Goal: Task Accomplishment & Management: Manage account settings

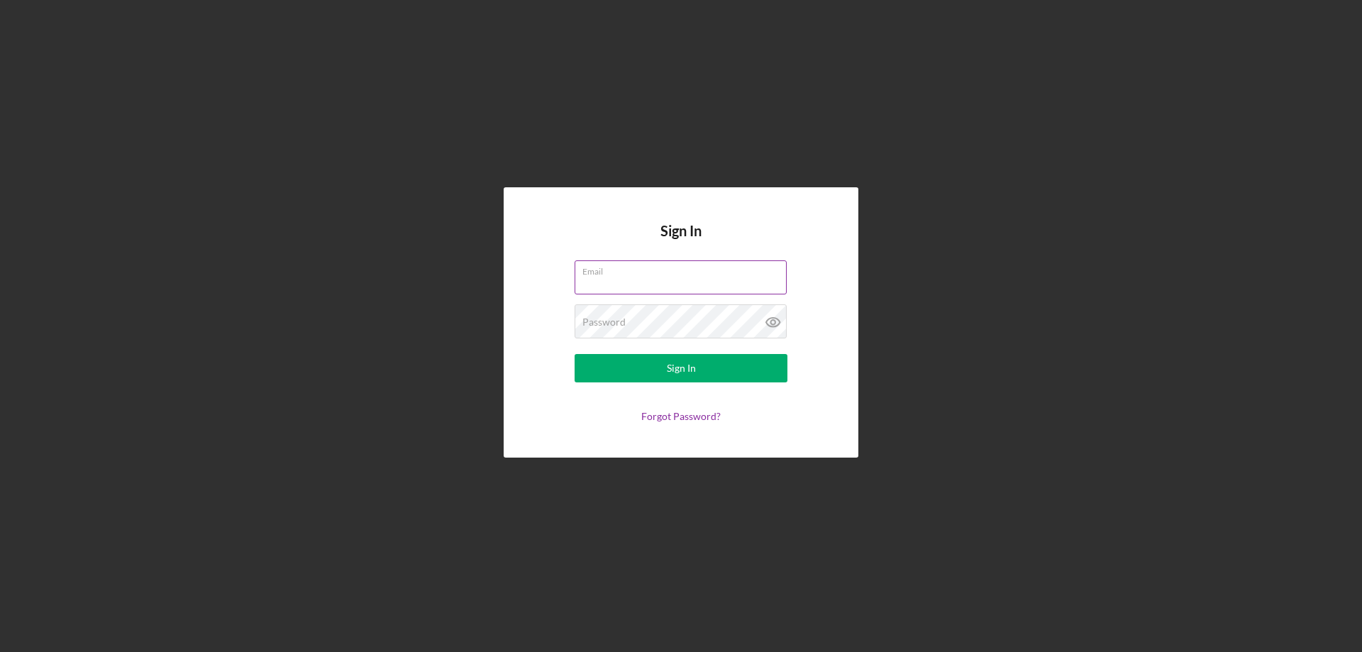
click at [714, 279] on input "Email" at bounding box center [681, 277] width 212 height 34
type input "[EMAIL_ADDRESS][DOMAIN_NAME]"
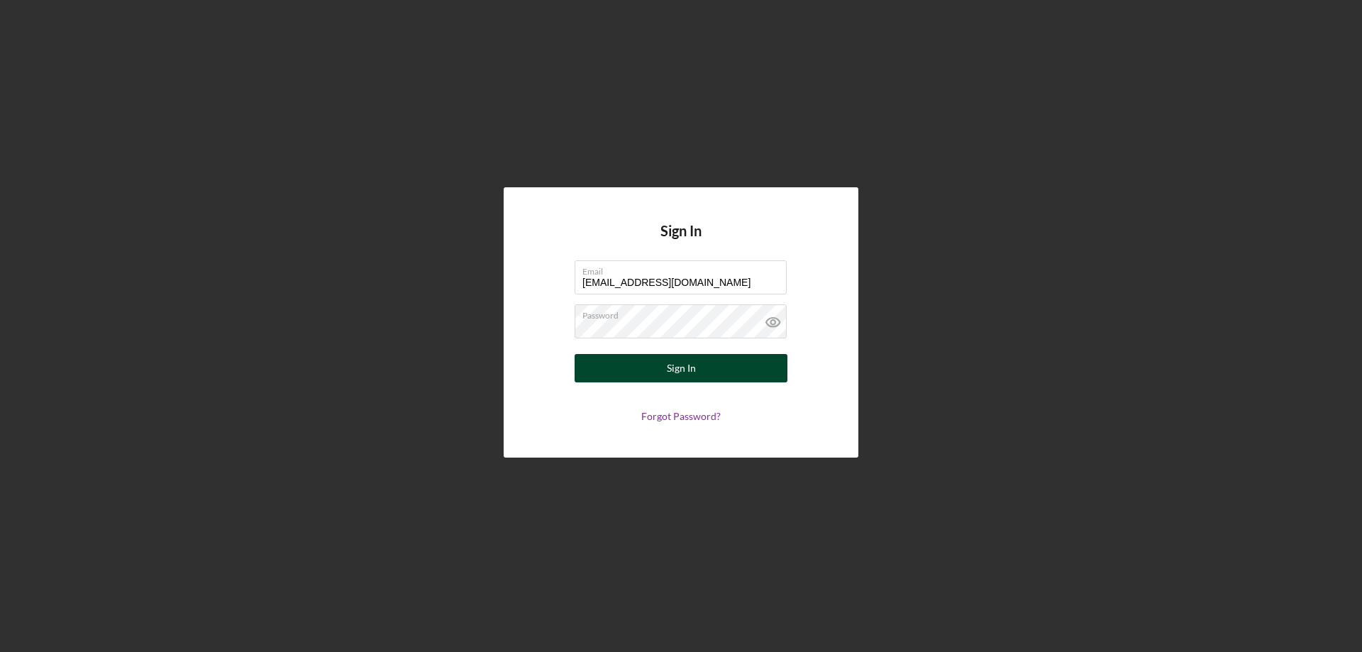
click at [692, 367] on div "Sign In" at bounding box center [681, 368] width 29 height 28
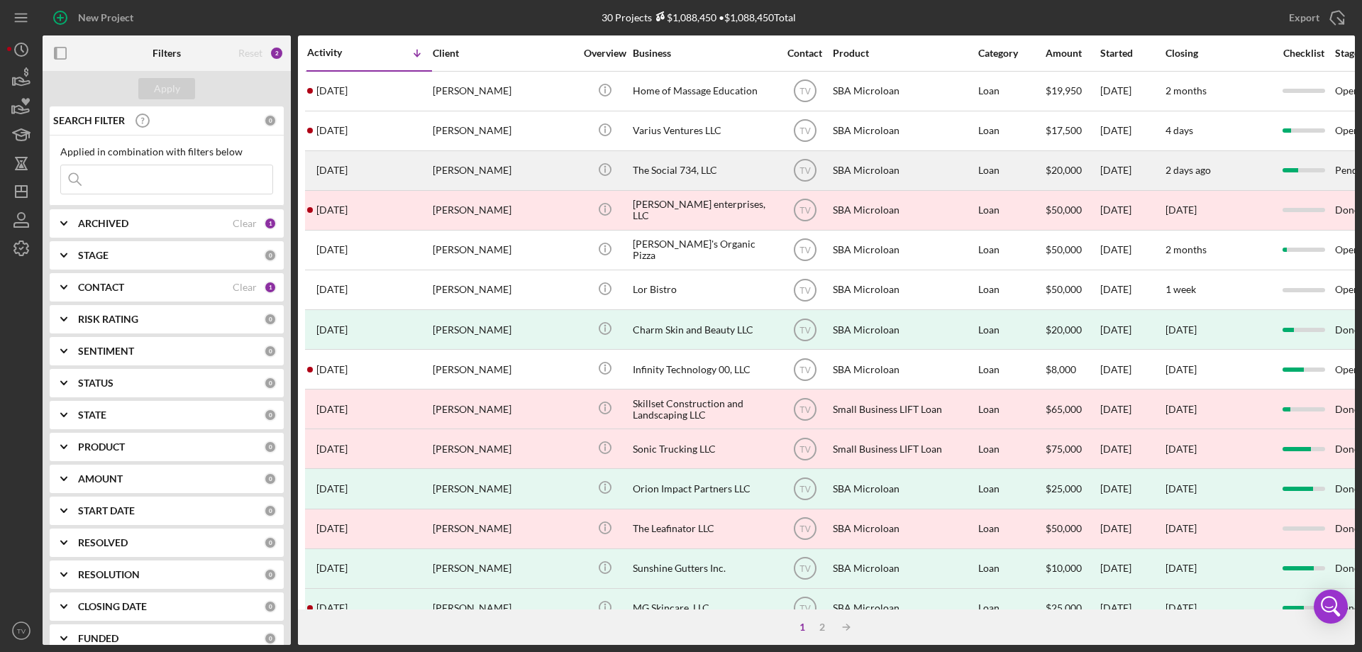
click at [348, 171] on time "[DATE]" at bounding box center [331, 170] width 31 height 11
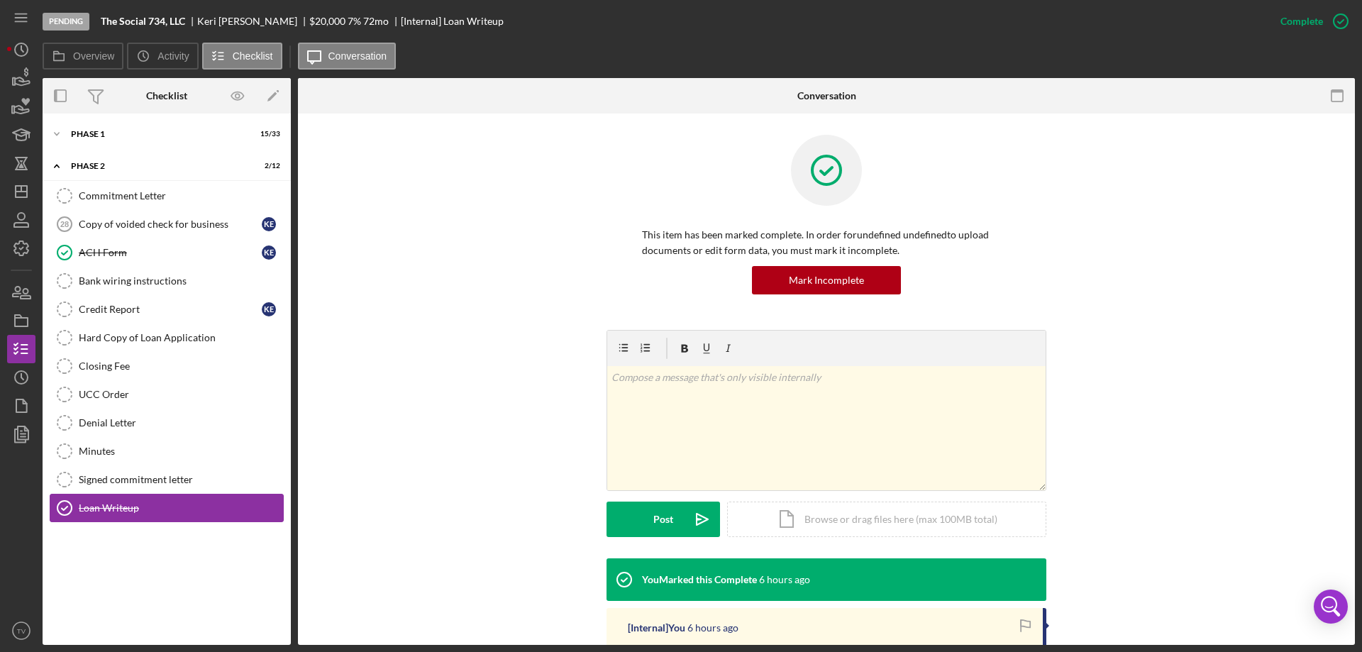
click at [79, 504] on div "Loan Writeup" at bounding box center [181, 507] width 204 height 11
click at [121, 509] on div "Loan Writeup" at bounding box center [181, 507] width 204 height 11
click at [120, 509] on div "Loan Writeup" at bounding box center [181, 507] width 204 height 11
click at [858, 524] on div "Icon/Document Browse or drag files here (max 100MB total) Tap to choose files o…" at bounding box center [886, 519] width 319 height 35
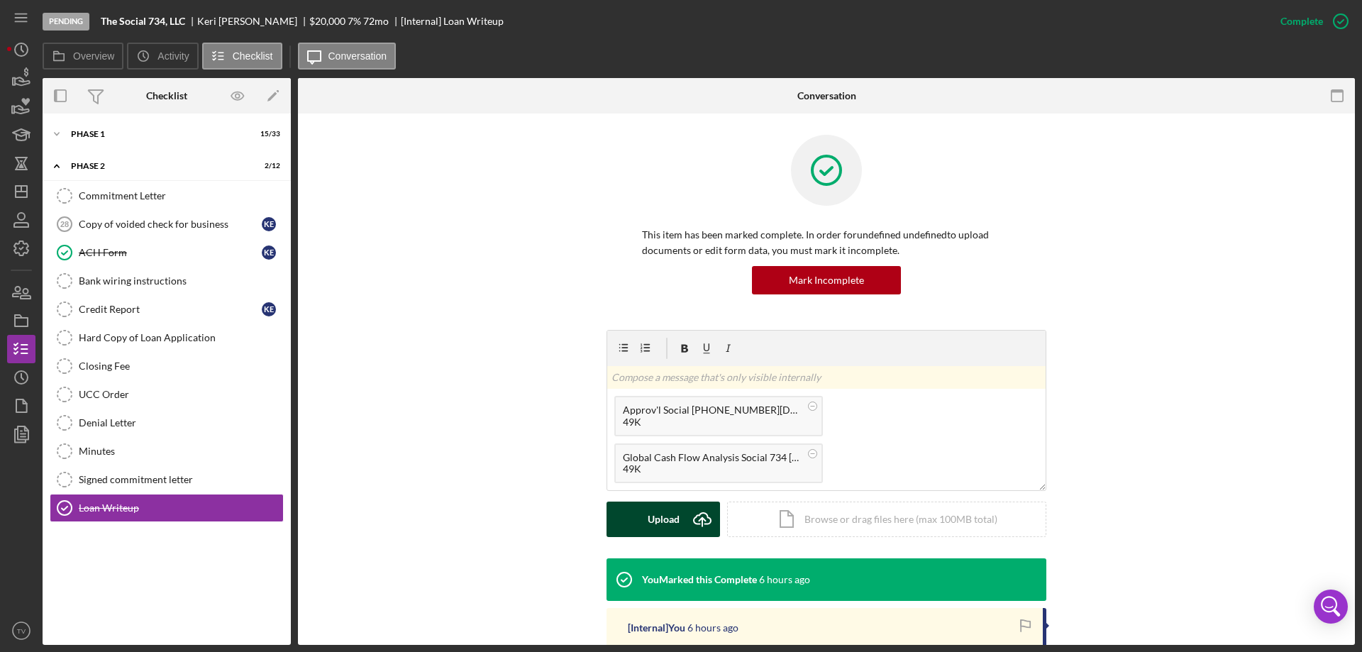
click at [668, 521] on div "Upload" at bounding box center [664, 519] width 32 height 35
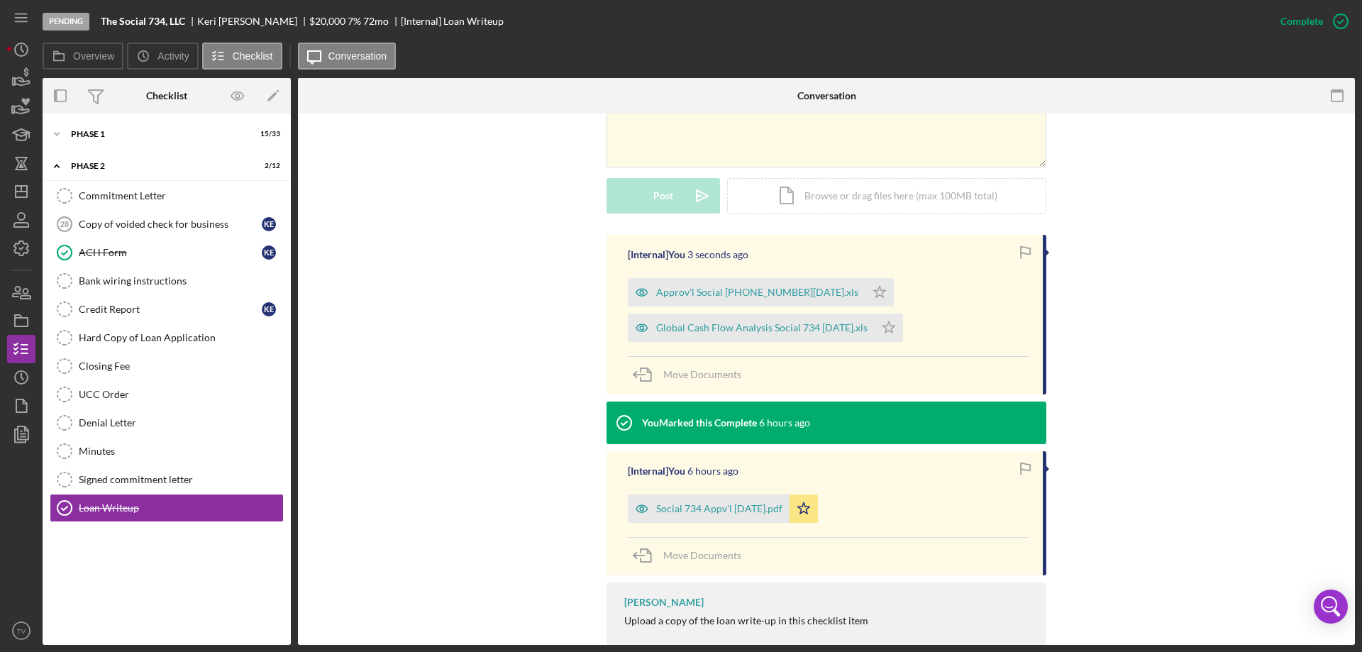
scroll to position [360, 0]
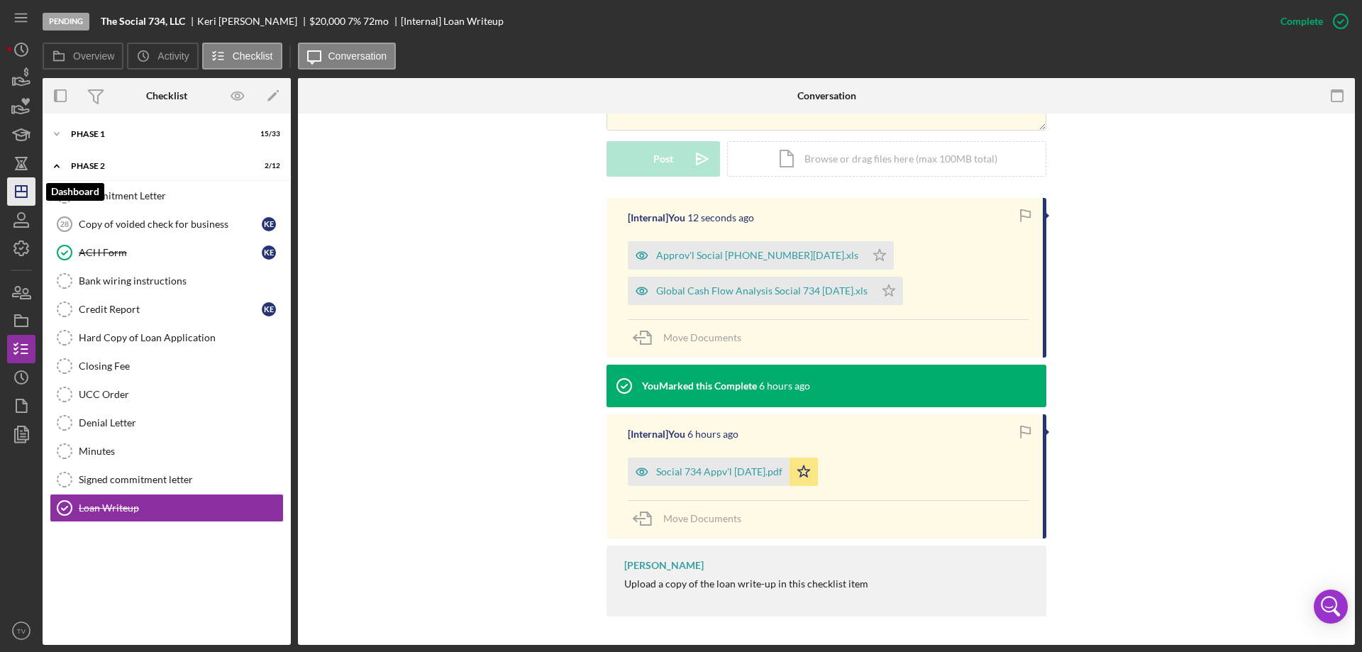
click at [26, 189] on icon "Icon/Dashboard" at bounding box center [21, 191] width 35 height 35
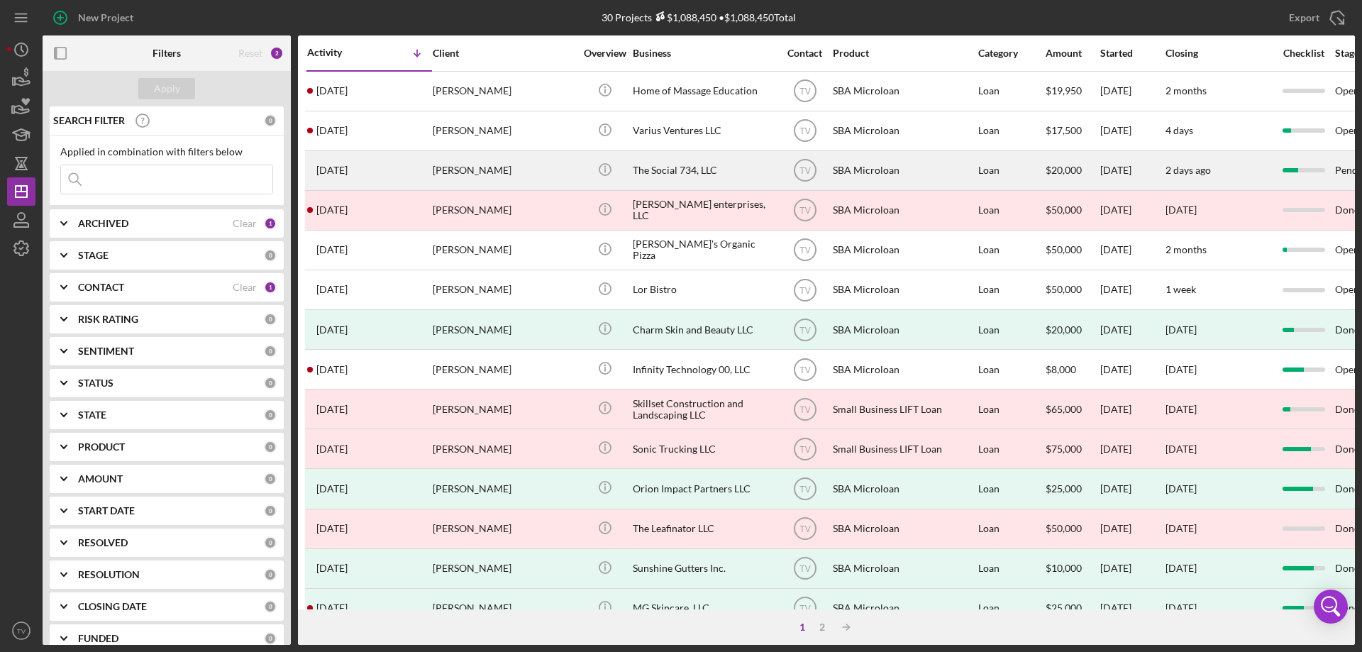
click at [348, 170] on time "[DATE]" at bounding box center [331, 170] width 31 height 11
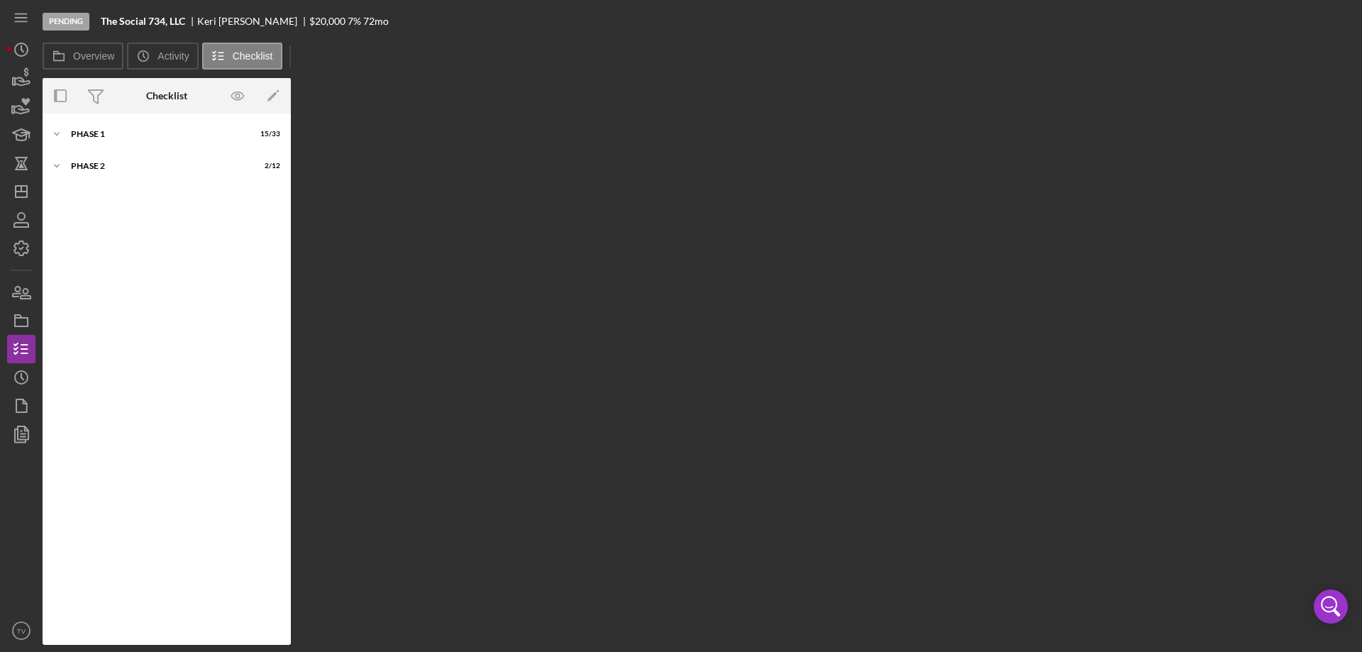
click at [348, 170] on div "Overview Internal Workflow Stage Pending Icon/Dropdown Arrow Archive (can unarc…" at bounding box center [699, 361] width 1312 height 567
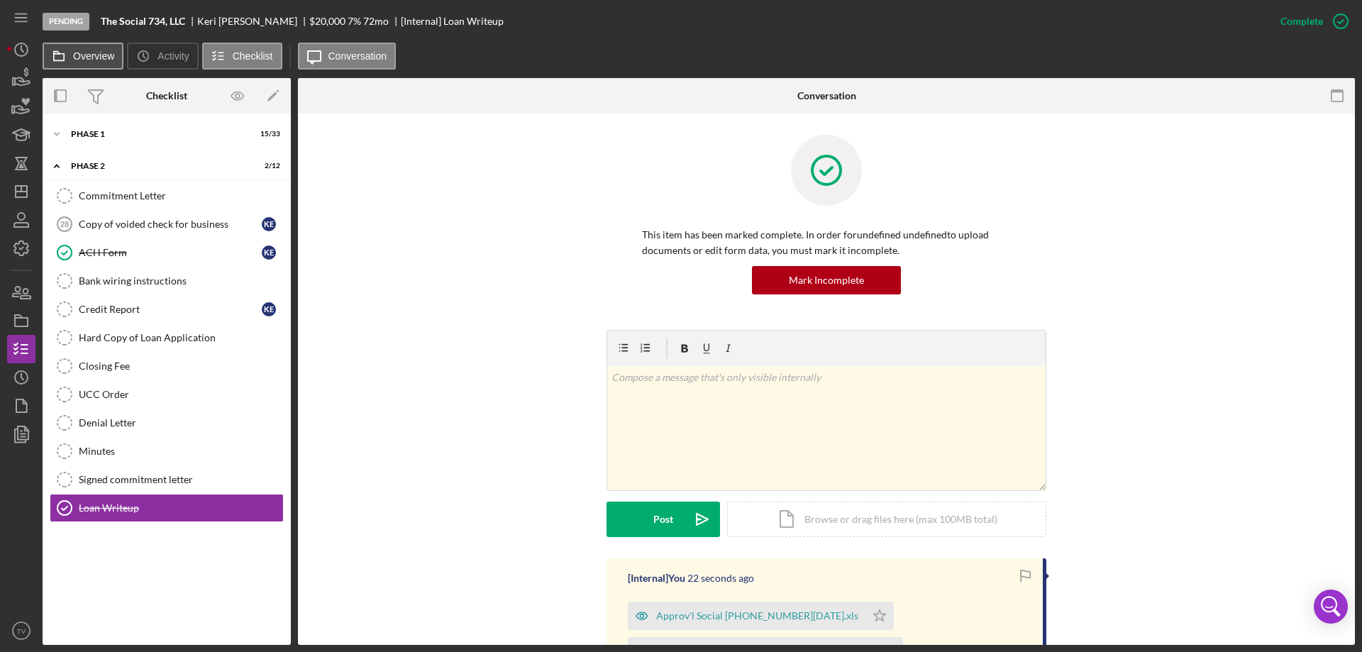
click at [89, 59] on label "Overview" at bounding box center [93, 55] width 41 height 11
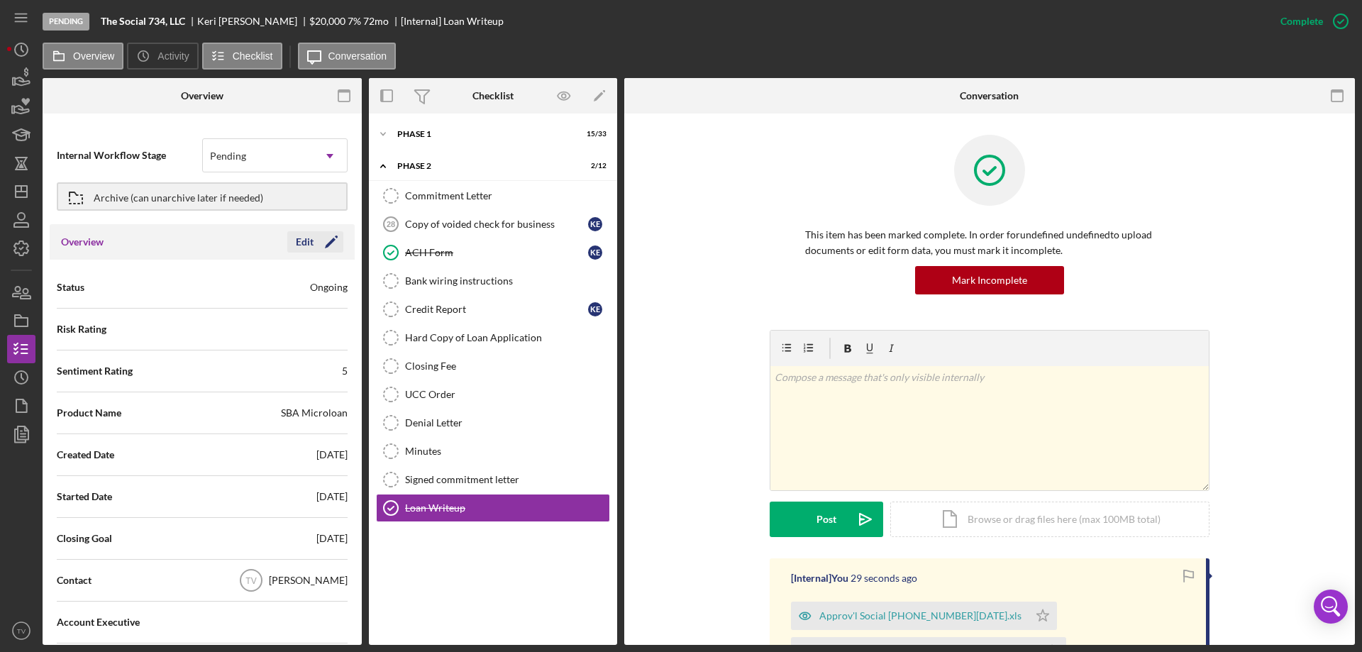
click at [308, 243] on button "Edit Icon/Edit" at bounding box center [315, 241] width 56 height 21
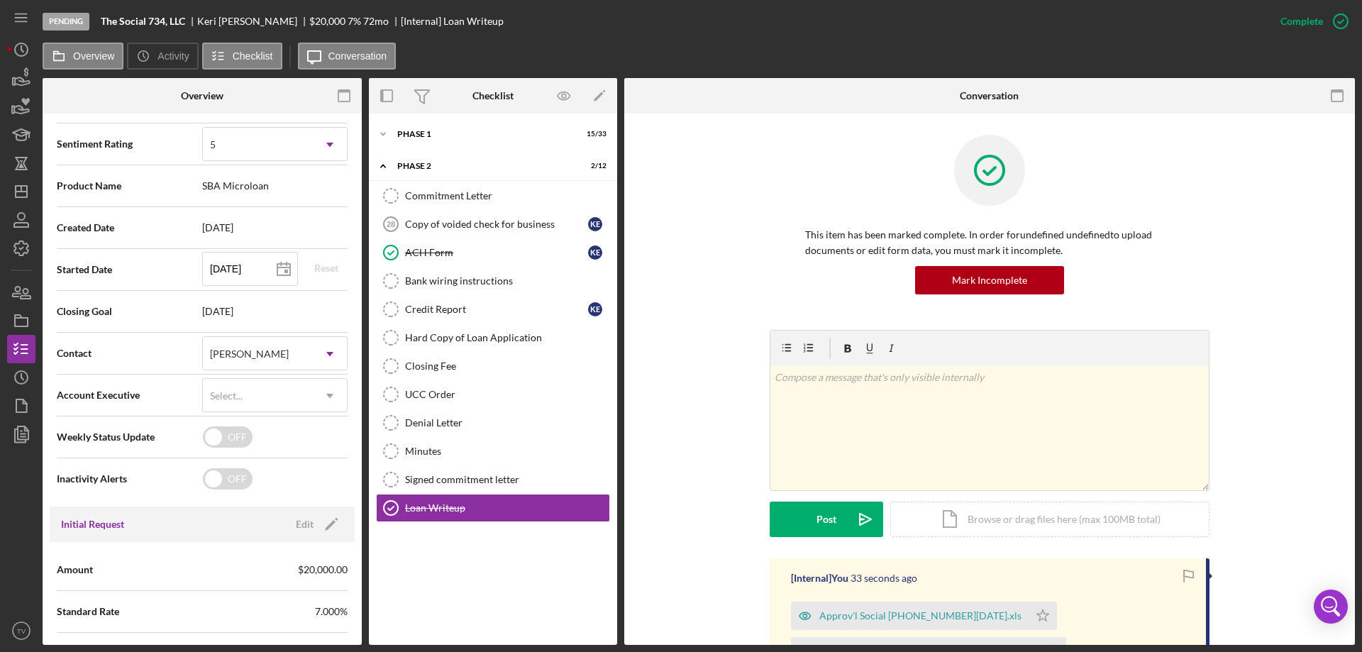
scroll to position [71, 0]
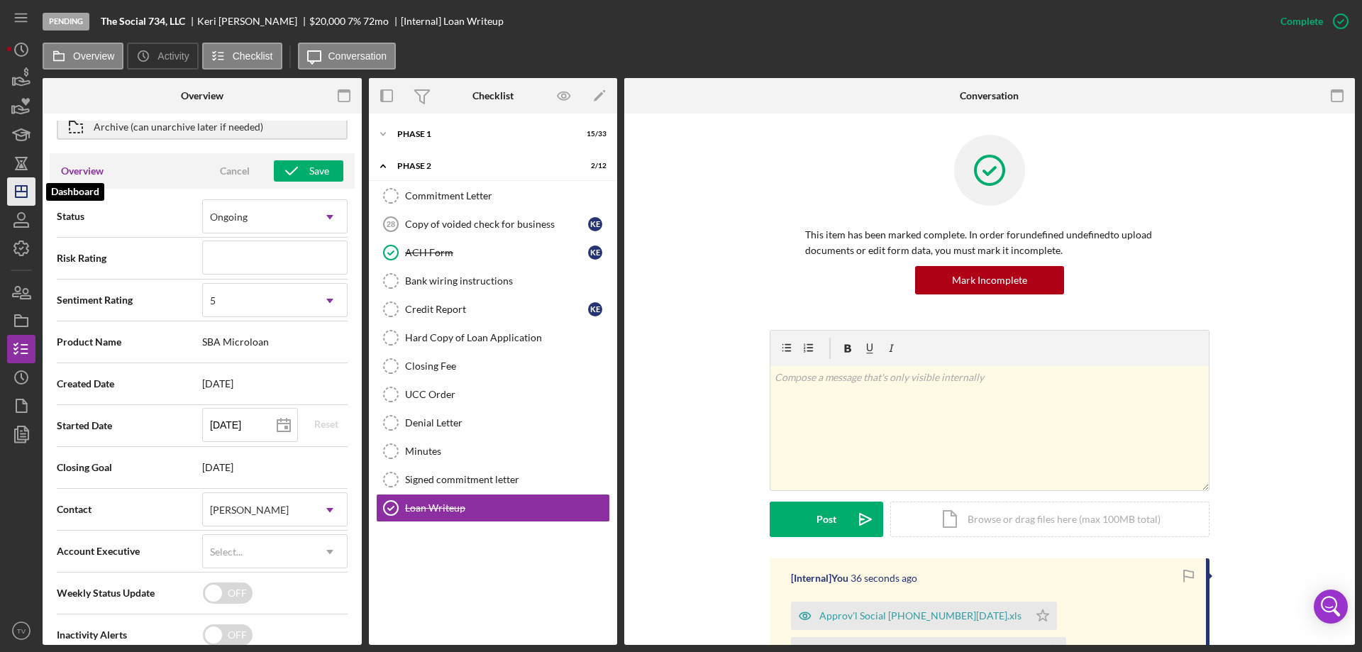
click at [21, 189] on line "button" at bounding box center [21, 189] width 0 height 6
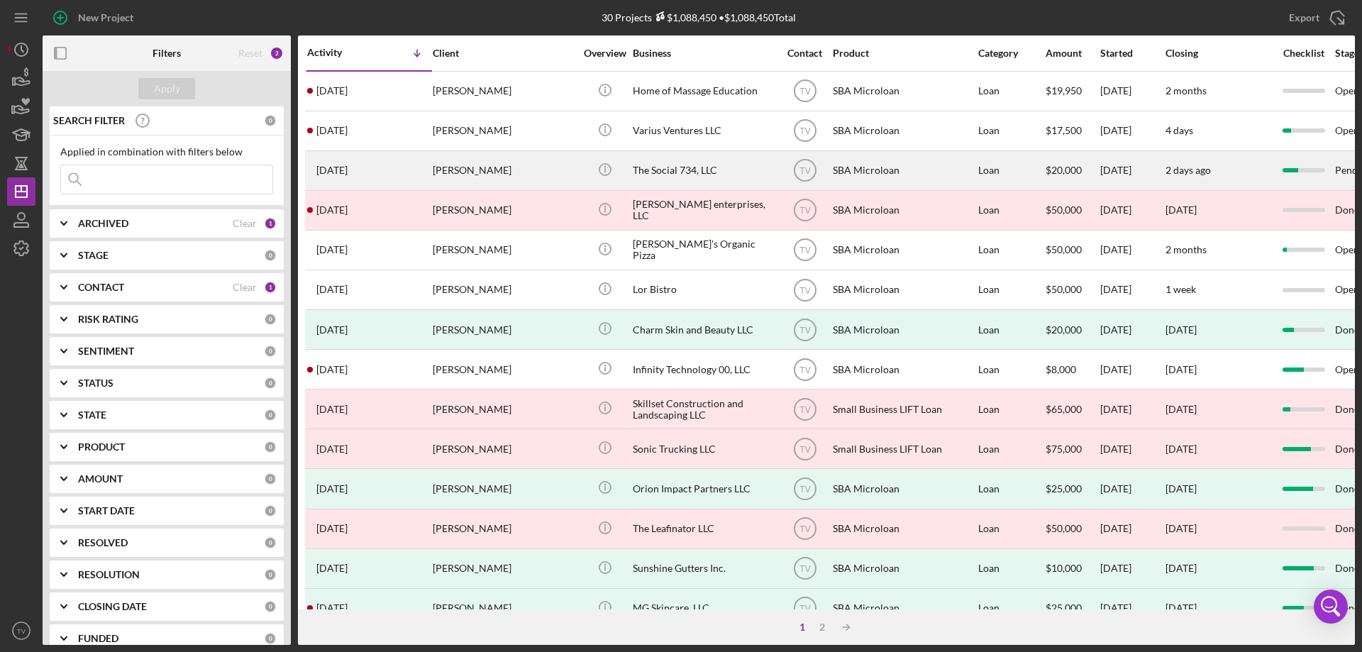
click at [340, 167] on time "[DATE]" at bounding box center [331, 170] width 31 height 11
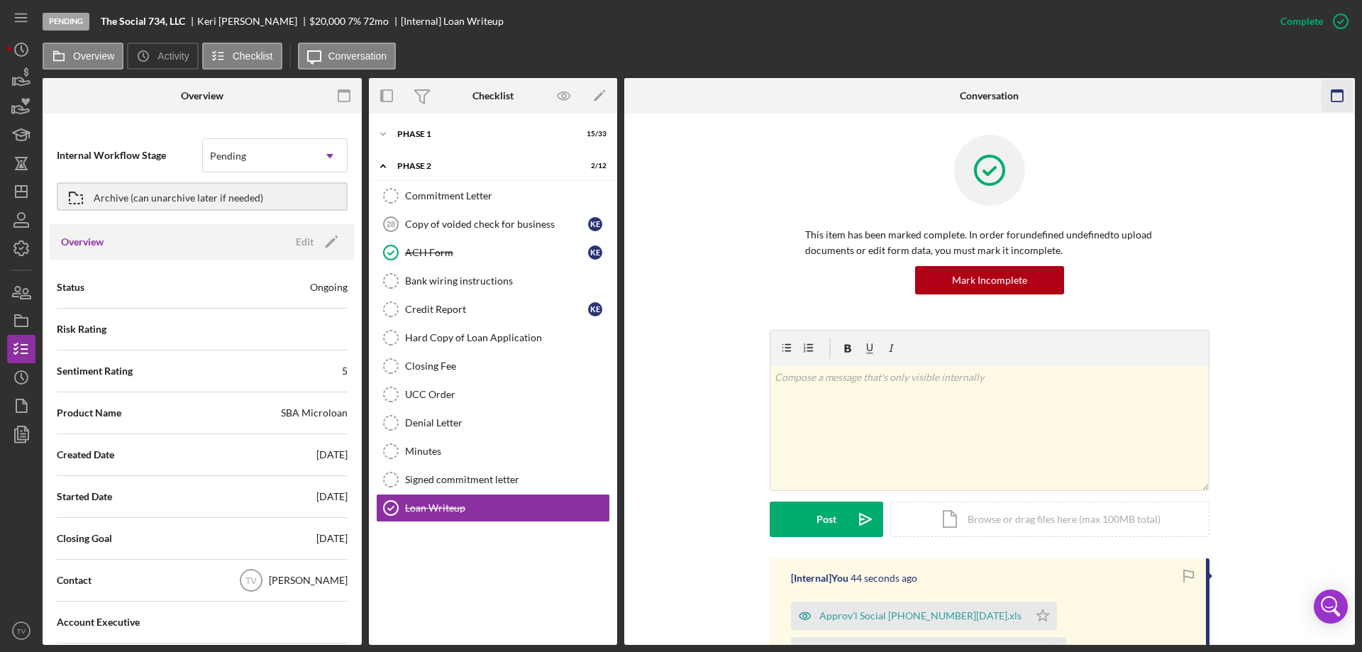
click at [1341, 96] on icon "button" at bounding box center [1337, 96] width 32 height 32
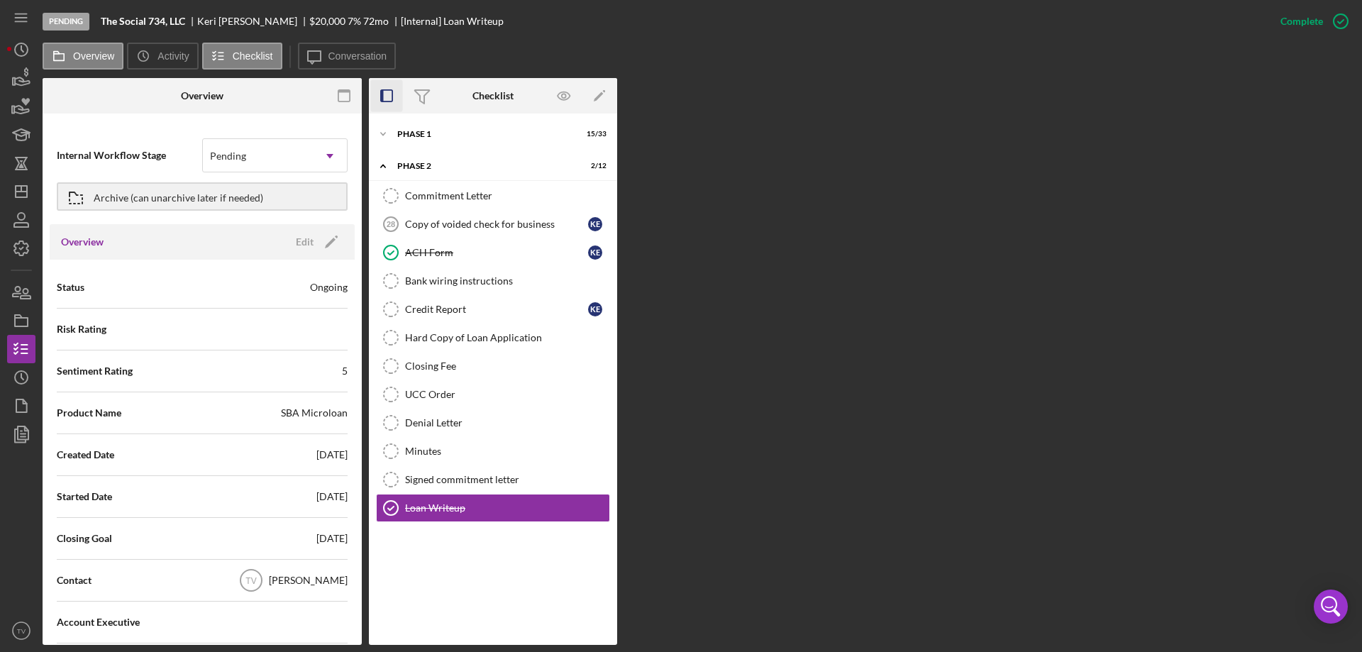
click at [382, 94] on rect "button" at bounding box center [382, 95] width 3 height 11
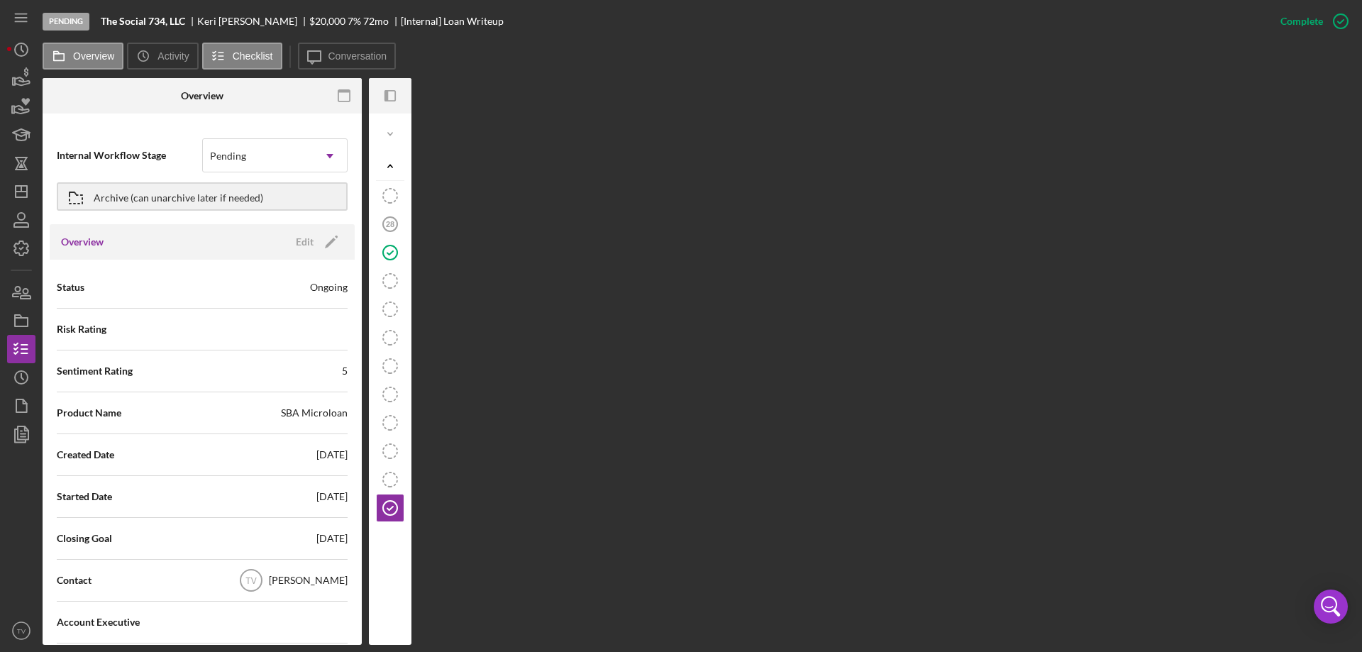
click at [348, 92] on rect "button" at bounding box center [343, 91] width 11 height 3
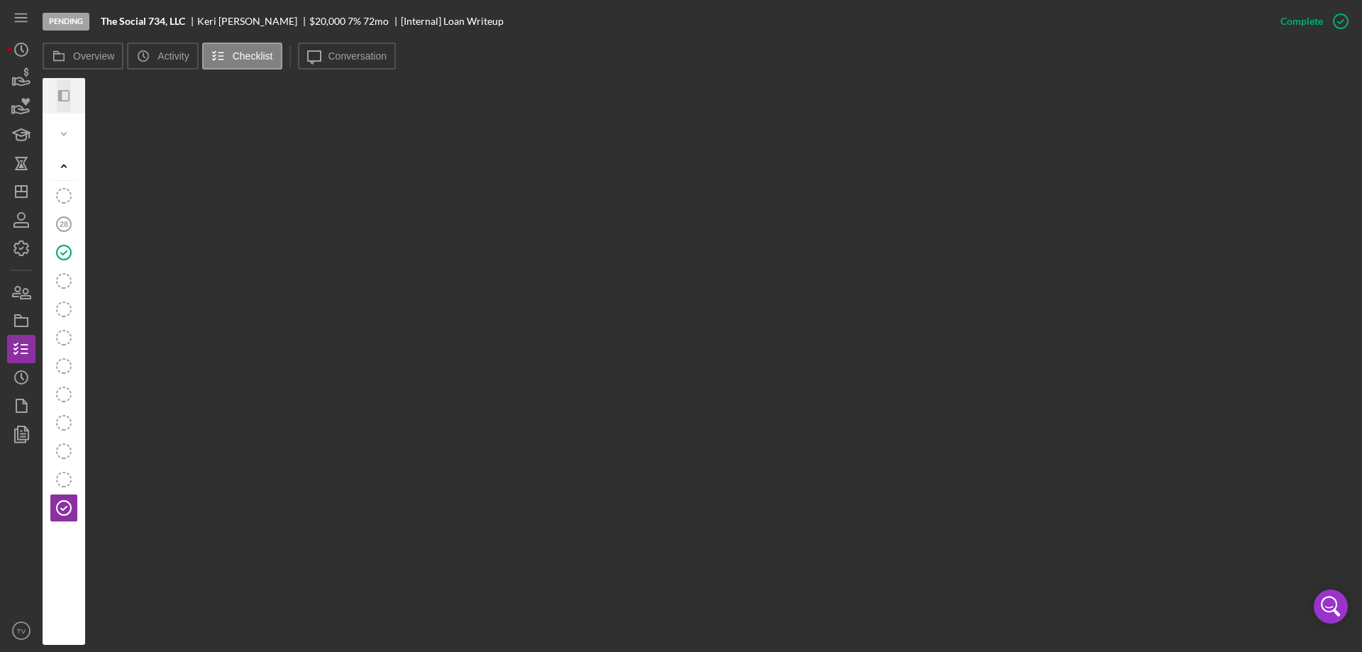
click at [60, 93] on icon "button" at bounding box center [60, 95] width 4 height 11
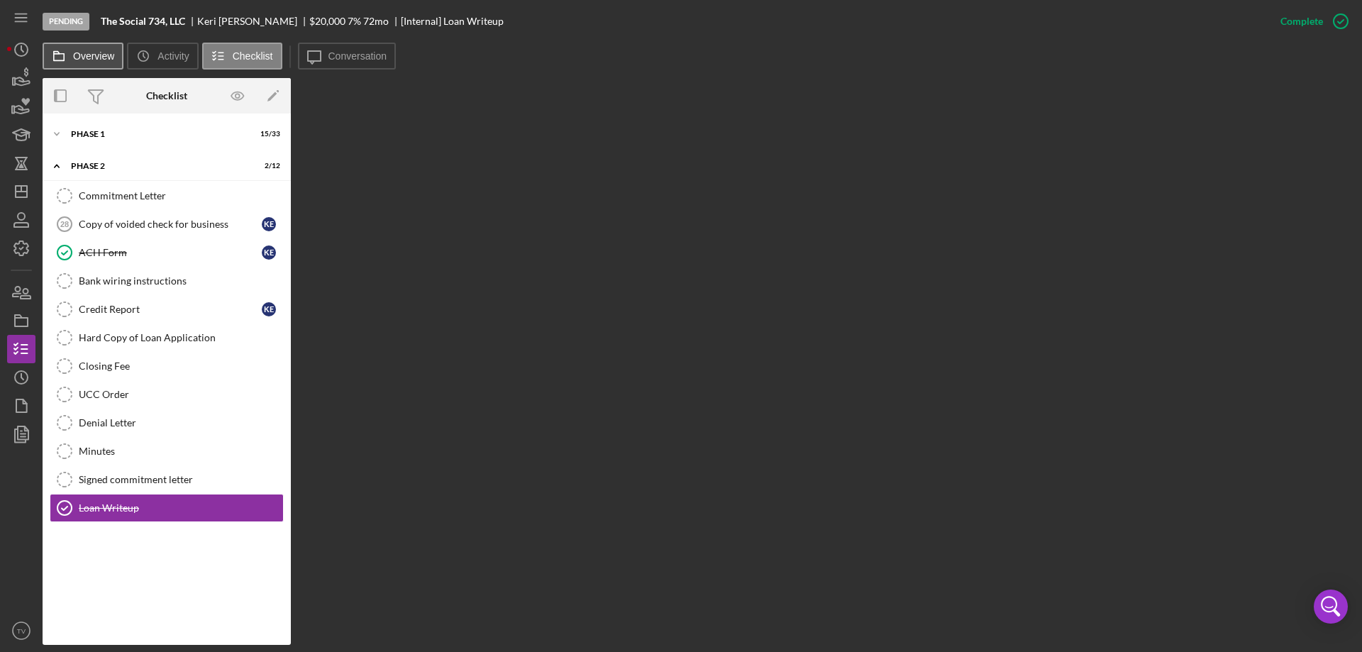
click at [94, 51] on label "Overview" at bounding box center [93, 55] width 41 height 11
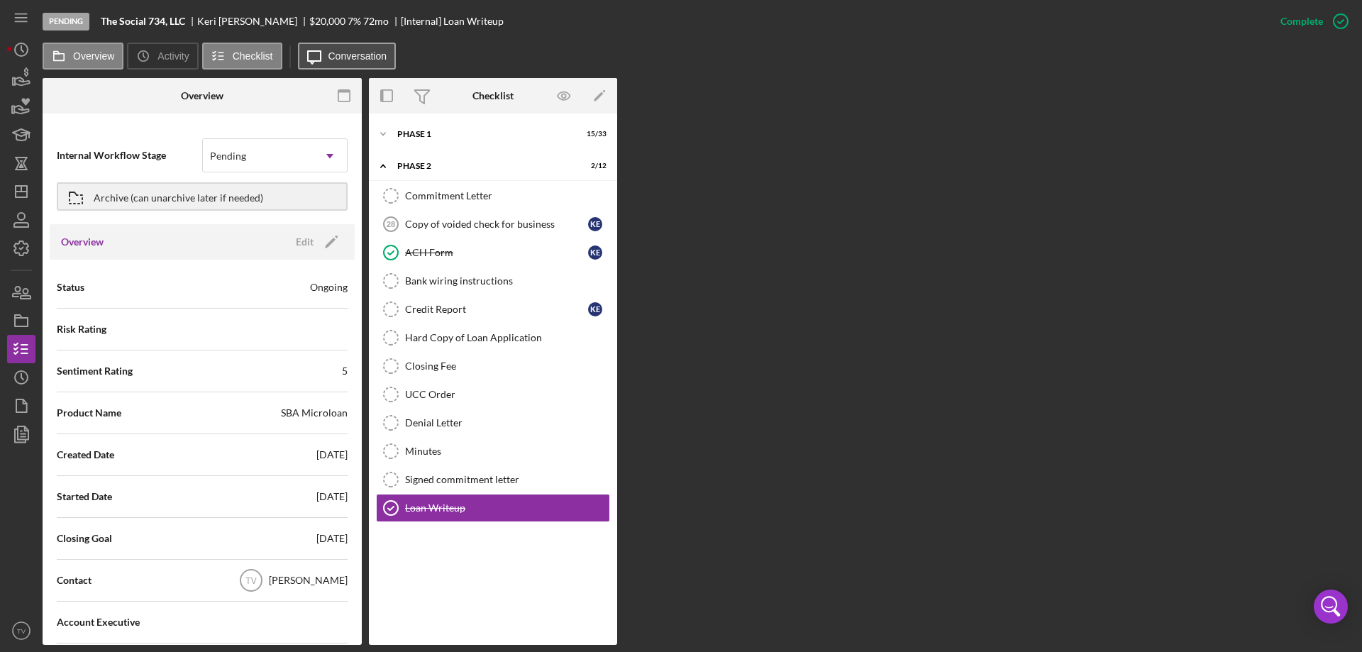
click at [338, 58] on label "Conversation" at bounding box center [357, 55] width 59 height 11
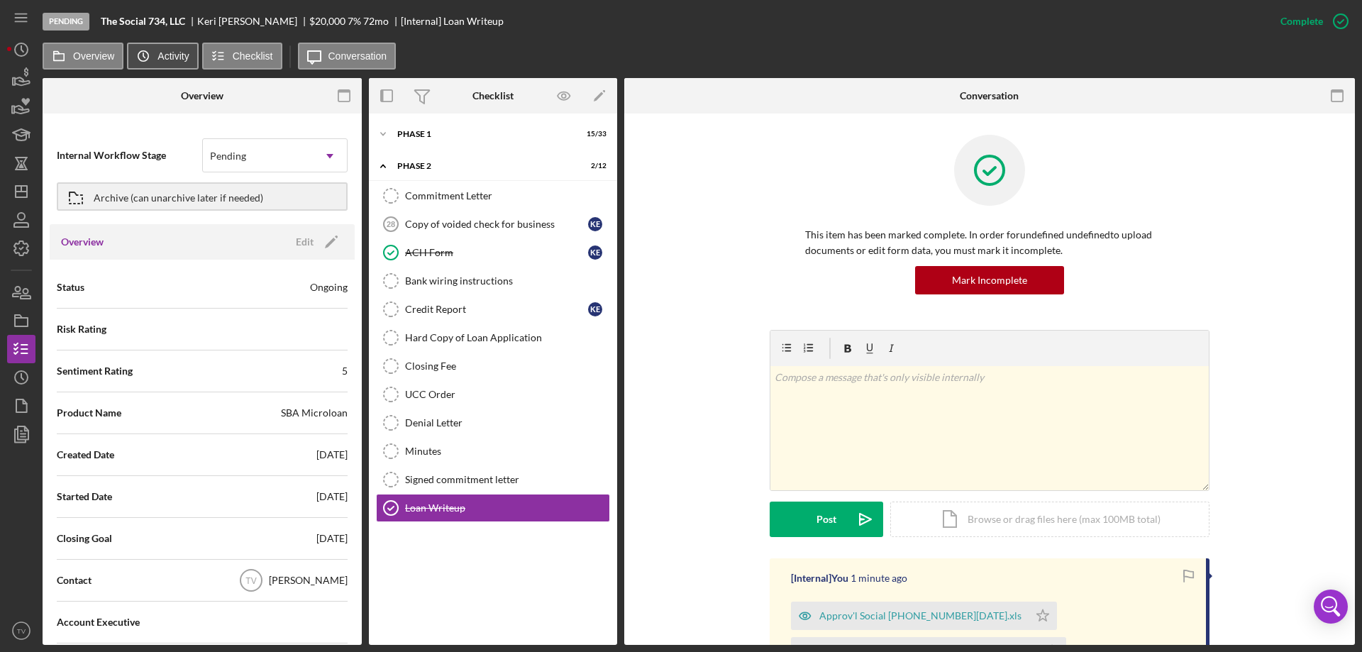
click at [169, 60] on label "Activity" at bounding box center [172, 55] width 31 height 11
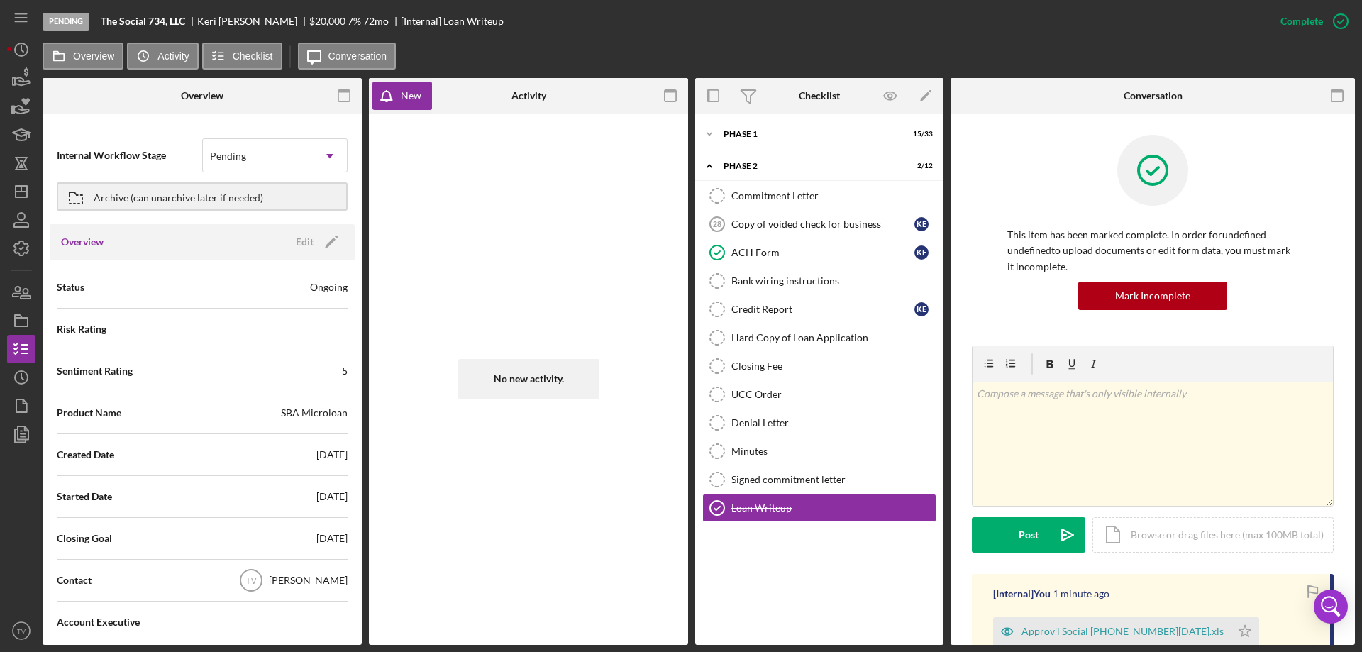
click at [677, 88] on icon "button" at bounding box center [671, 96] width 32 height 32
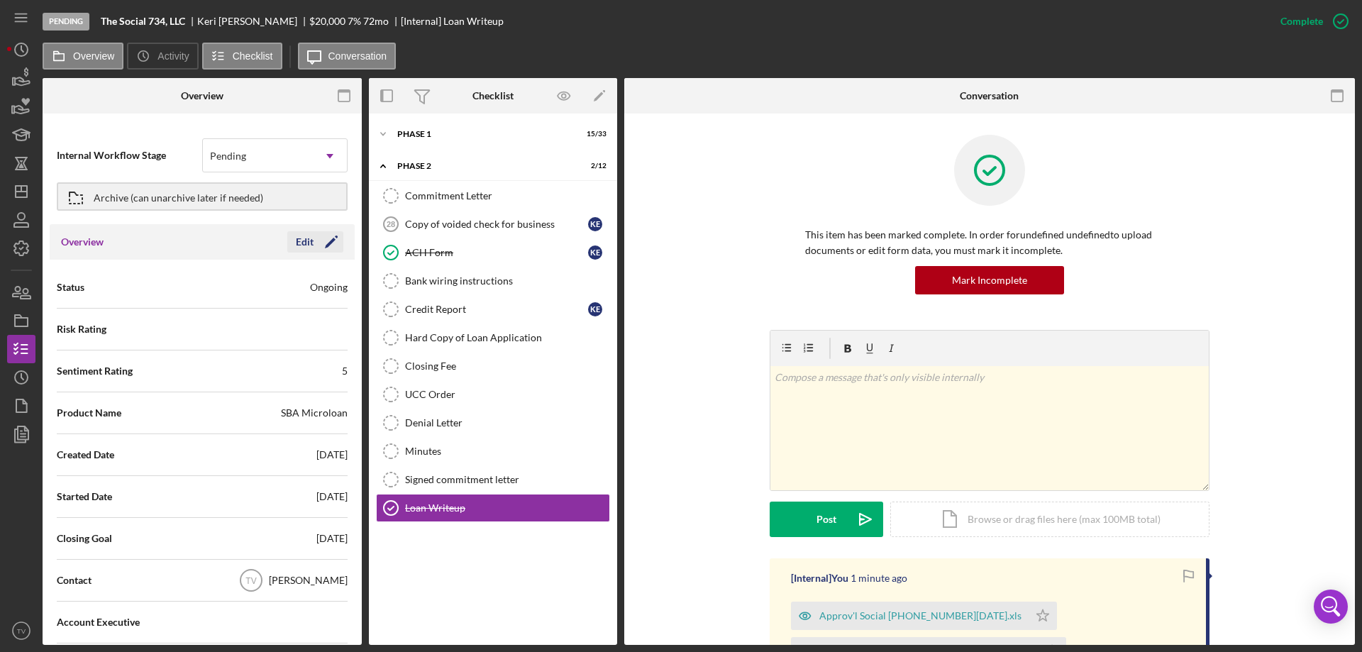
click at [309, 238] on div "Edit" at bounding box center [305, 241] width 18 height 21
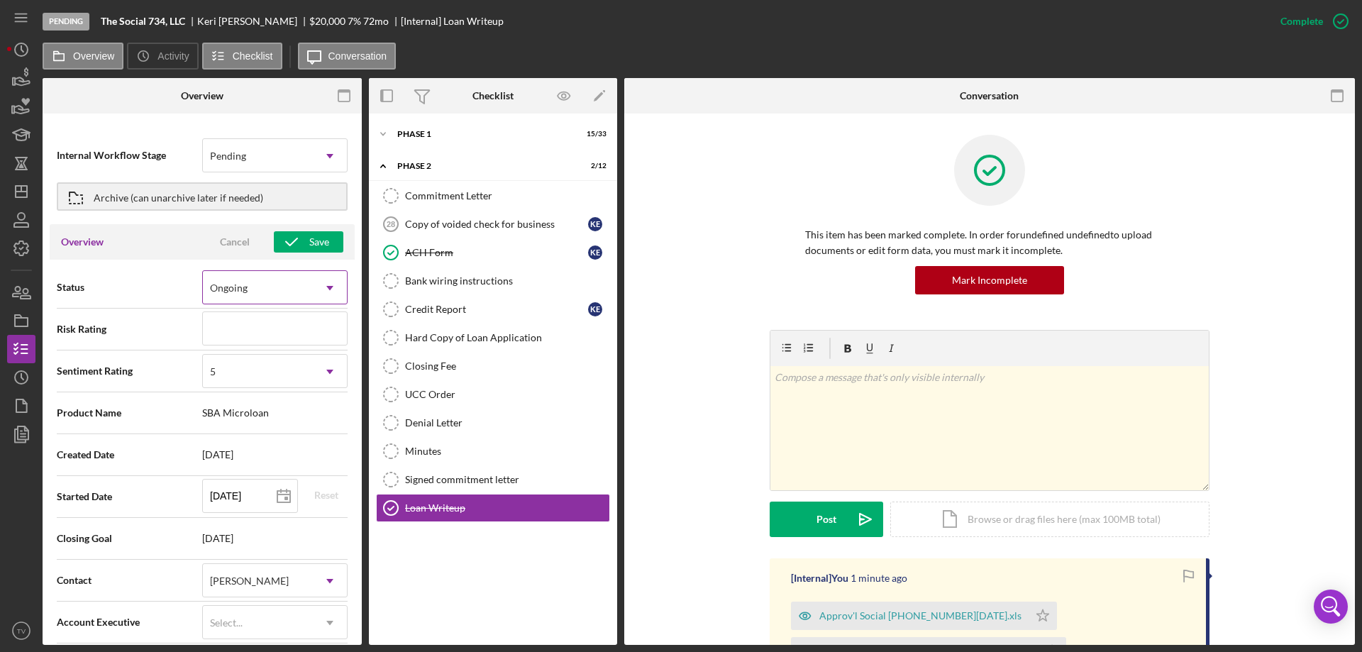
click at [327, 286] on icon "Icon/Dropdown Arrow" at bounding box center [330, 288] width 34 height 34
click at [230, 290] on div "Ongoing" at bounding box center [229, 287] width 38 height 11
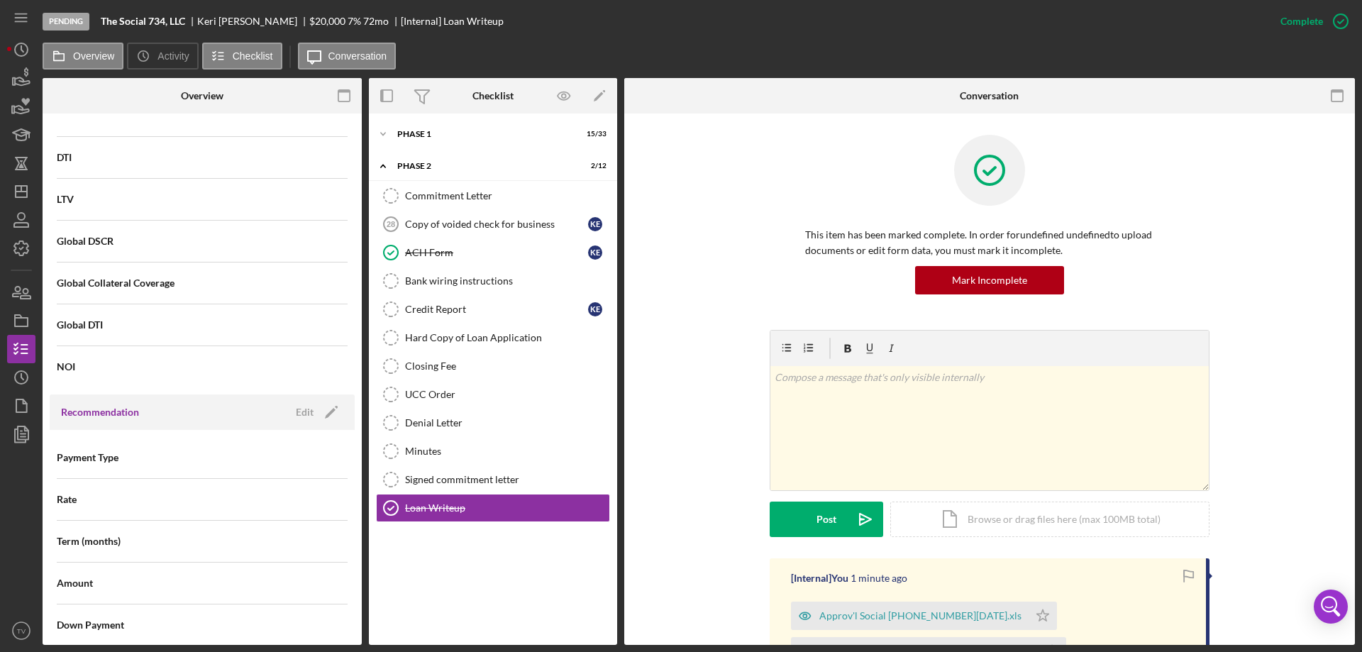
scroll to position [922, 0]
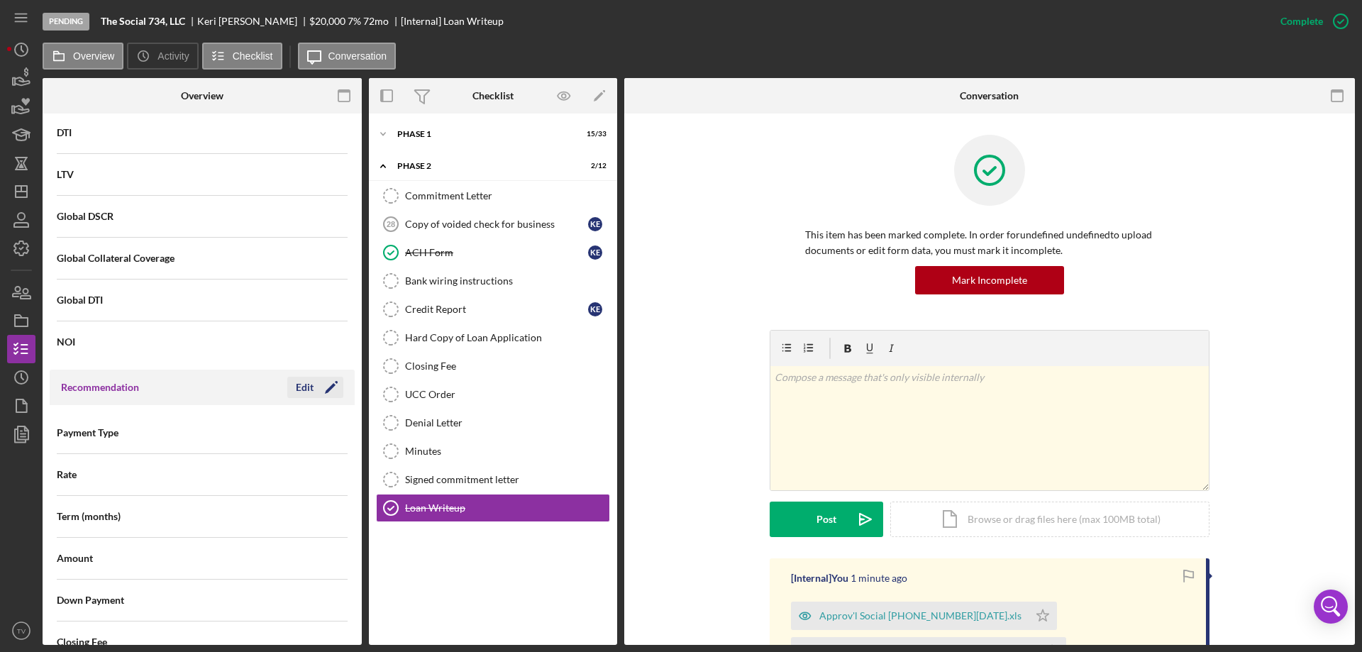
click at [309, 388] on div "Edit" at bounding box center [305, 387] width 18 height 21
click at [326, 432] on use at bounding box center [329, 433] width 7 height 4
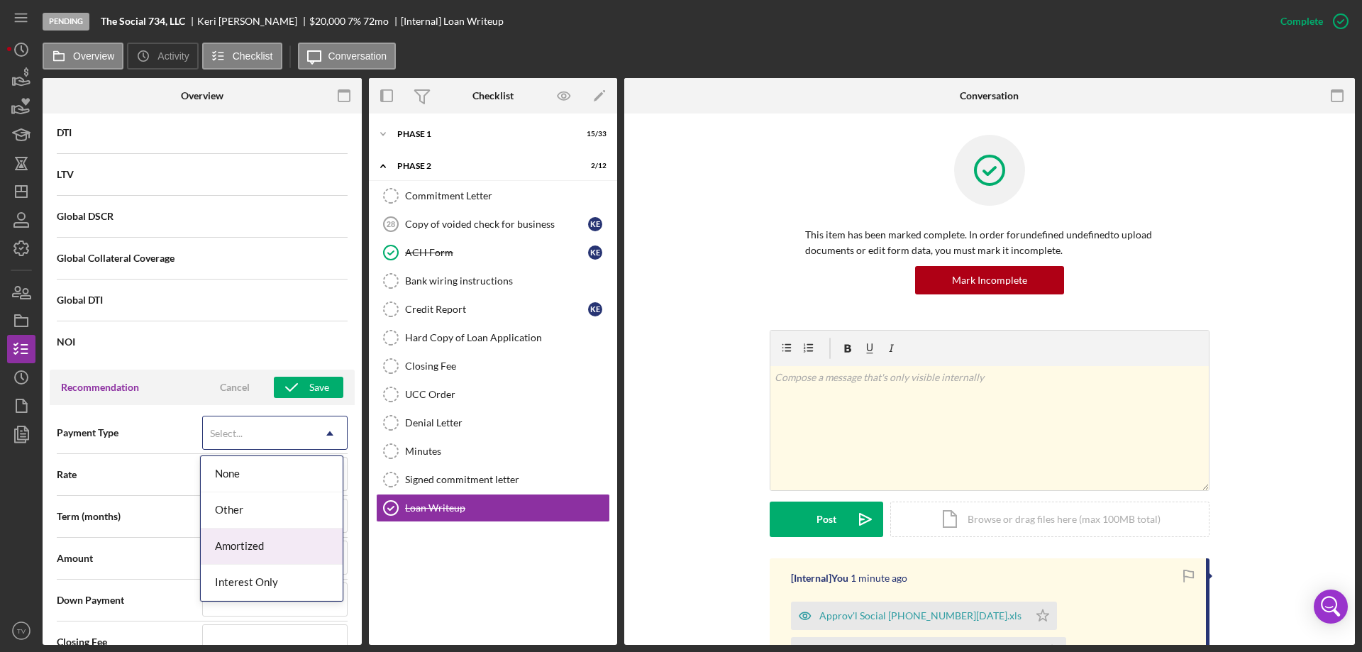
click at [253, 550] on div "Amortized" at bounding box center [272, 547] width 142 height 36
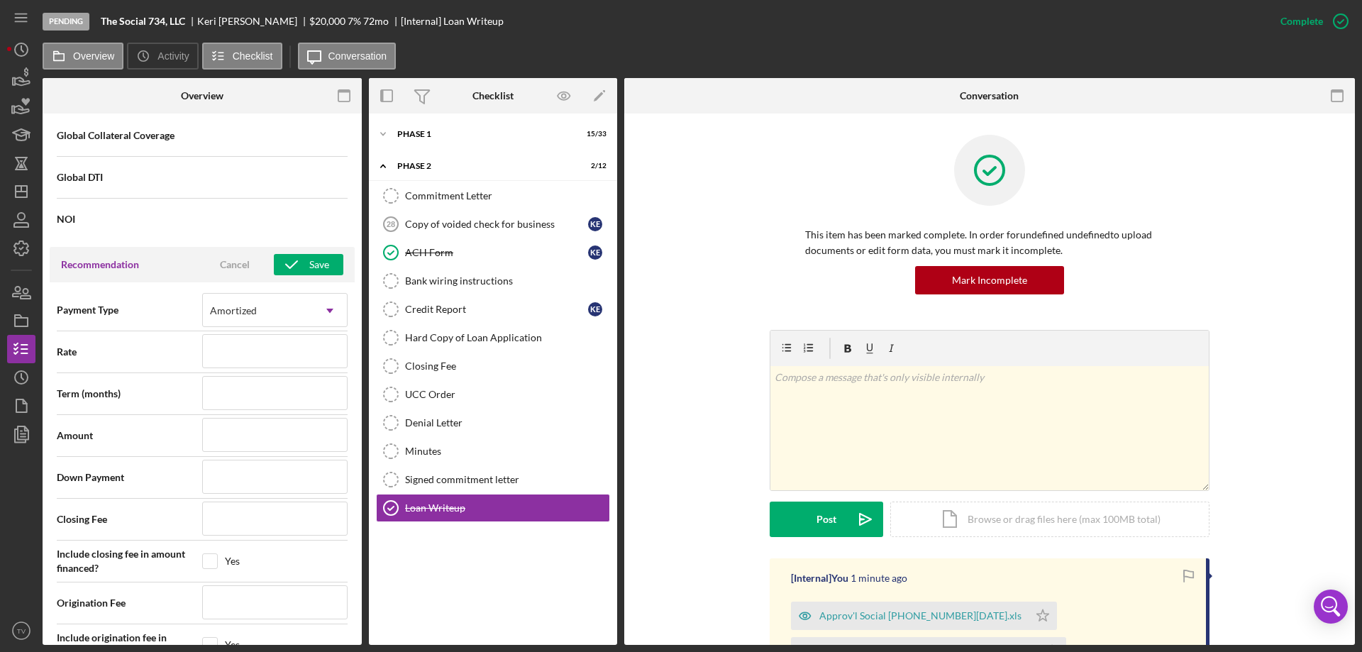
scroll to position [1064, 0]
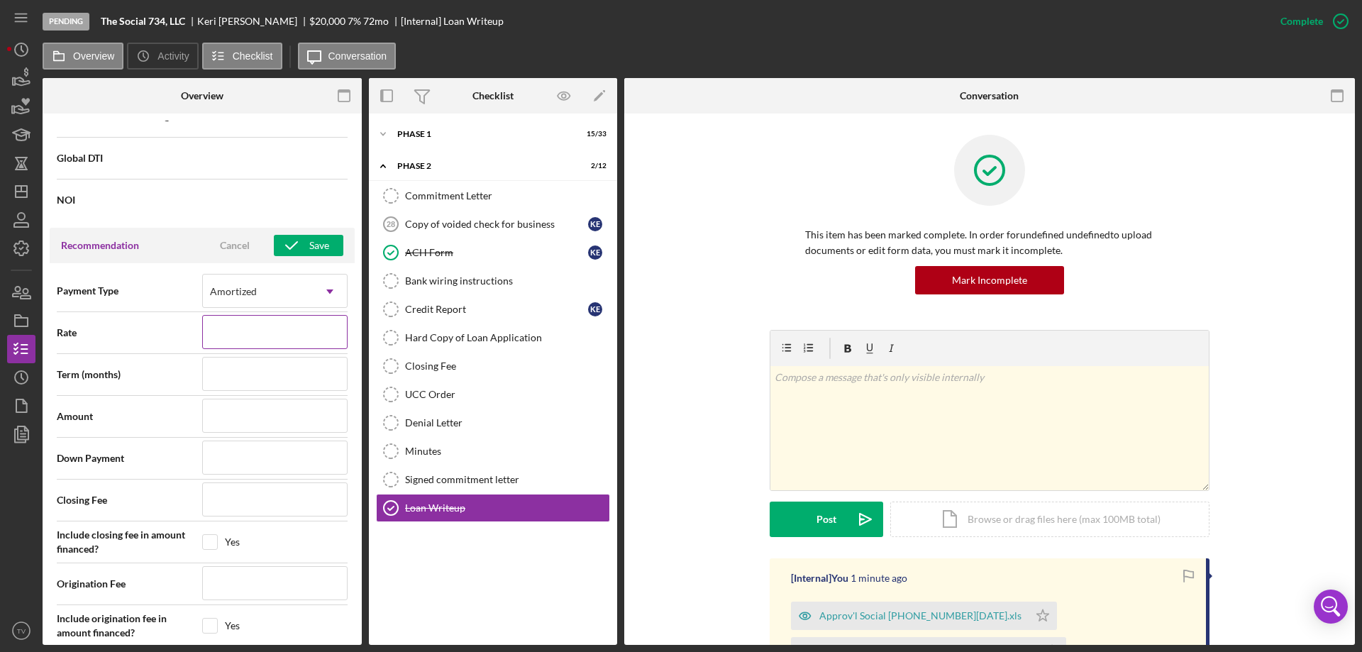
click at [319, 335] on input at bounding box center [274, 332] width 145 height 34
type input "7%"
type input "7.000%"
click at [231, 370] on input at bounding box center [274, 374] width 145 height 34
type input "7"
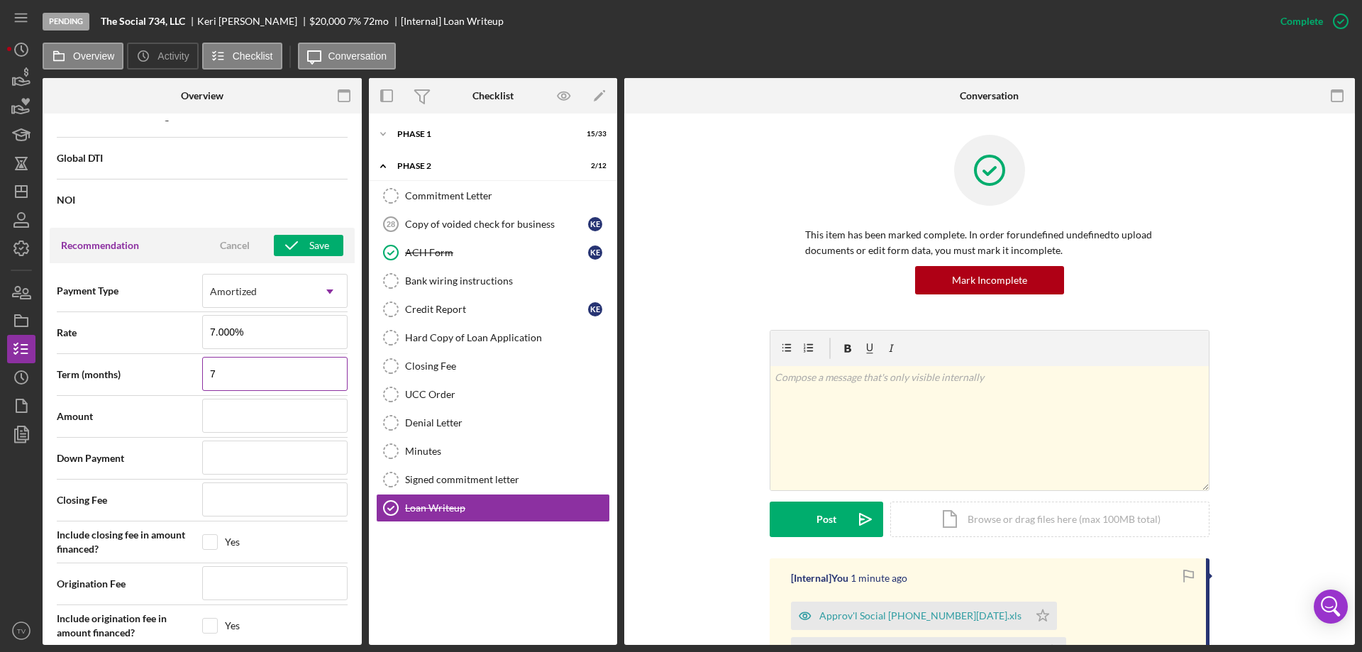
type input "72"
click at [265, 419] on input at bounding box center [274, 416] width 145 height 34
type input "$2"
type input "$20"
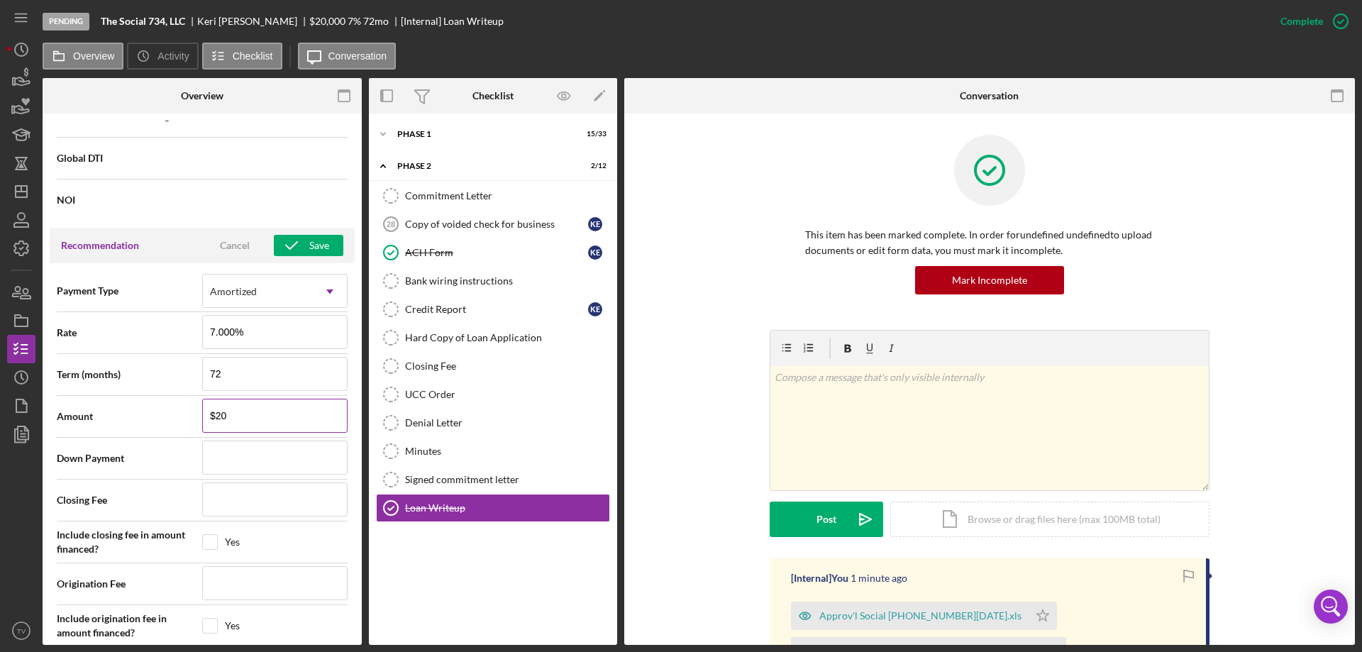
type input "$200"
type input "$2,000"
type input "$20,000"
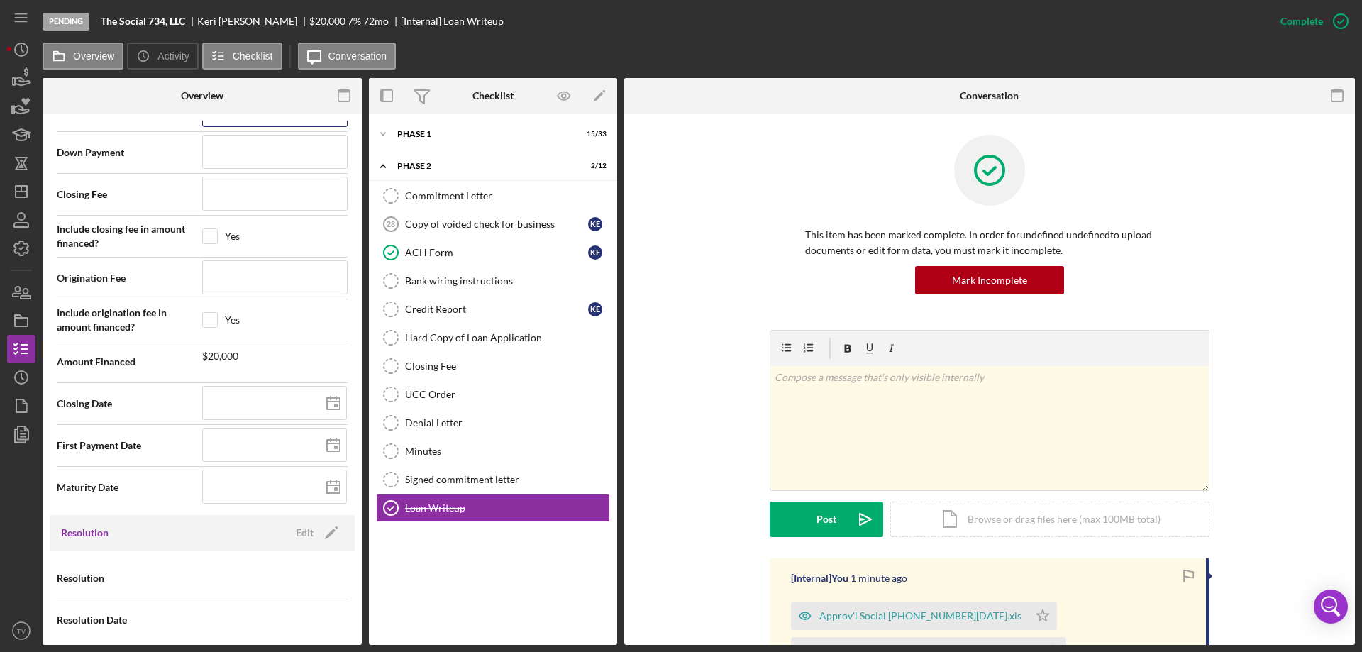
scroll to position [1380, 0]
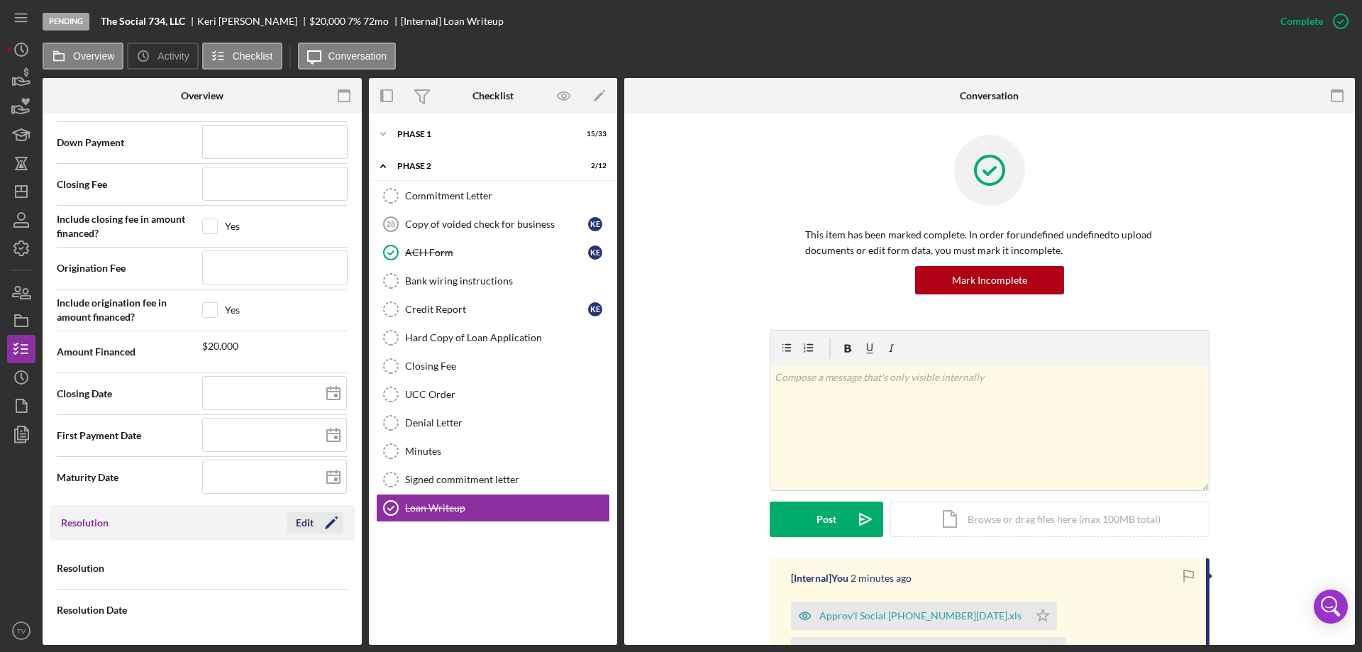
type input "$20,000"
click at [301, 523] on div "Edit" at bounding box center [305, 522] width 18 height 21
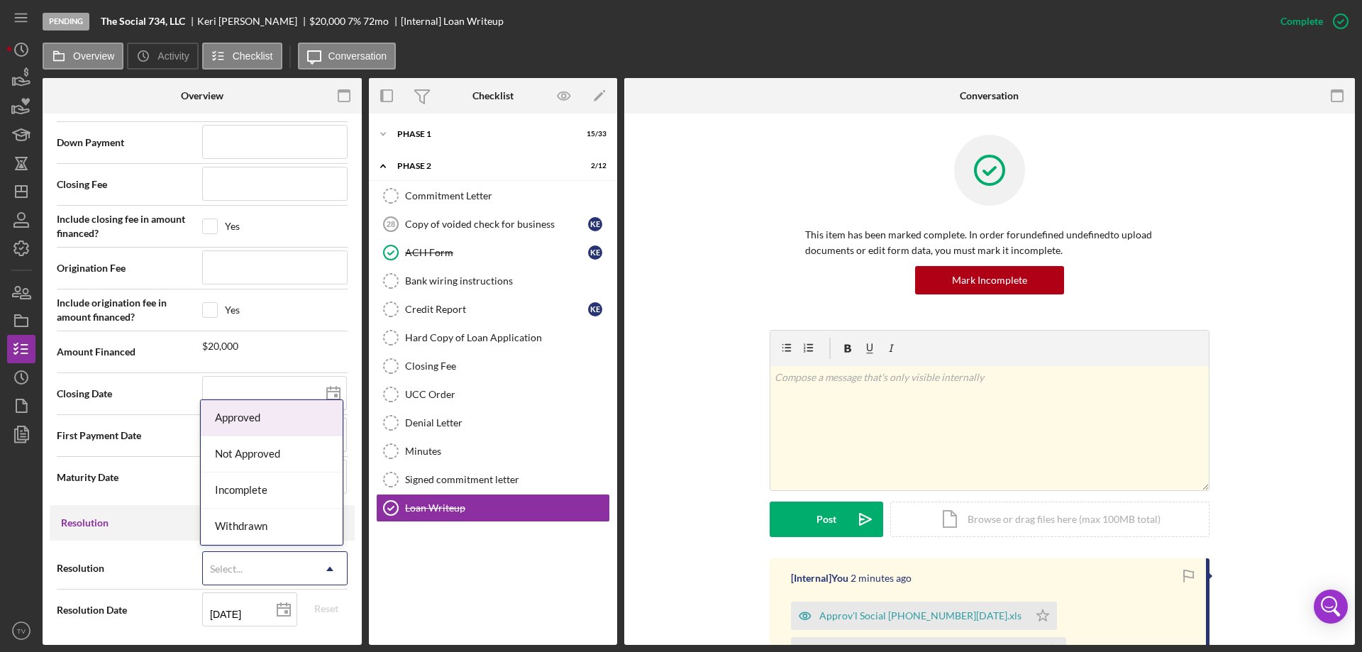
click at [326, 569] on use at bounding box center [329, 569] width 7 height 4
click at [255, 411] on div "Approved" at bounding box center [272, 418] width 142 height 36
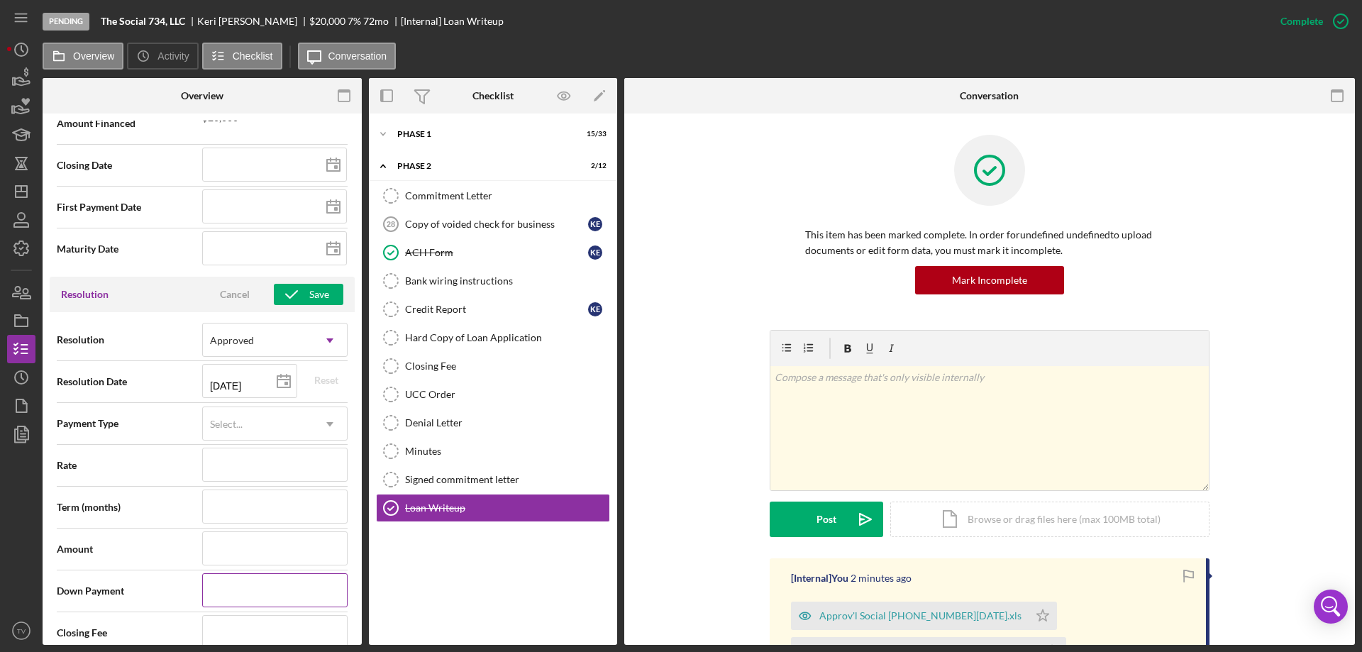
scroll to position [1664, 0]
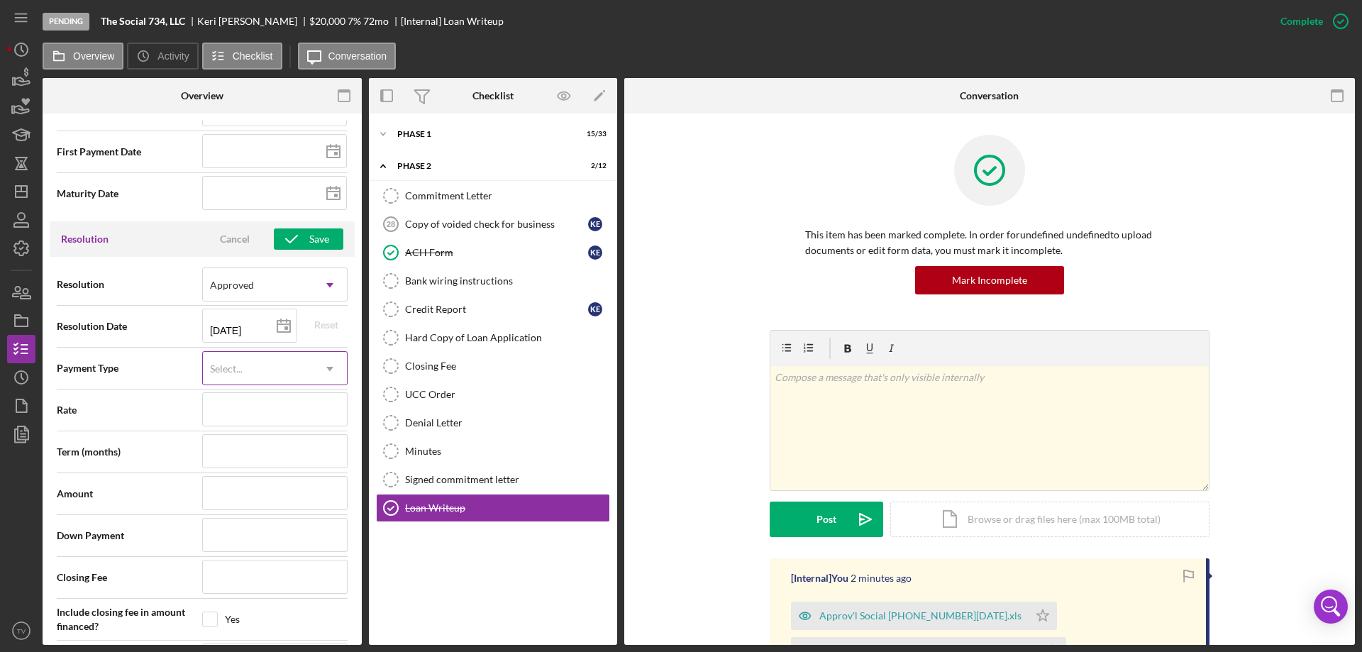
click at [323, 368] on icon "Icon/Dropdown Arrow" at bounding box center [330, 369] width 34 height 34
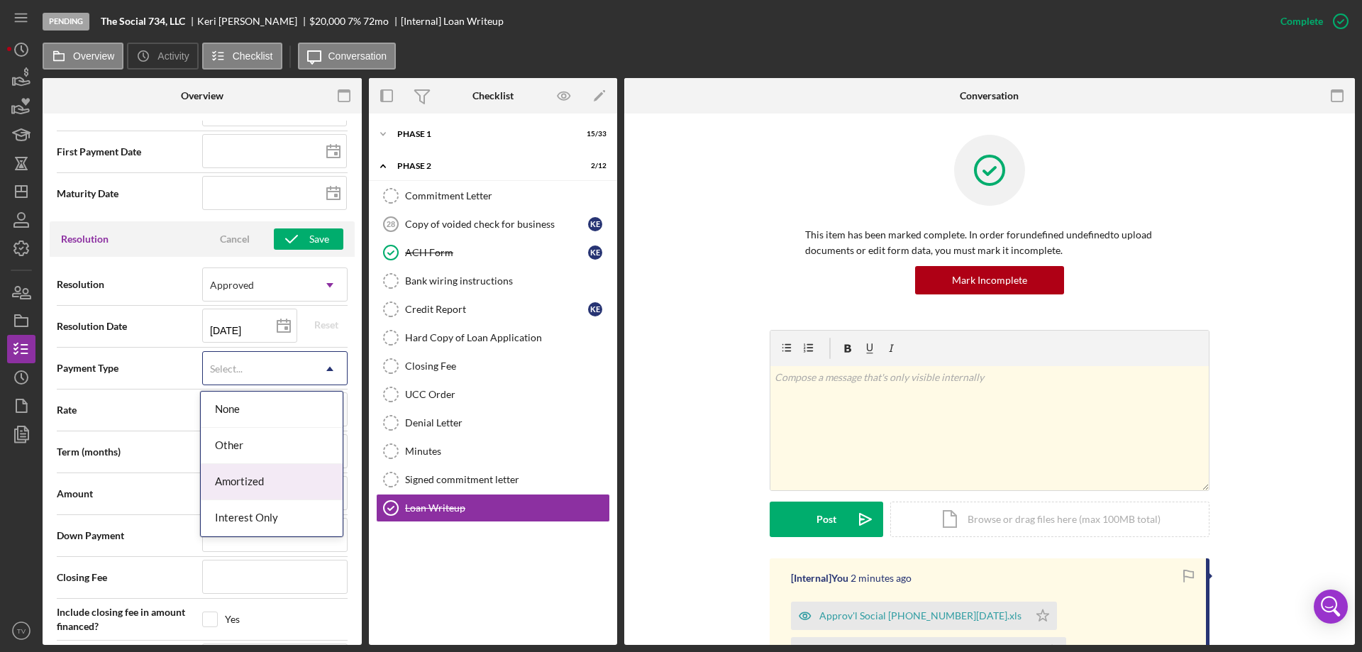
click at [261, 477] on div "Amortized" at bounding box center [272, 482] width 142 height 36
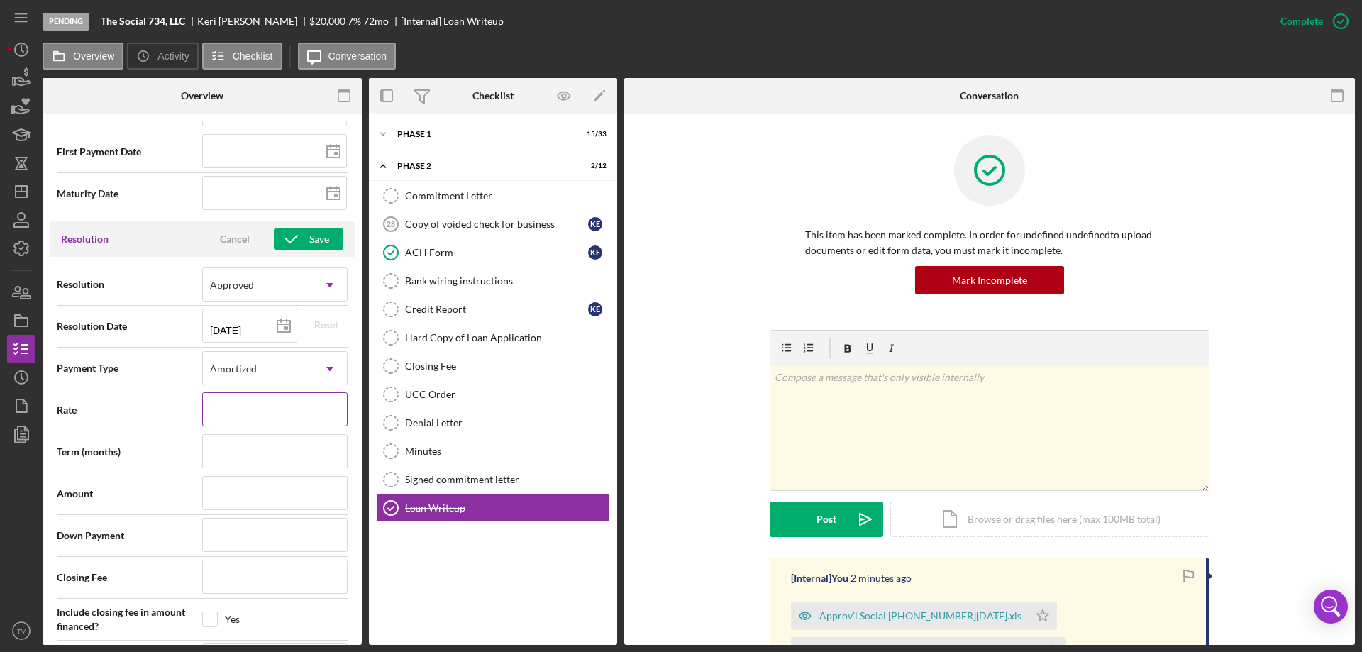
click at [260, 408] on input at bounding box center [274, 409] width 145 height 34
type input "7%"
type input "7.000%"
click at [298, 458] on input at bounding box center [274, 451] width 145 height 34
type input "7"
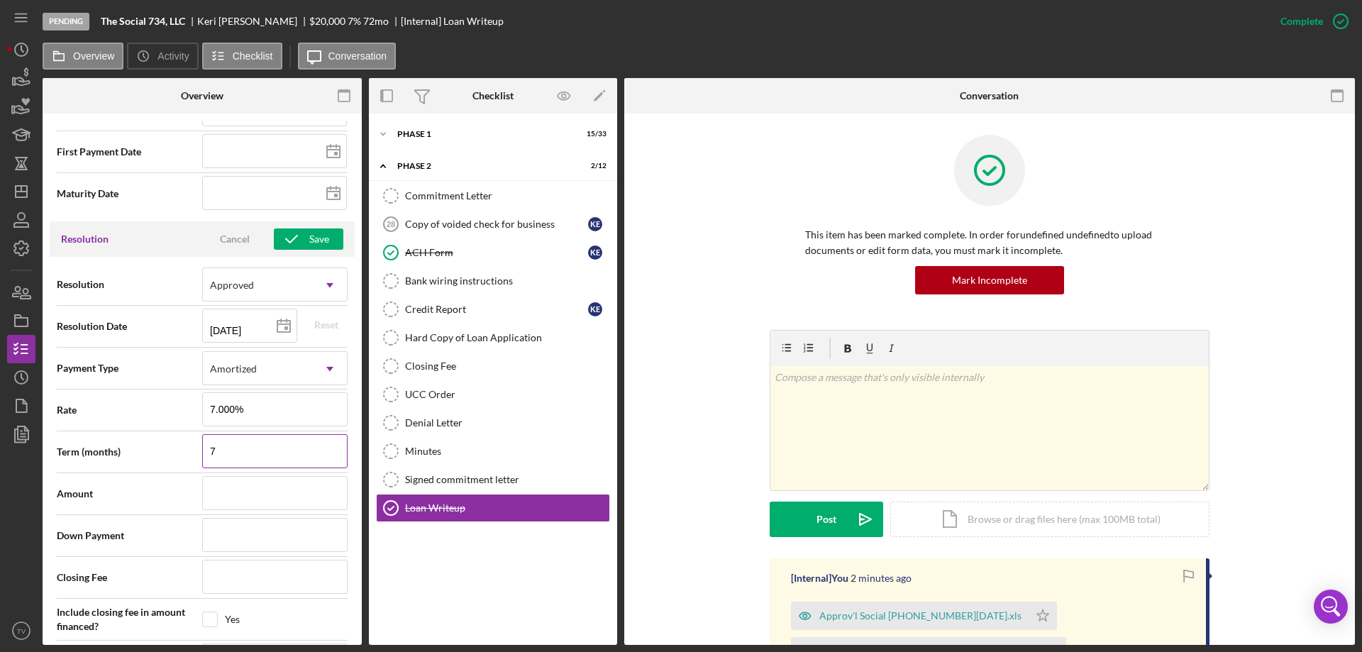
type input "72"
click at [273, 497] on input at bounding box center [274, 493] width 145 height 34
type input "$2"
type input "$20"
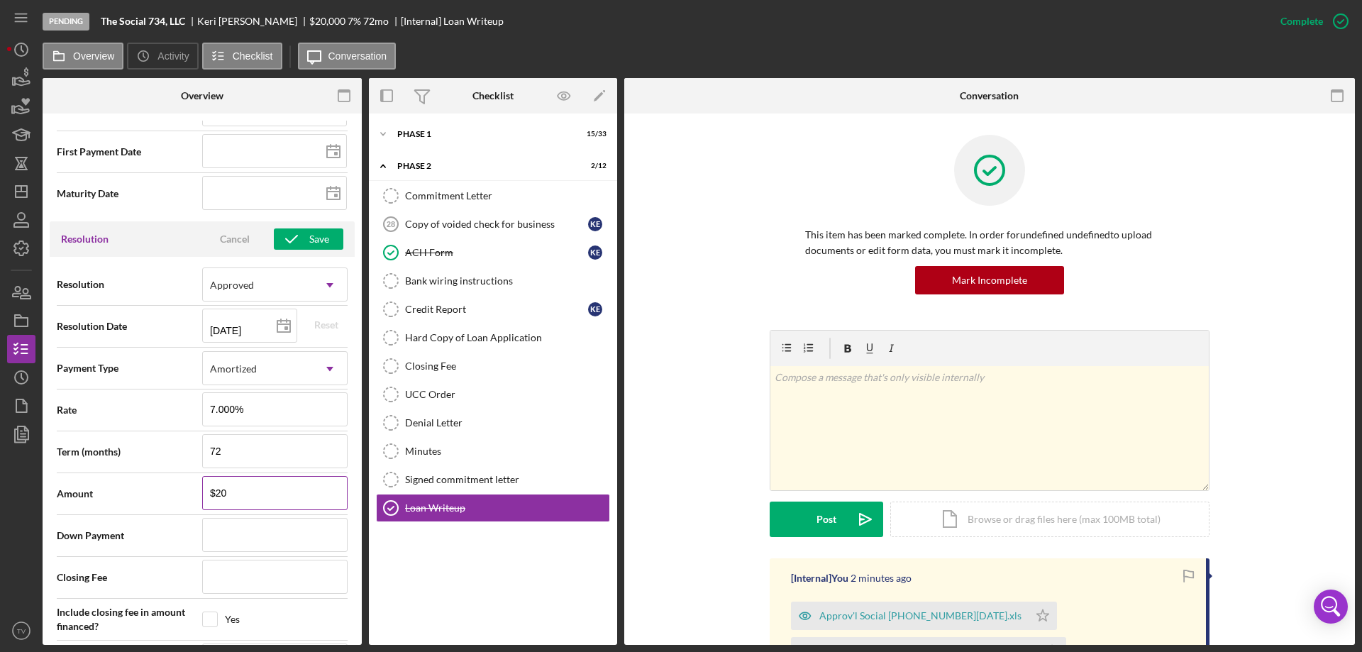
type input "$200"
type input "$2,000"
type input "$20,000"
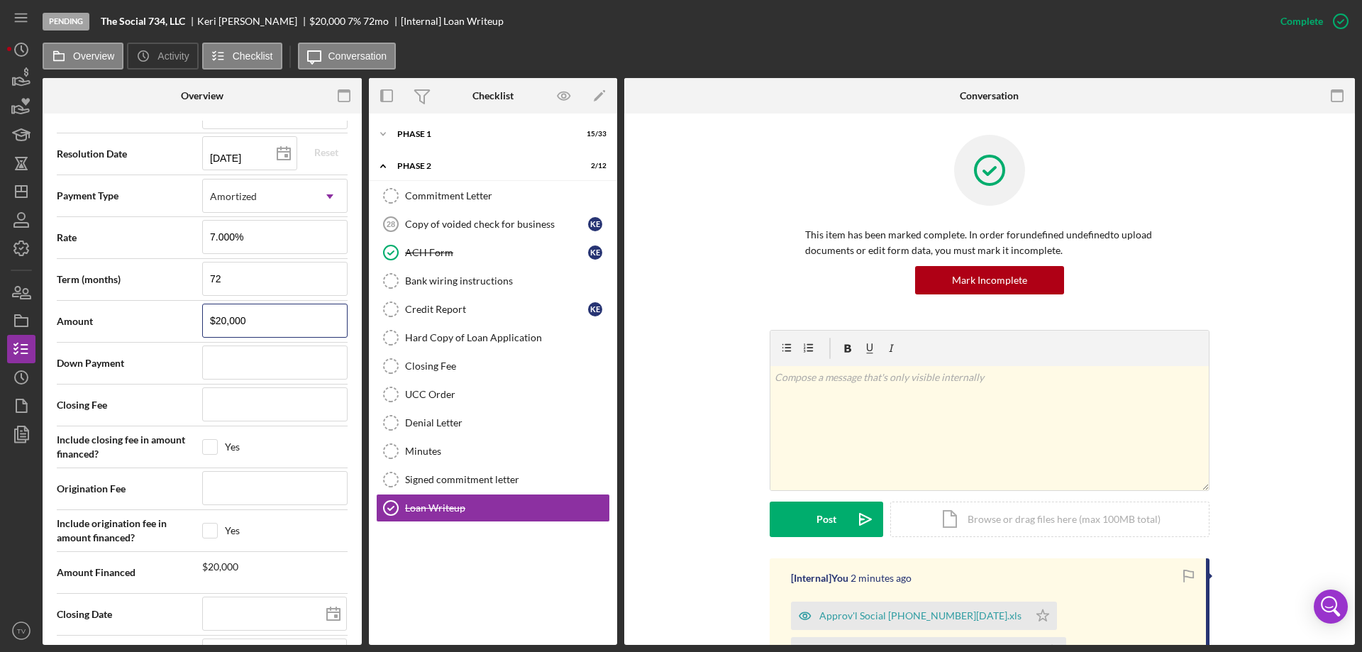
scroll to position [1569, 0]
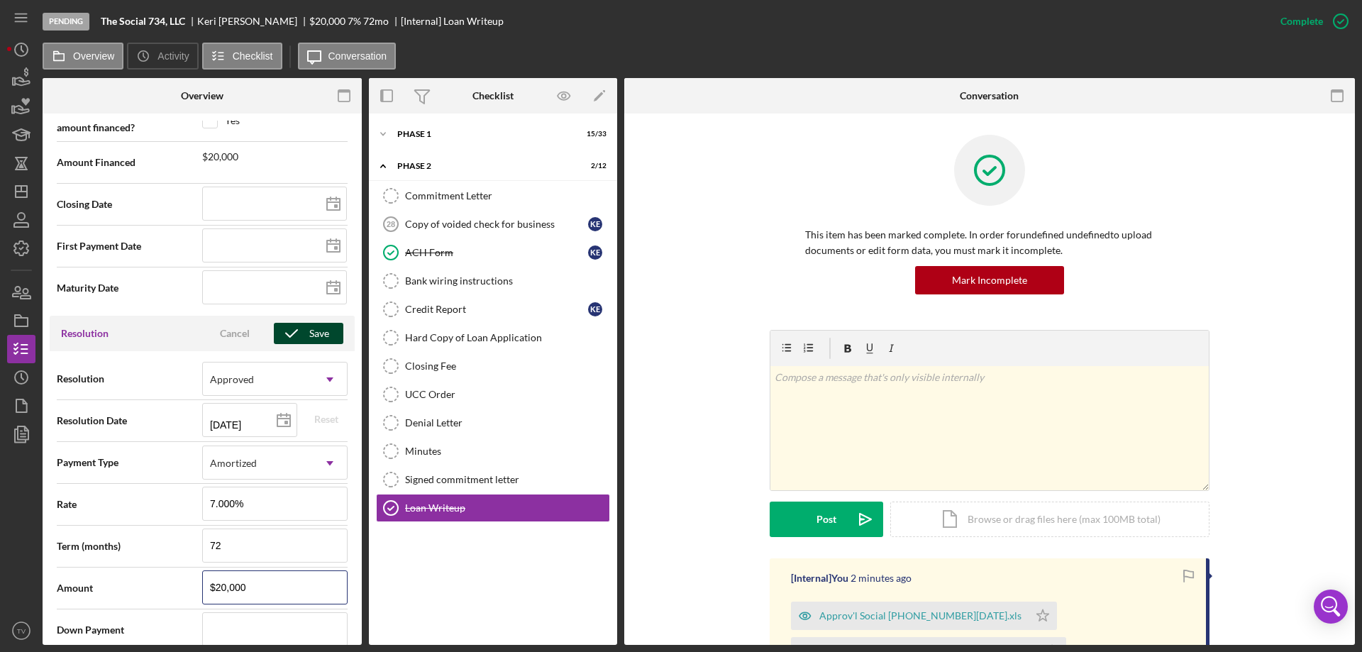
type input "$20,000"
click at [309, 333] on div "Save" at bounding box center [319, 333] width 20 height 21
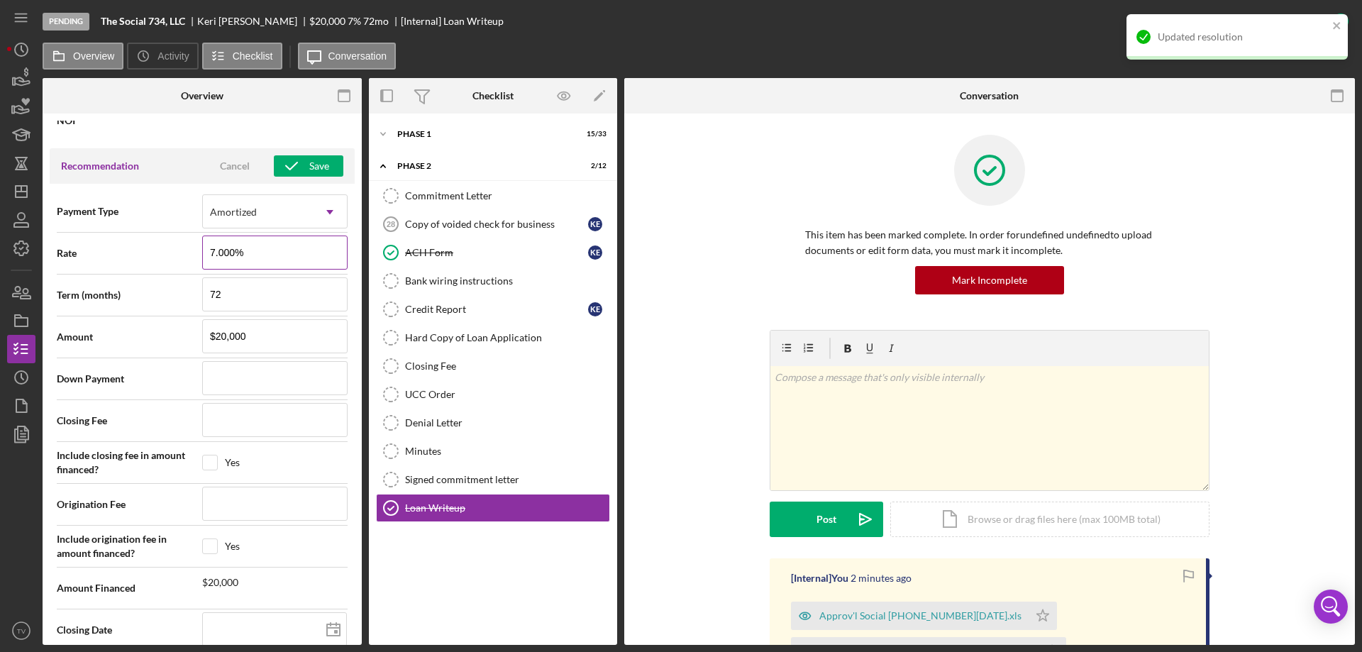
scroll to position [1073, 0]
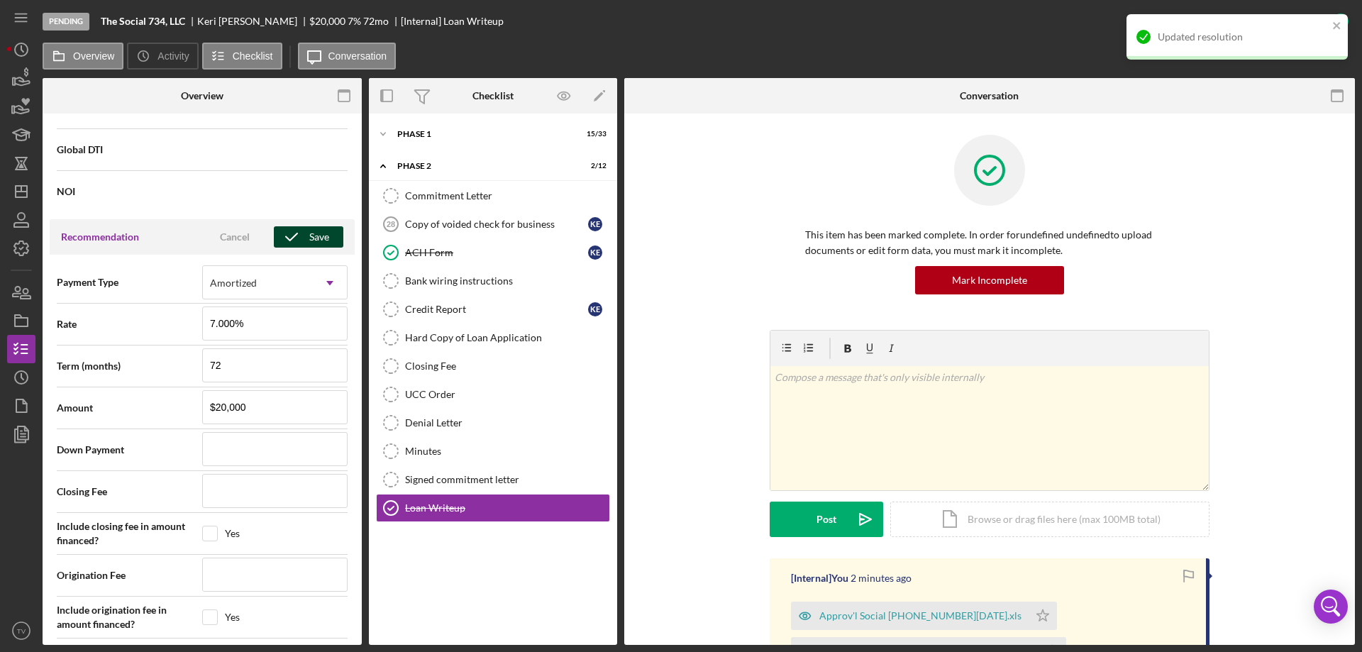
click at [326, 238] on button "Save" at bounding box center [309, 236] width 70 height 21
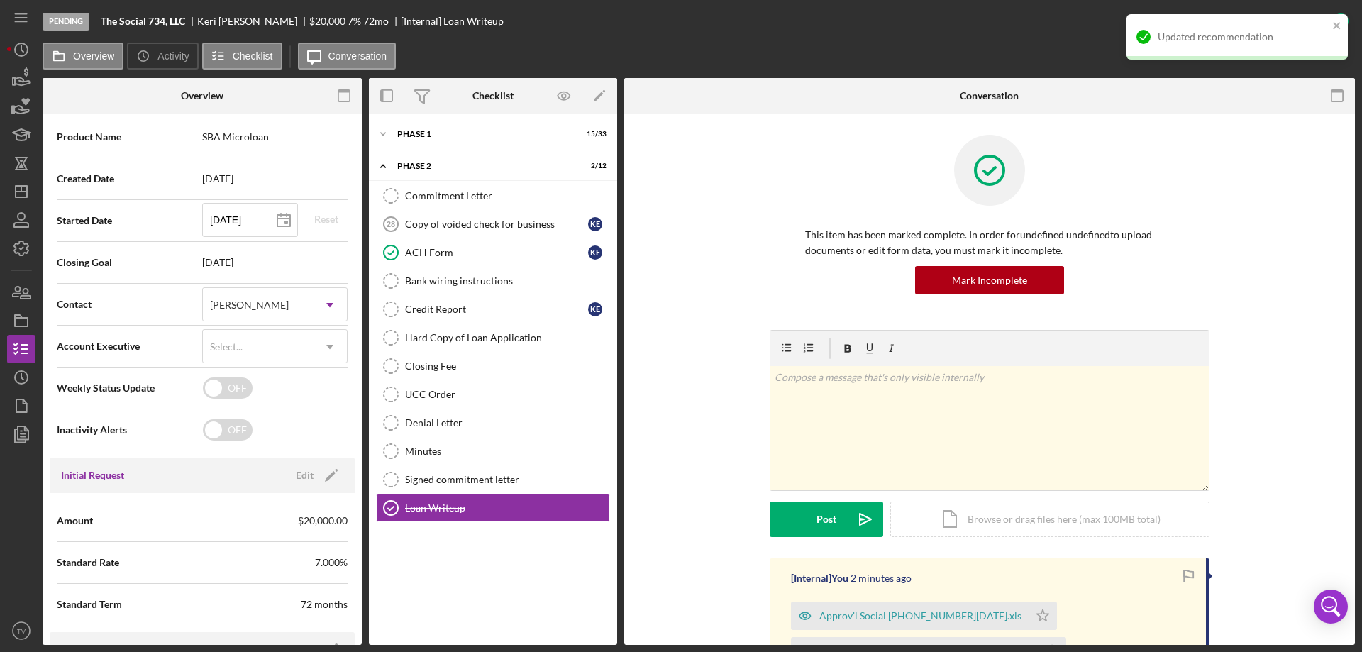
scroll to position [79, 0]
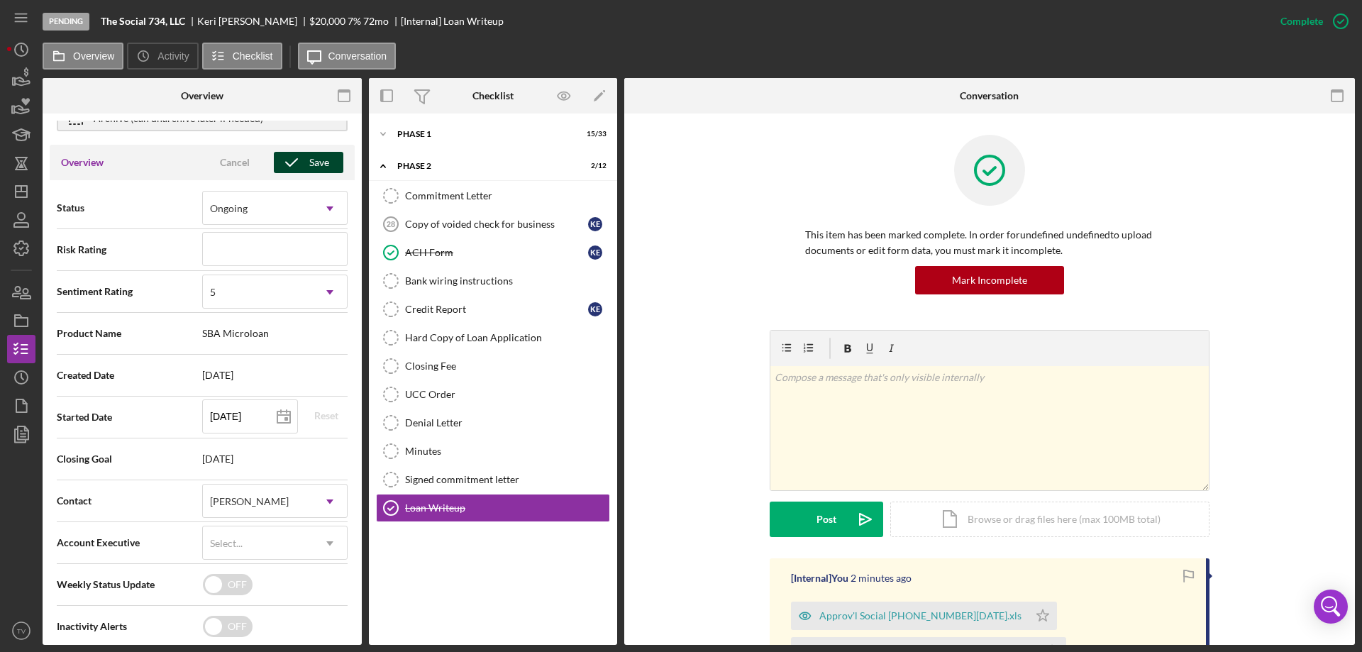
click at [310, 161] on div "Save" at bounding box center [319, 162] width 20 height 21
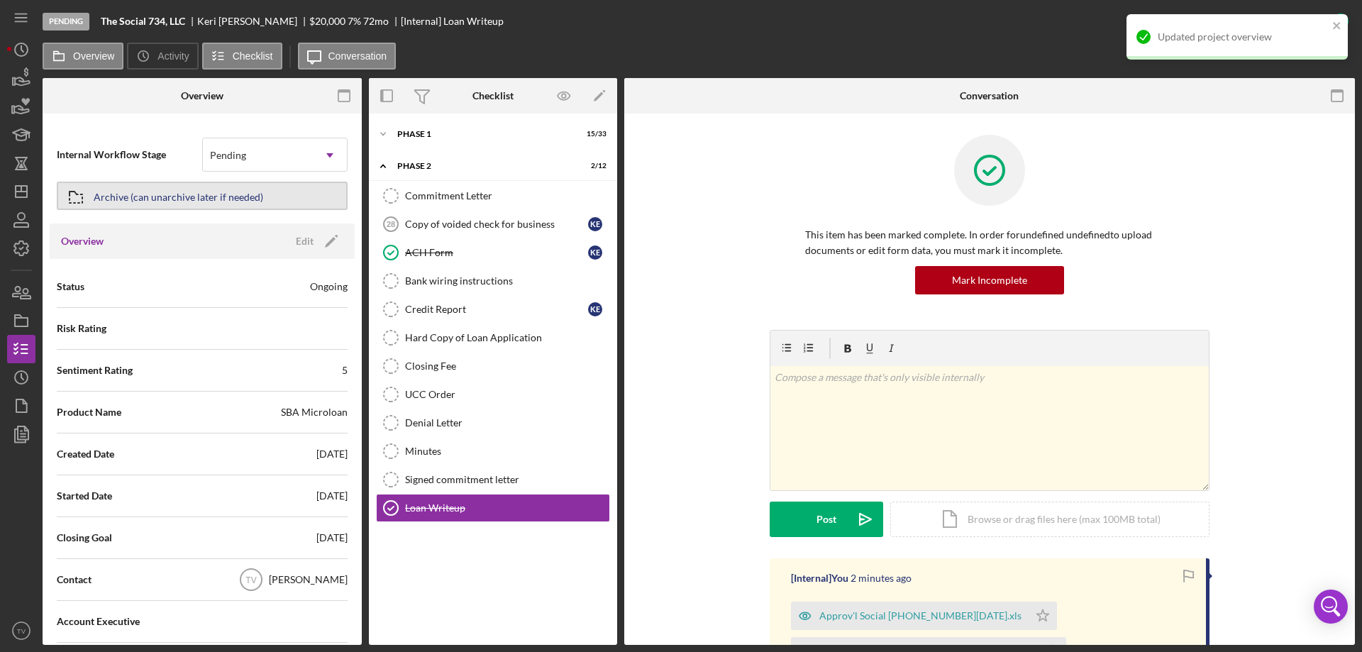
scroll to position [0, 0]
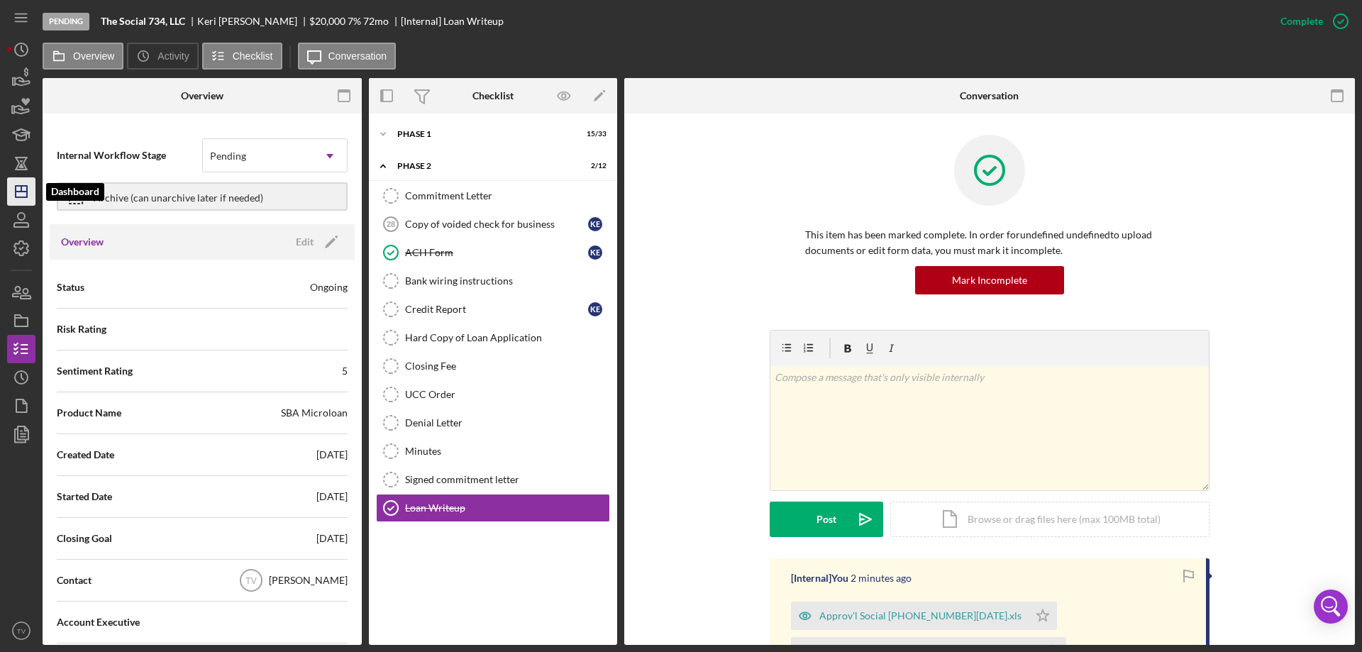
click at [28, 191] on icon "Icon/Dashboard" at bounding box center [21, 191] width 35 height 35
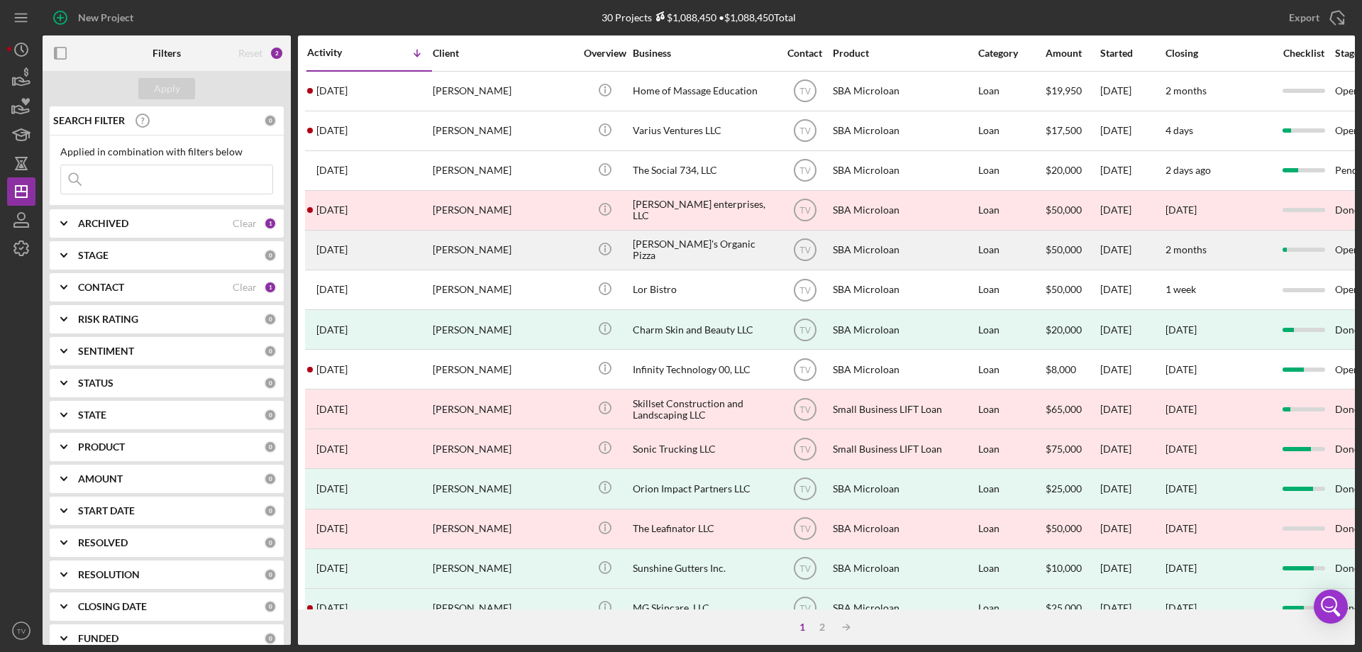
click at [345, 251] on time "[DATE]" at bounding box center [331, 249] width 31 height 11
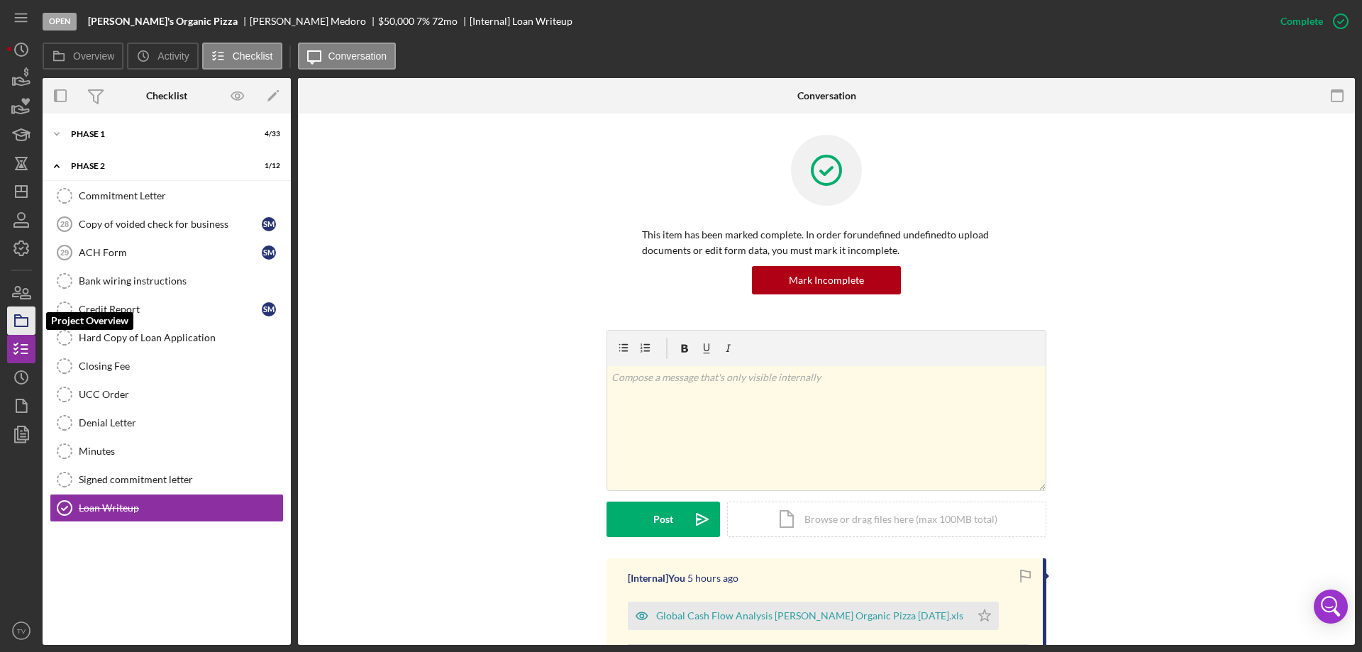
click at [23, 318] on g "button" at bounding box center [21, 320] width 13 height 11
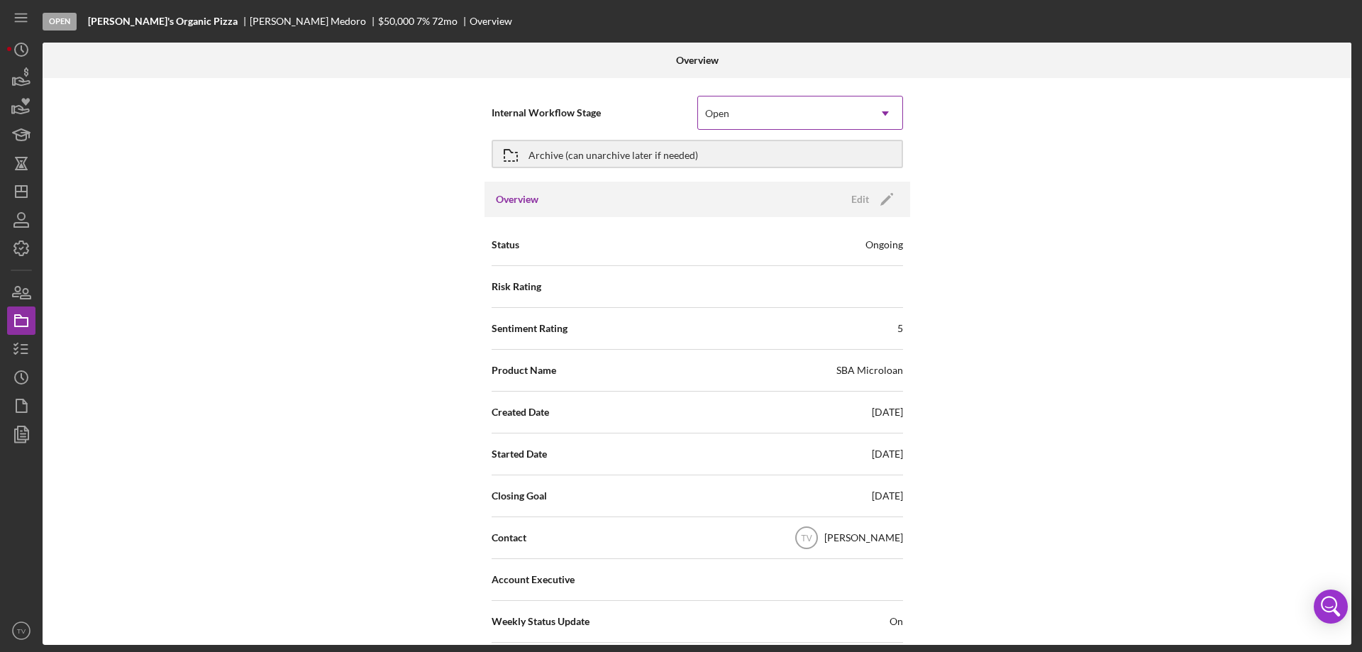
click at [887, 114] on icon "Icon/Dropdown Arrow" at bounding box center [885, 113] width 34 height 34
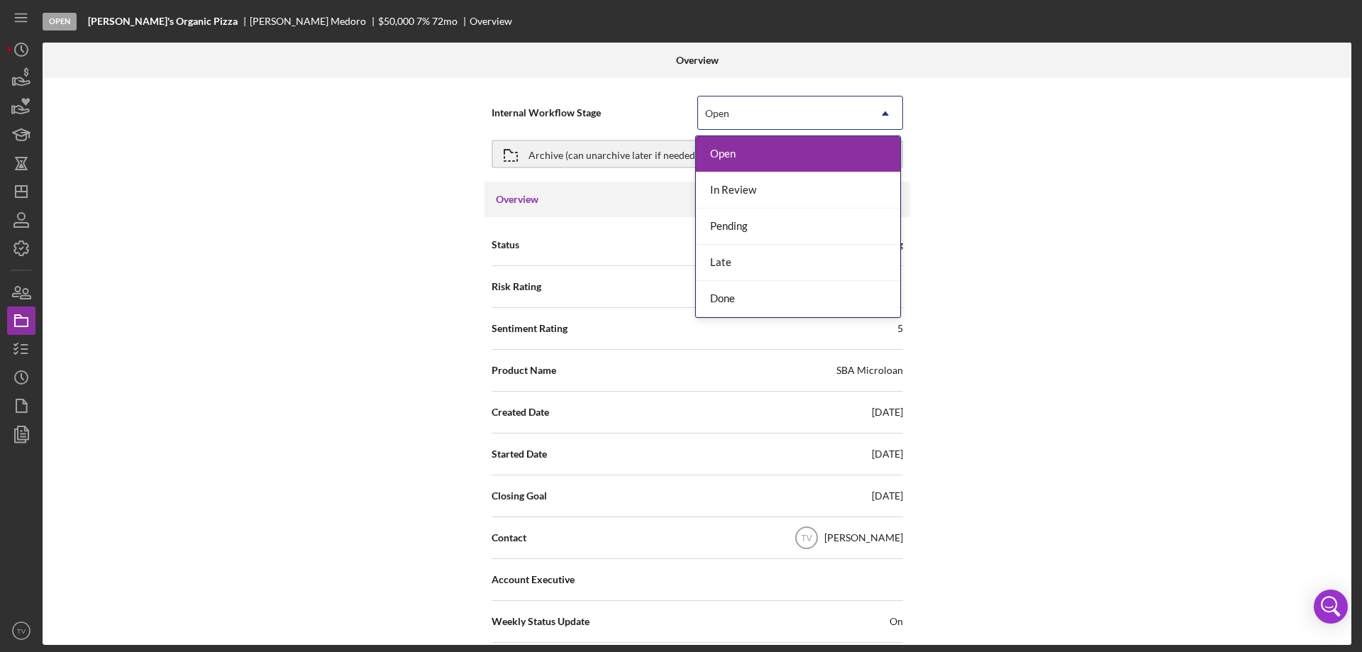
click at [1017, 178] on div "Internal Workflow Stage 5 results available. Use Up and Down to choose options,…" at bounding box center [697, 361] width 1309 height 567
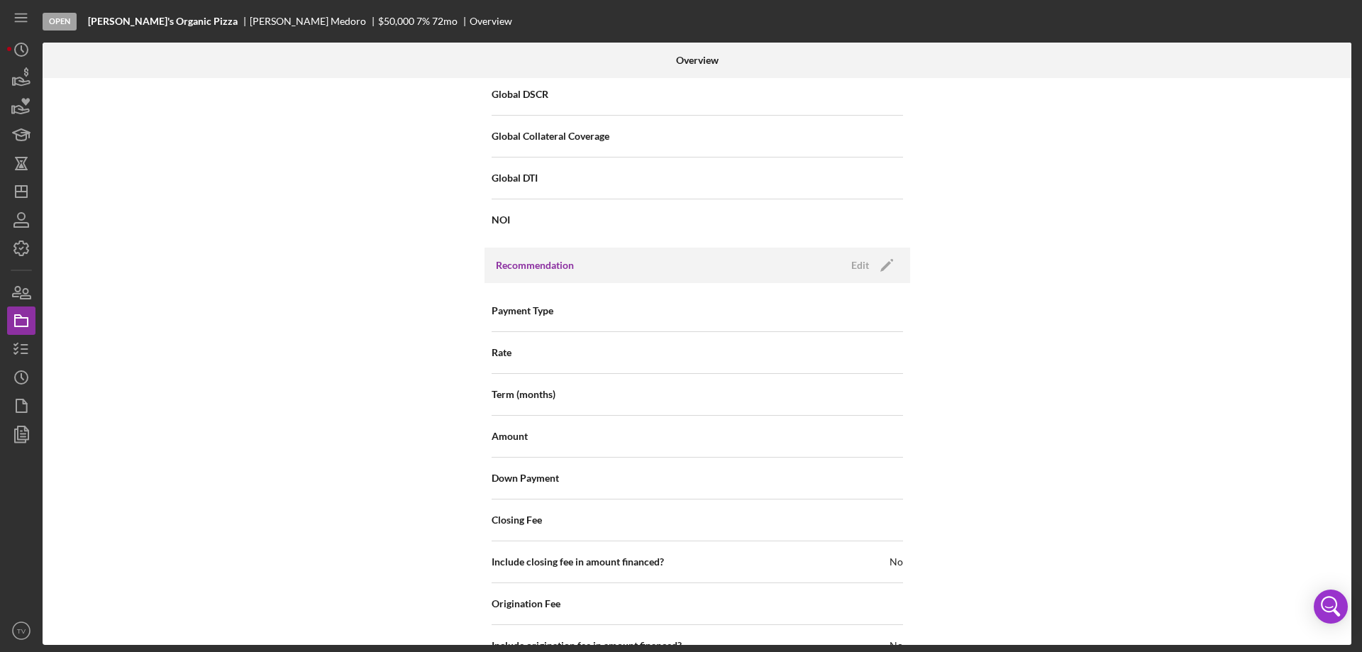
scroll to position [1108, 0]
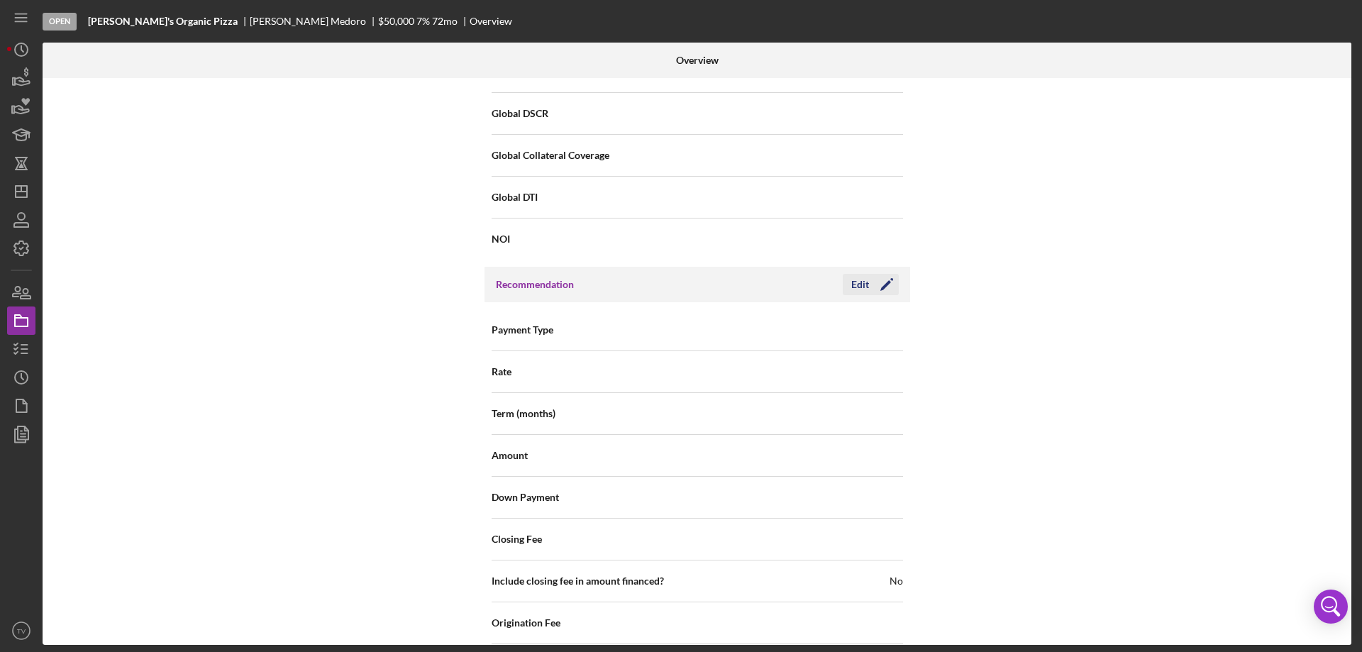
click at [883, 287] on polygon "button" at bounding box center [885, 285] width 11 height 11
click at [883, 326] on icon "Icon/Dropdown Arrow" at bounding box center [885, 331] width 34 height 34
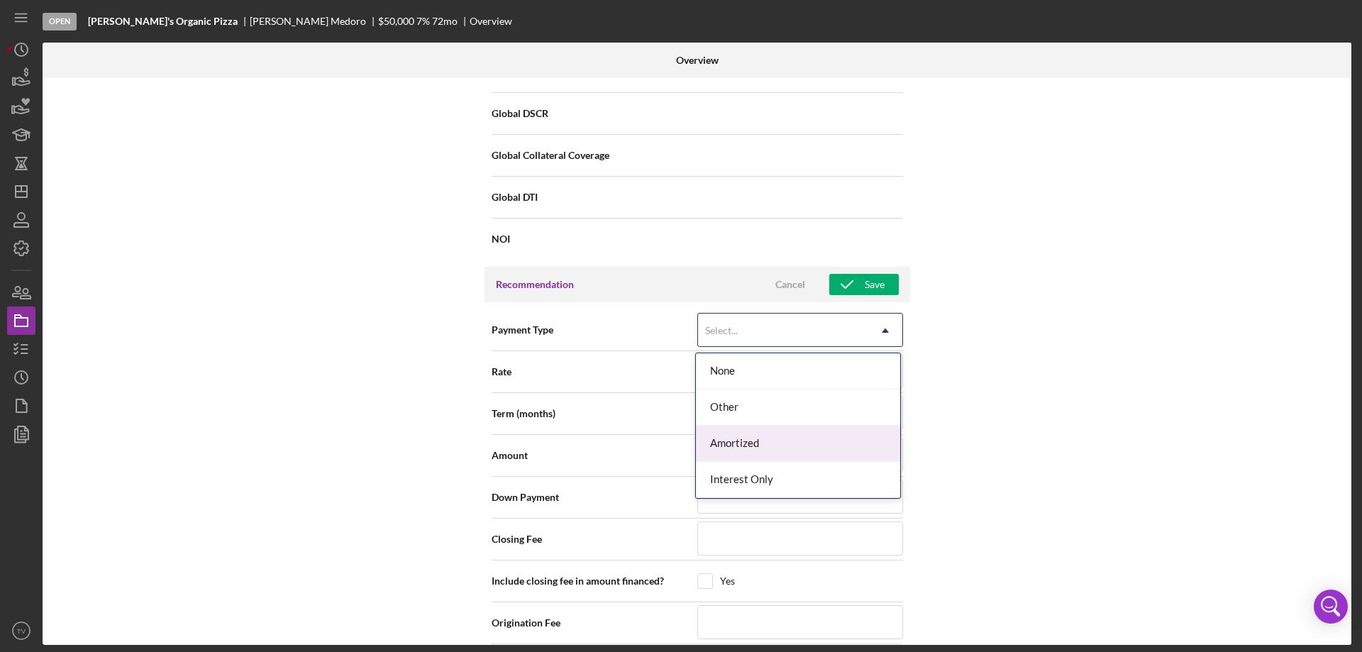
click at [770, 442] on div "Amortized" at bounding box center [798, 444] width 204 height 36
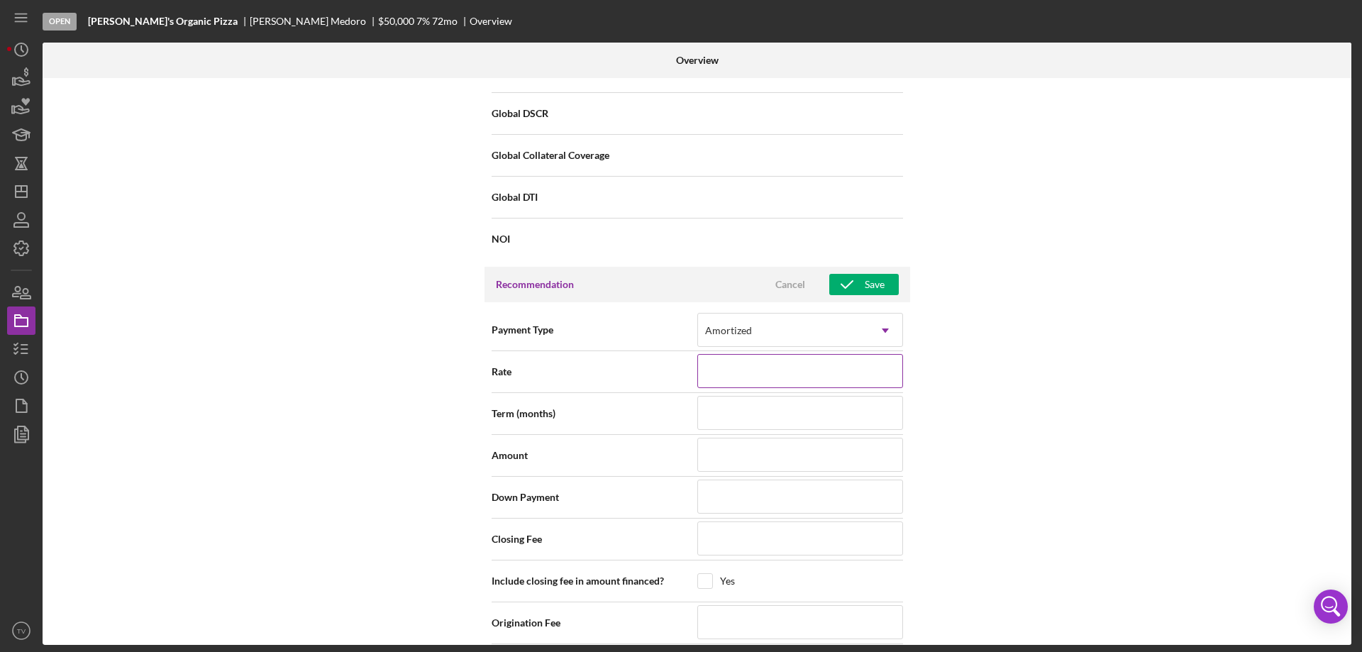
click at [809, 374] on input at bounding box center [800, 371] width 206 height 34
type input "7.000%"
click at [758, 411] on input at bounding box center [800, 413] width 206 height 34
type input "72"
click at [750, 459] on input at bounding box center [800, 455] width 206 height 34
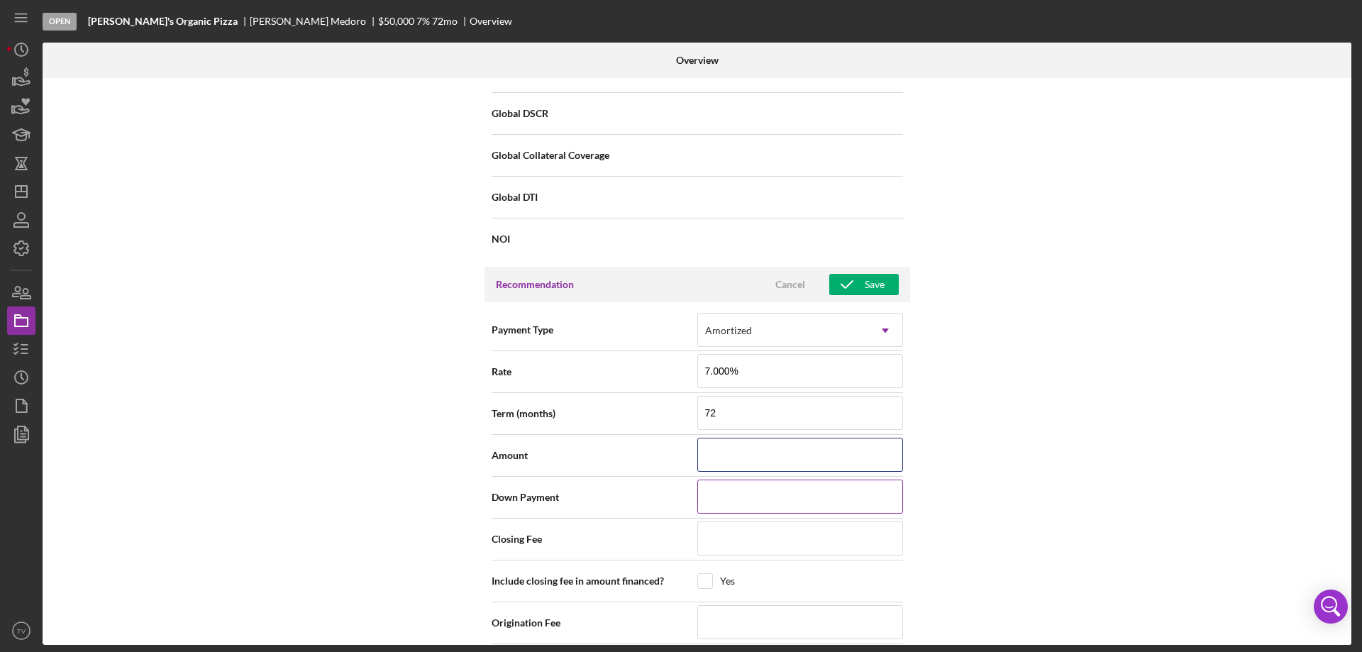
type input "$5"
type input "$50"
type input "$500"
type input "$5,000"
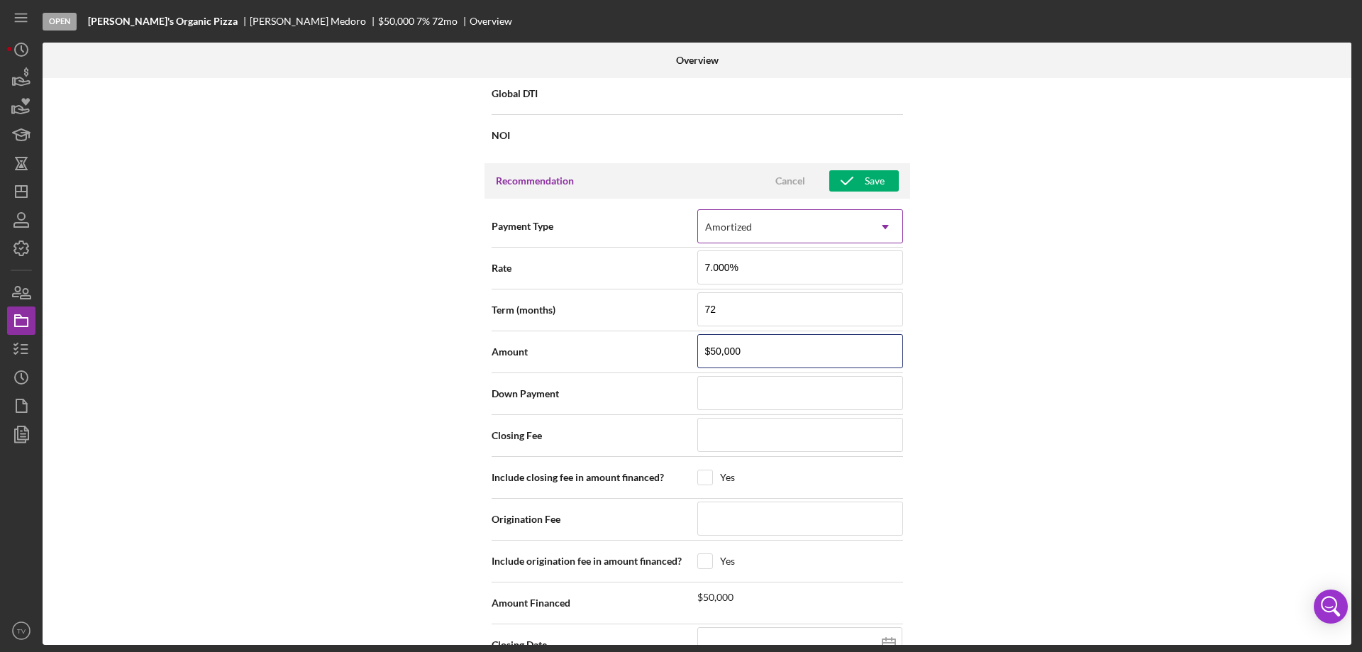
scroll to position [1179, 0]
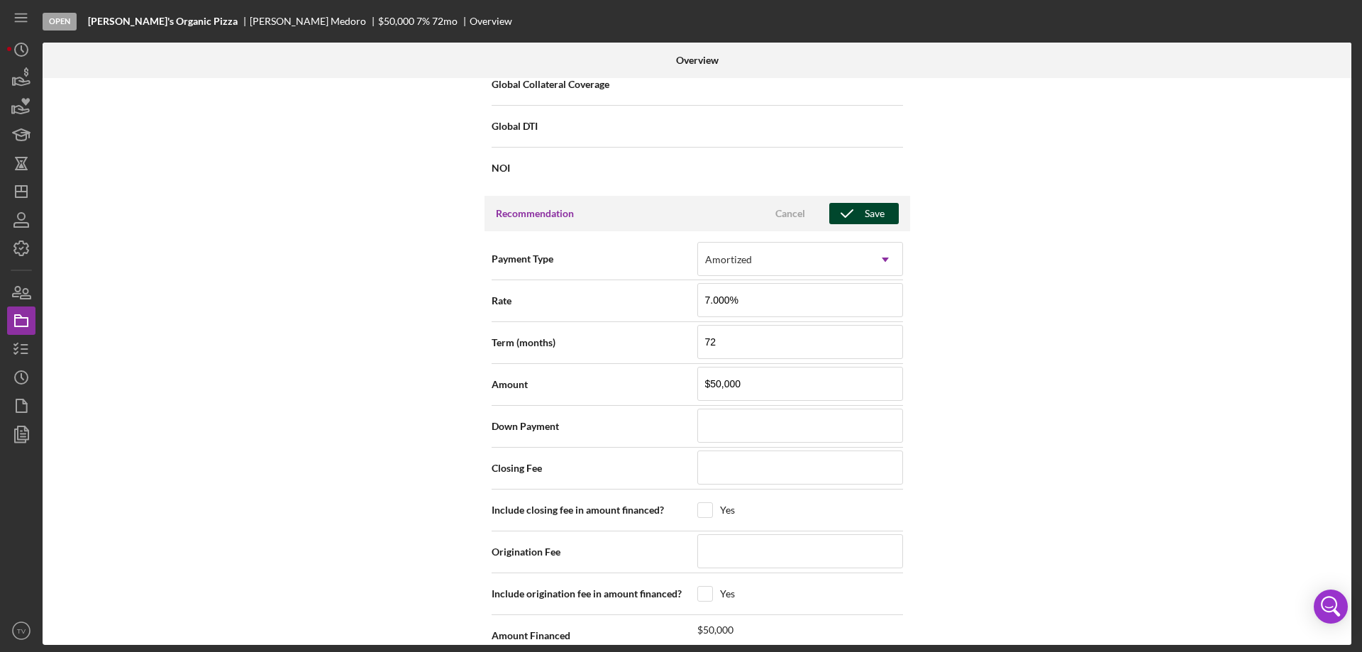
click at [871, 212] on div "Save" at bounding box center [875, 213] width 20 height 21
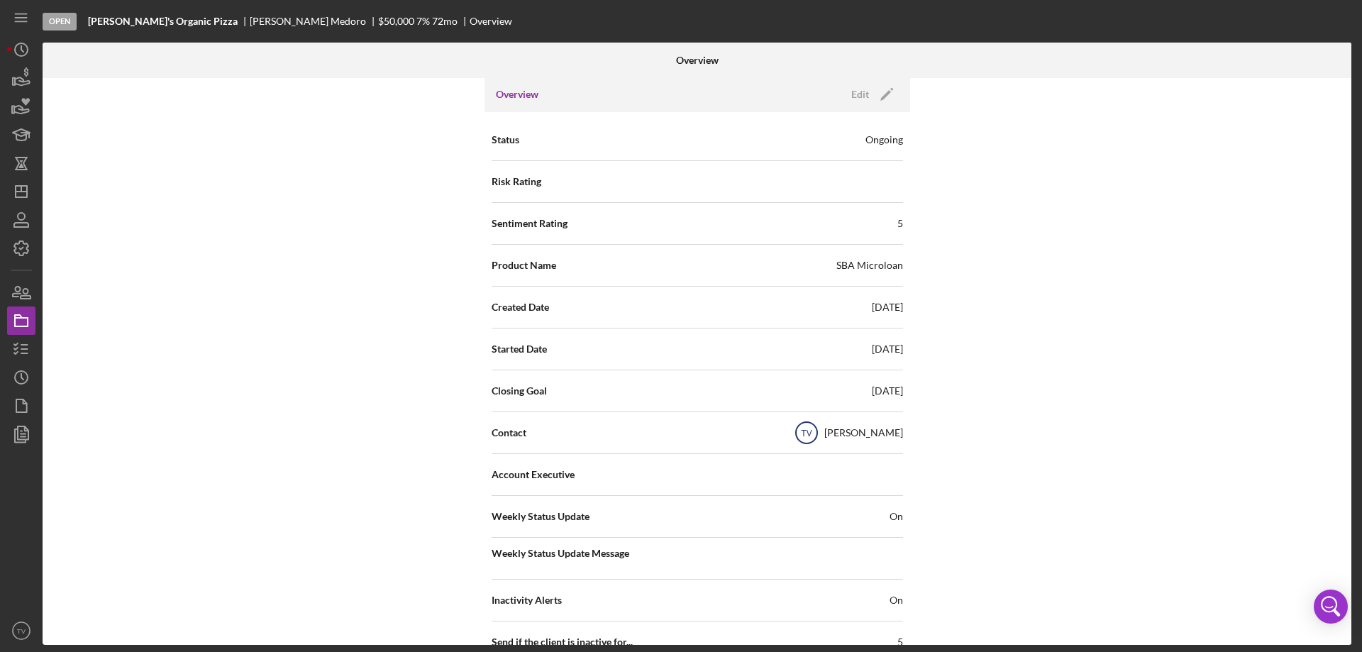
scroll to position [0, 0]
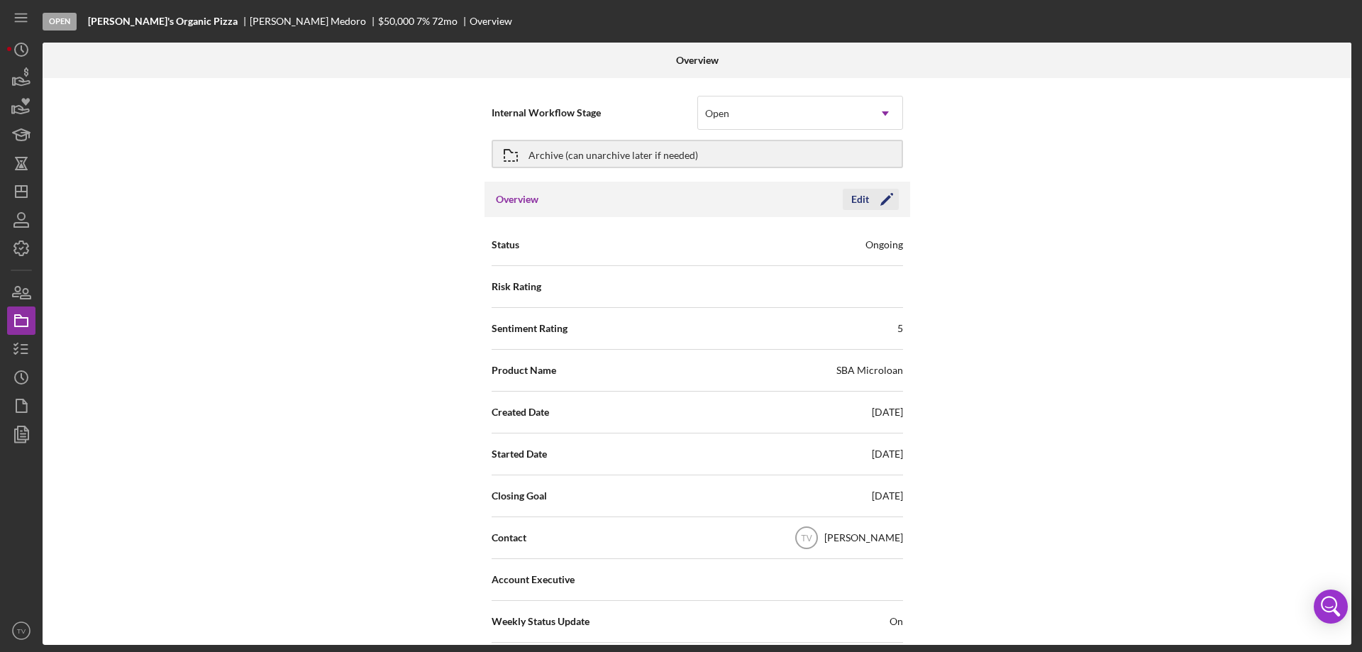
click at [883, 196] on icon "Icon/Edit" at bounding box center [886, 199] width 35 height 35
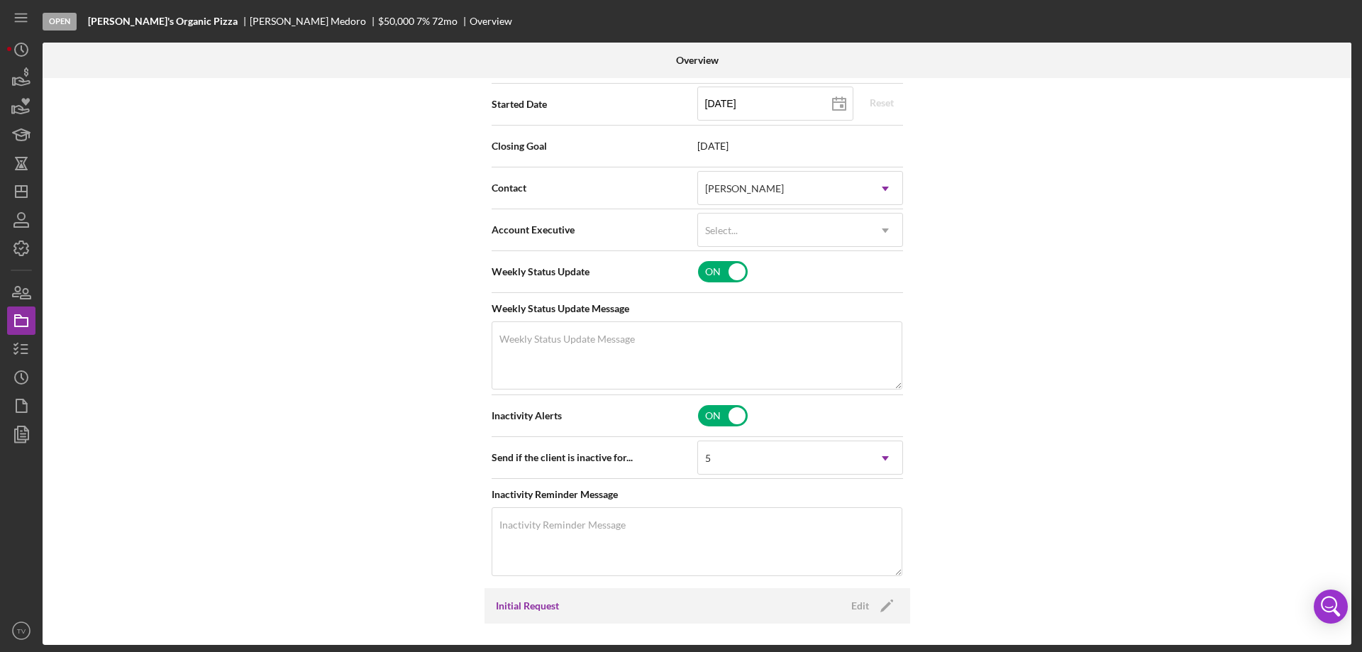
scroll to position [355, 0]
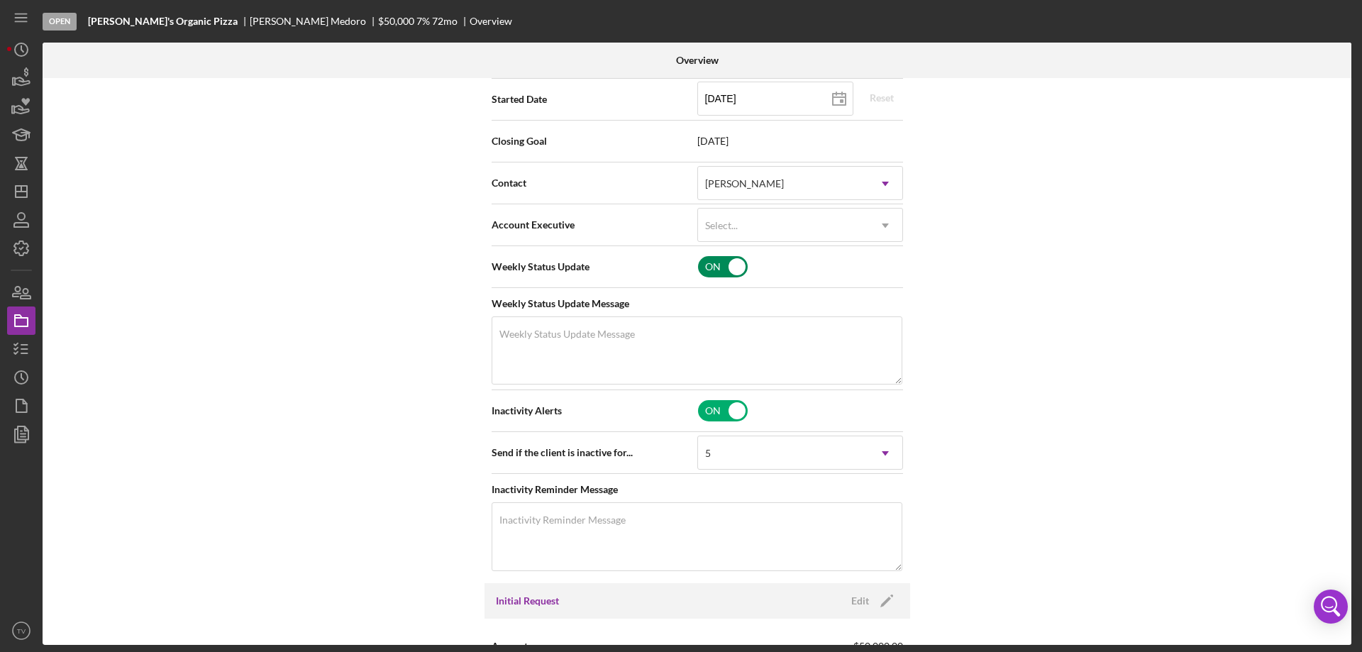
click at [741, 269] on input "checkbox" at bounding box center [723, 266] width 50 height 21
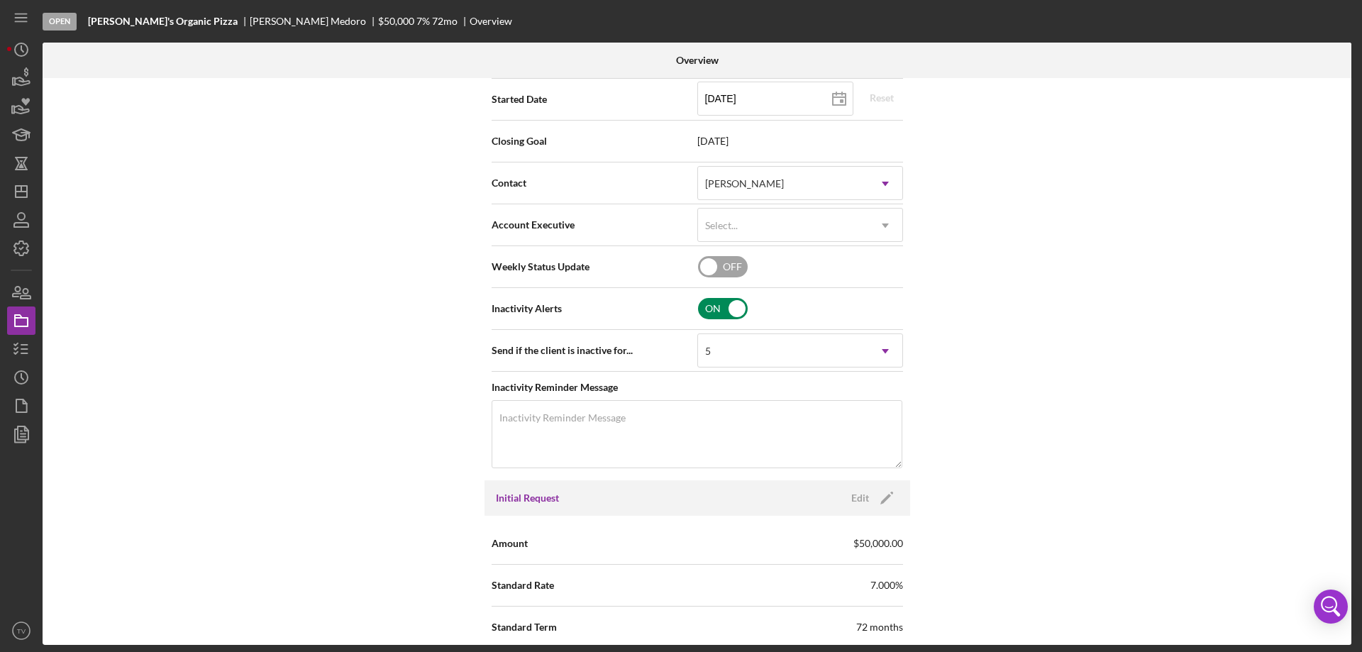
click at [740, 312] on input "checkbox" at bounding box center [723, 308] width 50 height 21
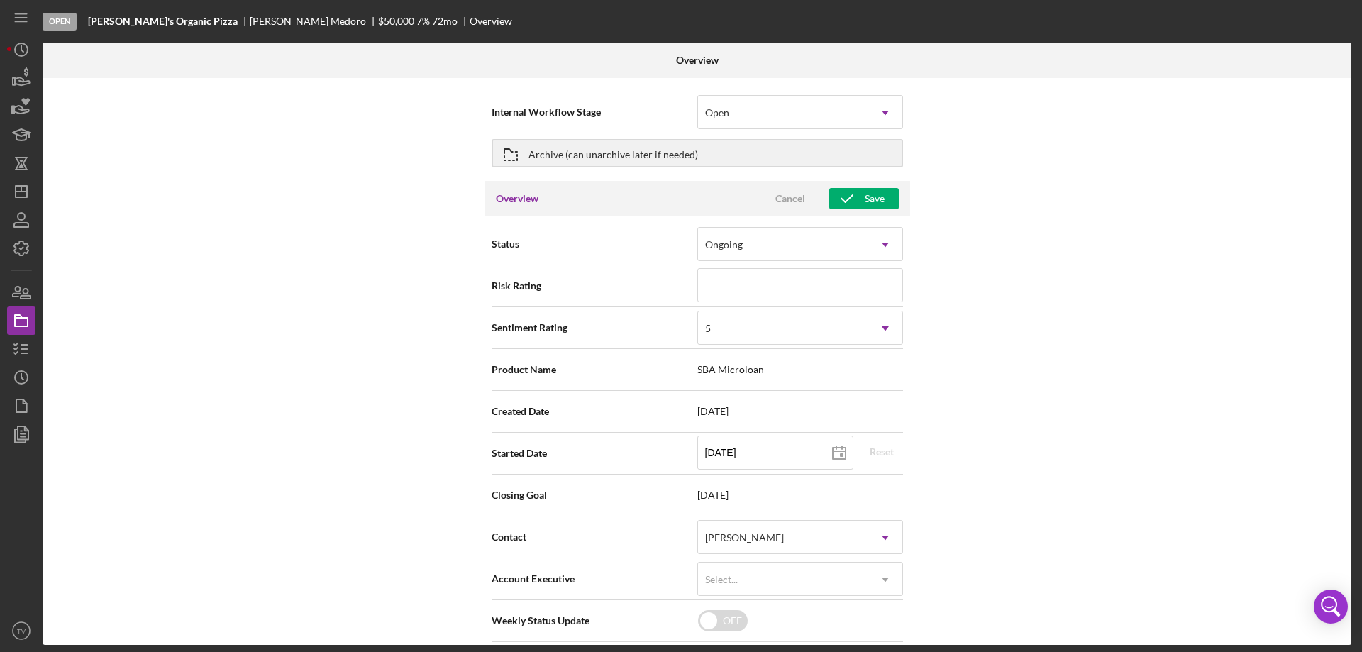
scroll to position [0, 0]
click at [865, 197] on div "Save" at bounding box center [875, 199] width 20 height 21
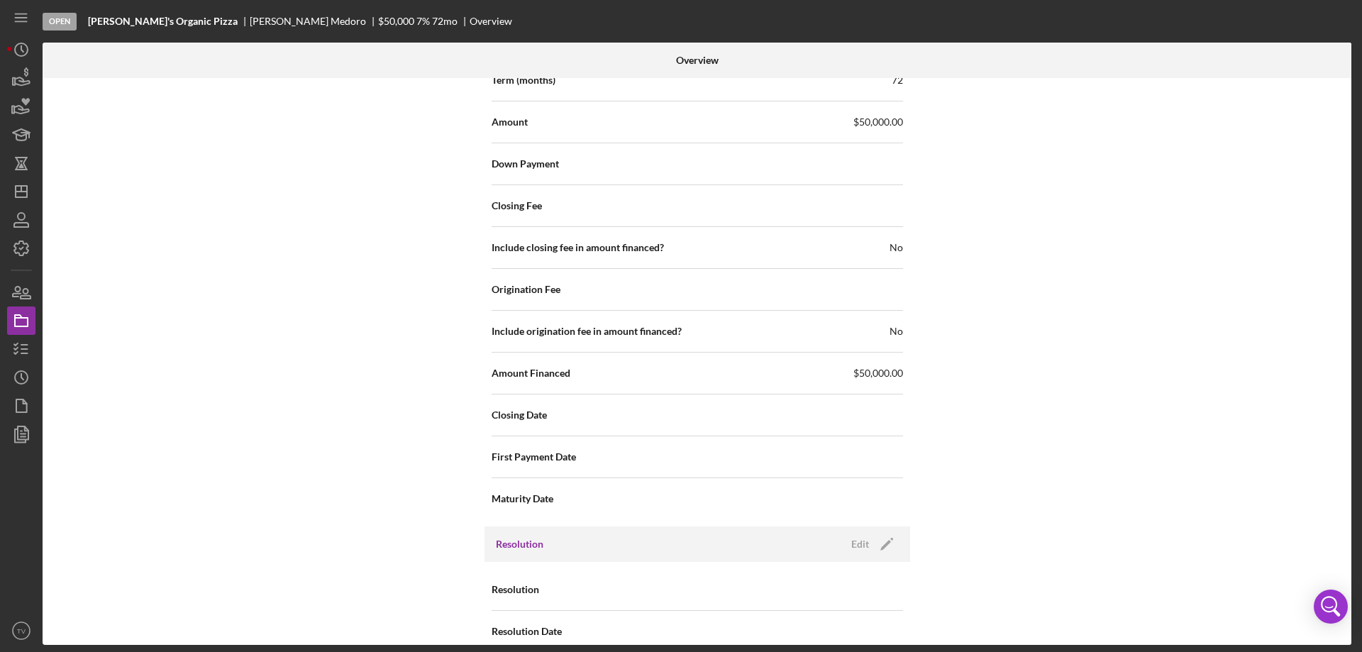
scroll to position [1337, 0]
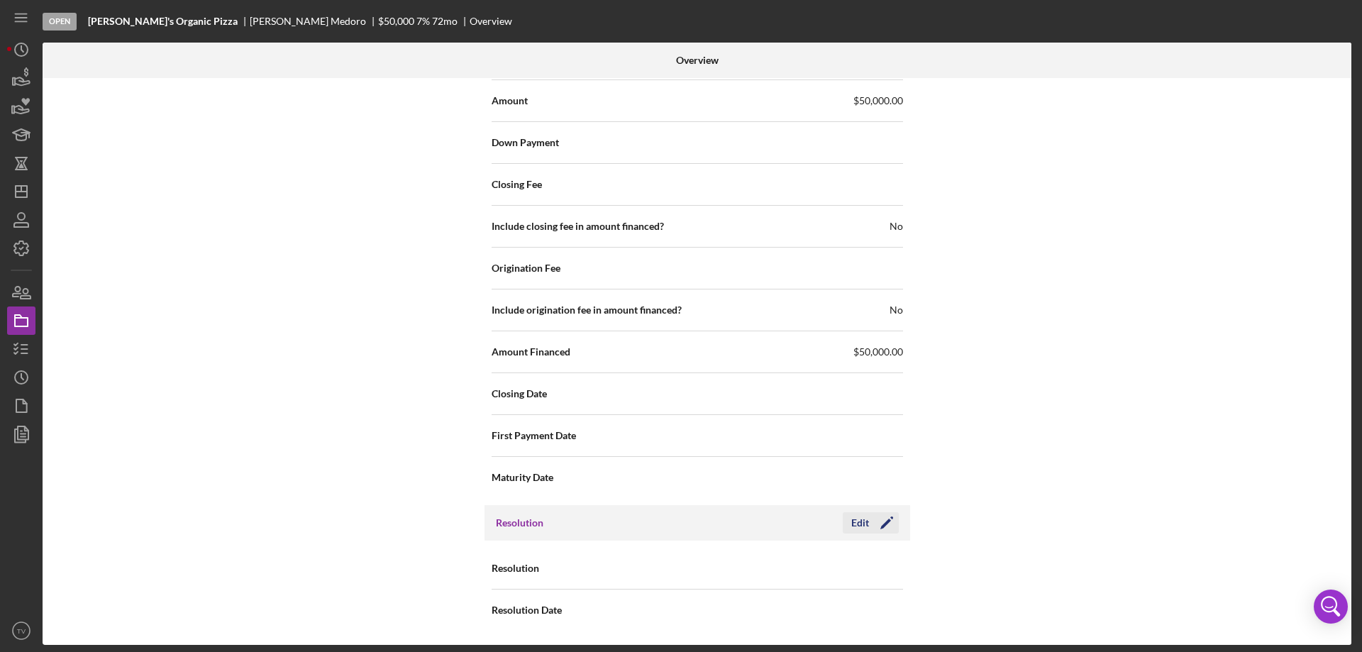
click at [862, 523] on div "Edit" at bounding box center [860, 522] width 18 height 21
click at [885, 567] on icon "Icon/Dropdown Arrow" at bounding box center [885, 569] width 34 height 34
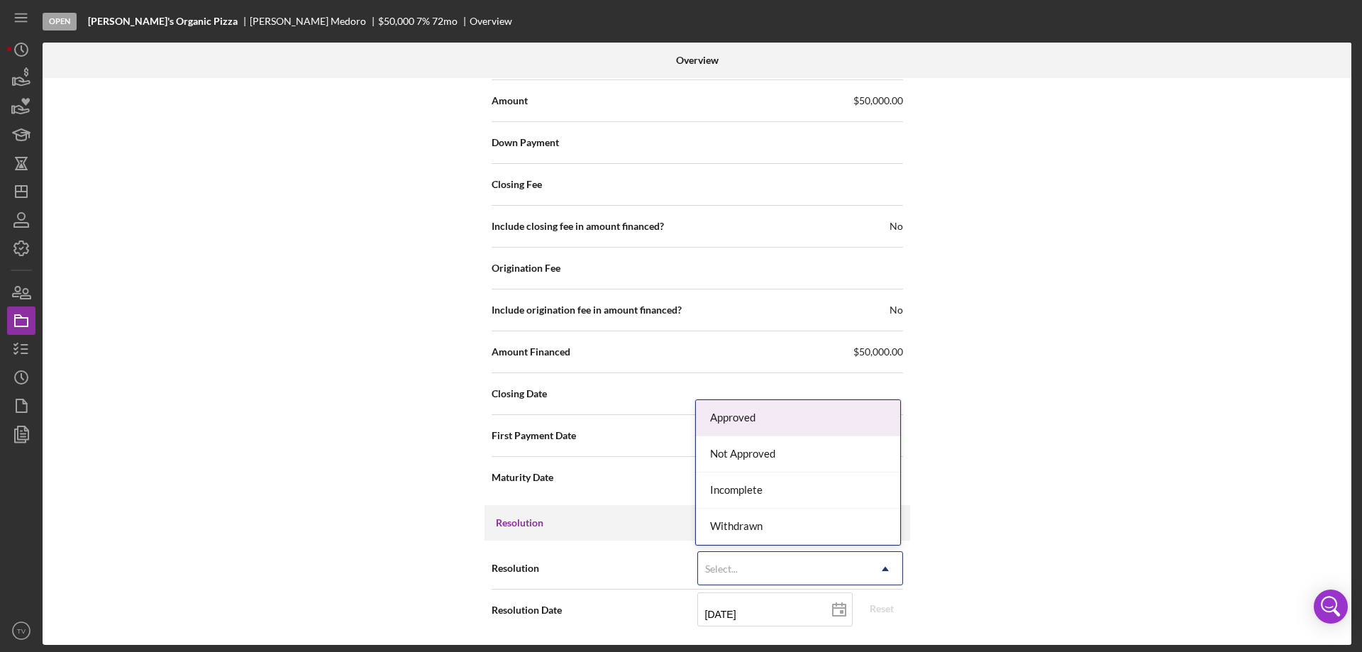
click at [804, 425] on div "Approved" at bounding box center [798, 418] width 204 height 36
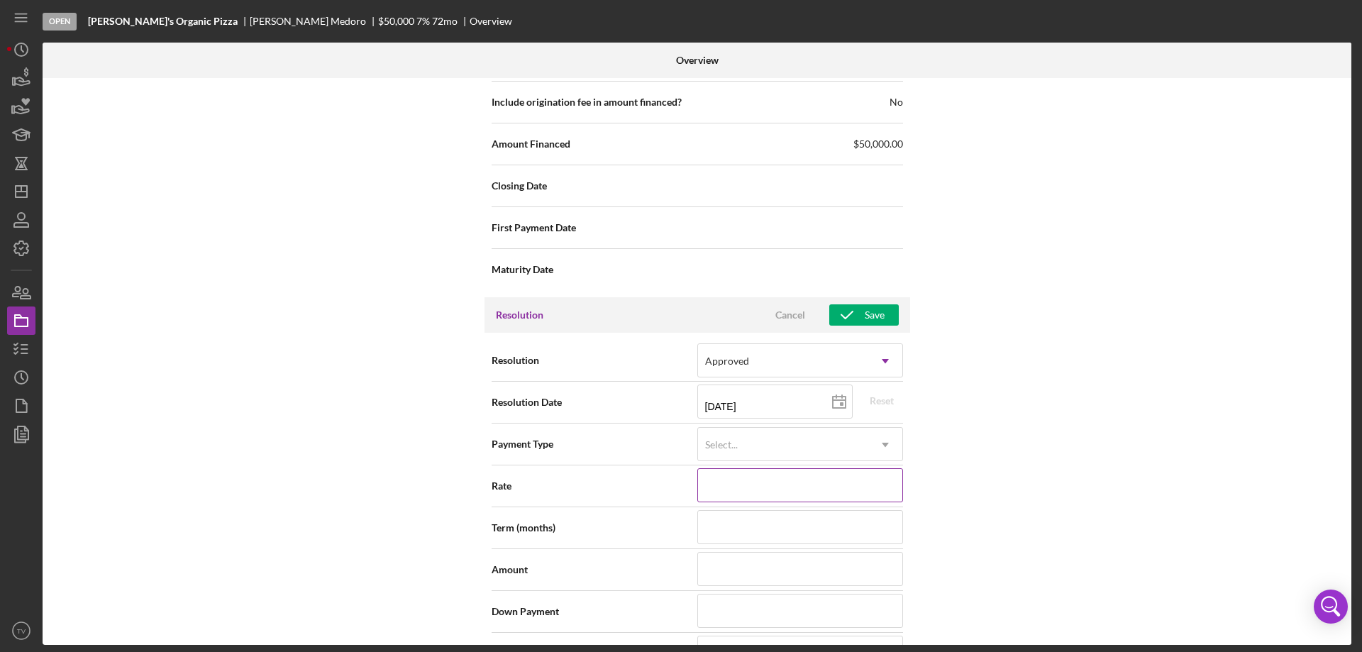
scroll to position [1550, 0]
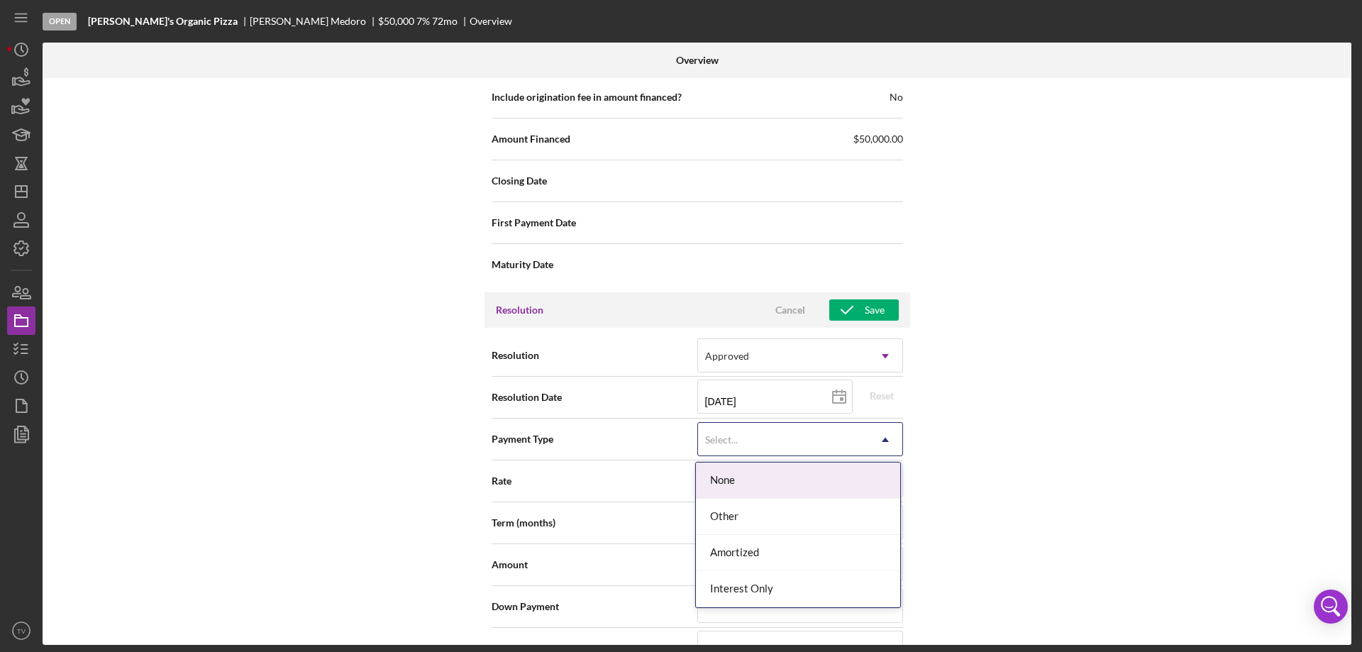
click at [882, 442] on icon "Icon/Dropdown Arrow" at bounding box center [885, 440] width 34 height 34
click at [733, 555] on div "Amortized" at bounding box center [798, 553] width 204 height 36
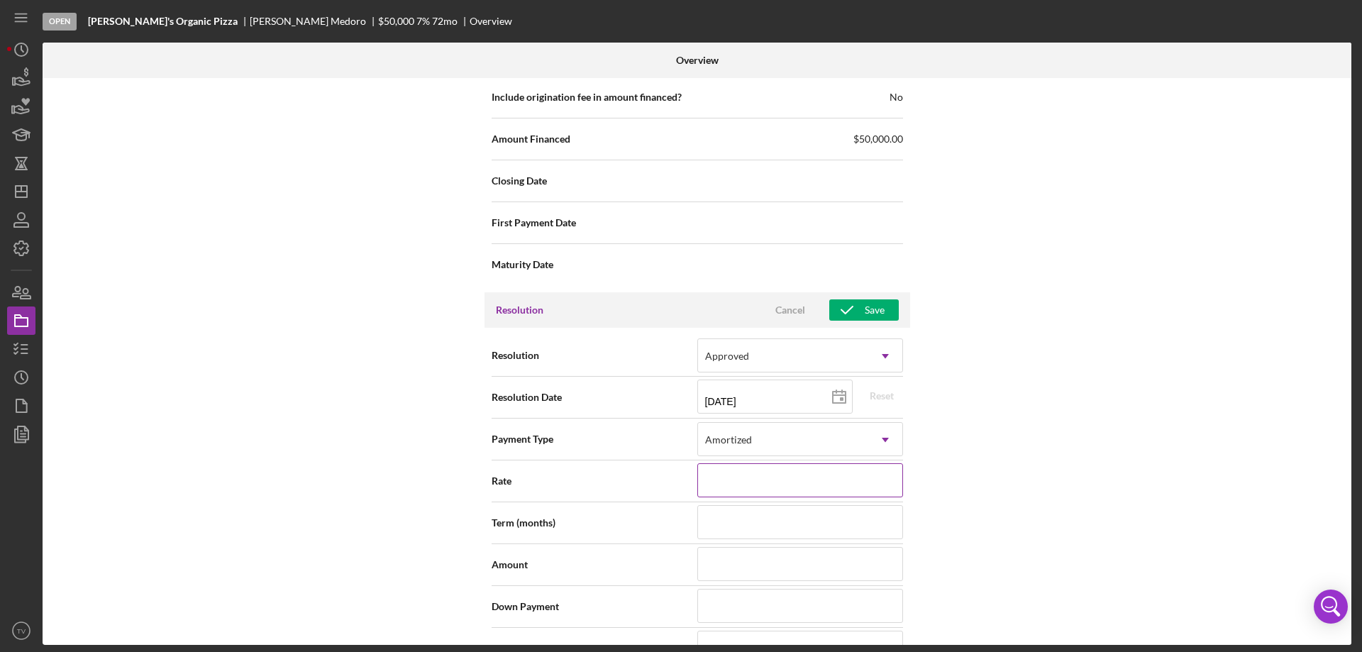
click at [751, 473] on input at bounding box center [800, 480] width 206 height 34
click at [780, 529] on input at bounding box center [800, 522] width 206 height 34
click at [743, 554] on input at bounding box center [800, 564] width 206 height 34
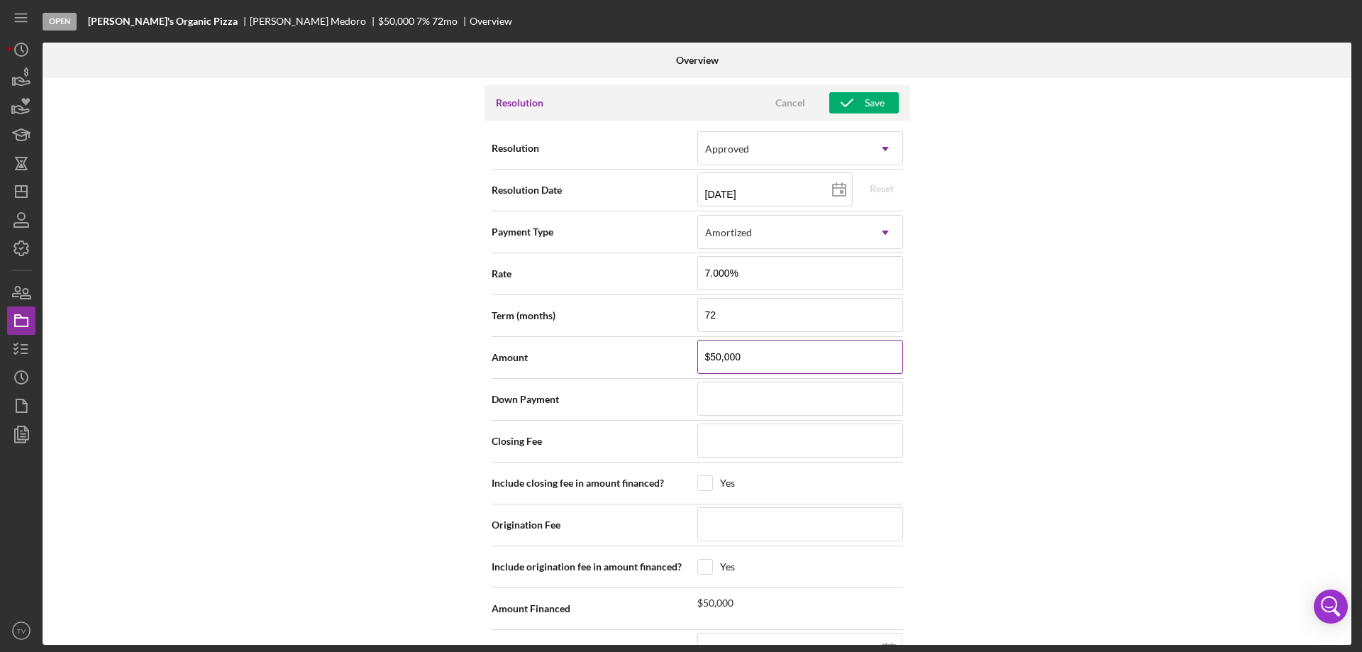
scroll to position [1456, 0]
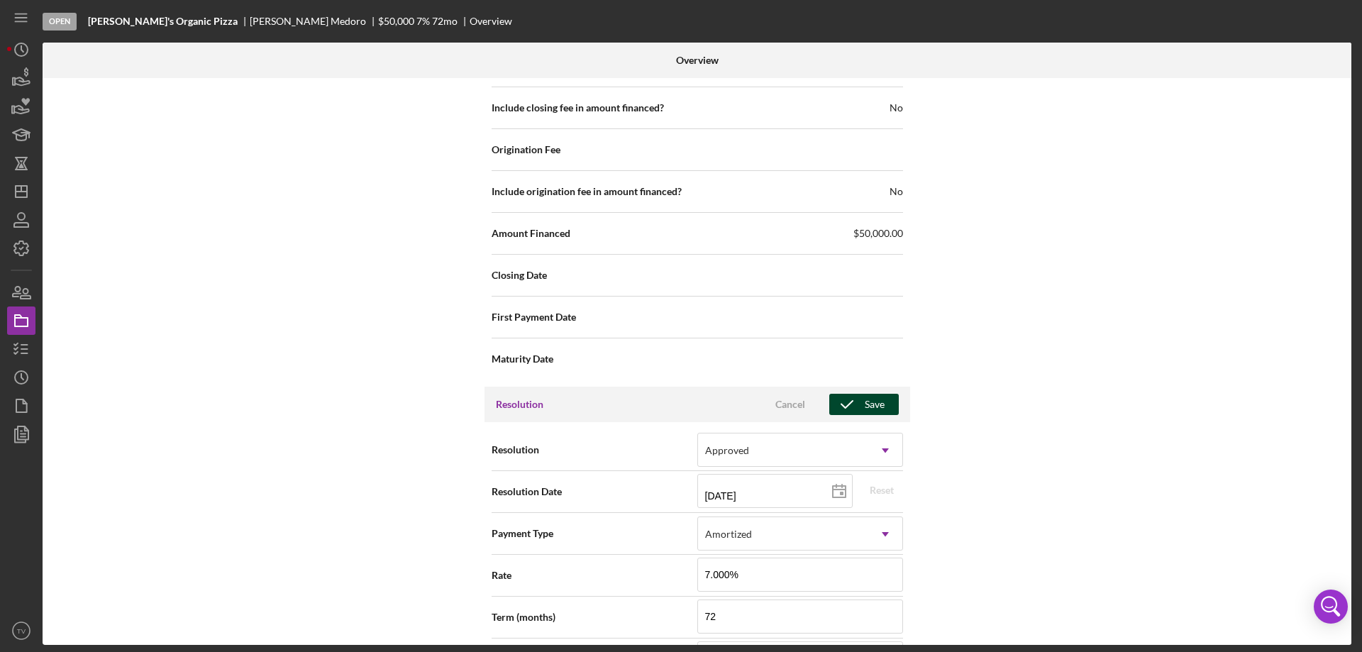
click at [858, 404] on icon "button" at bounding box center [846, 404] width 35 height 35
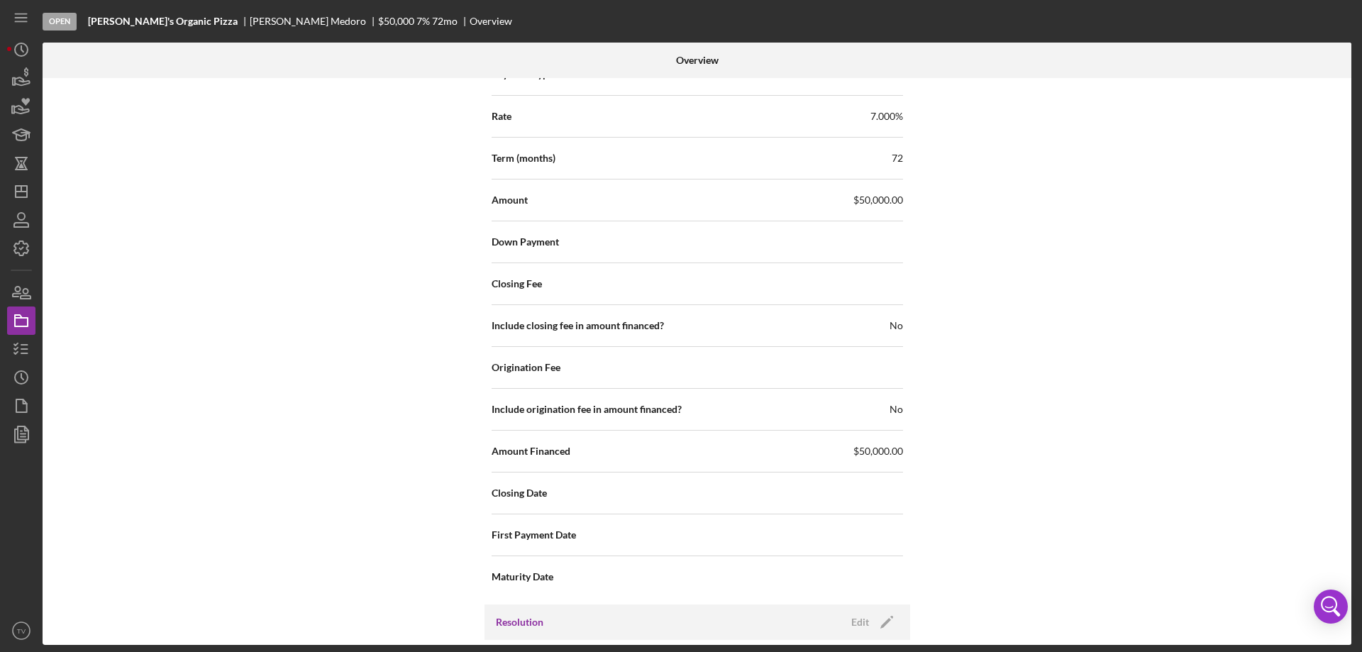
scroll to position [1101, 0]
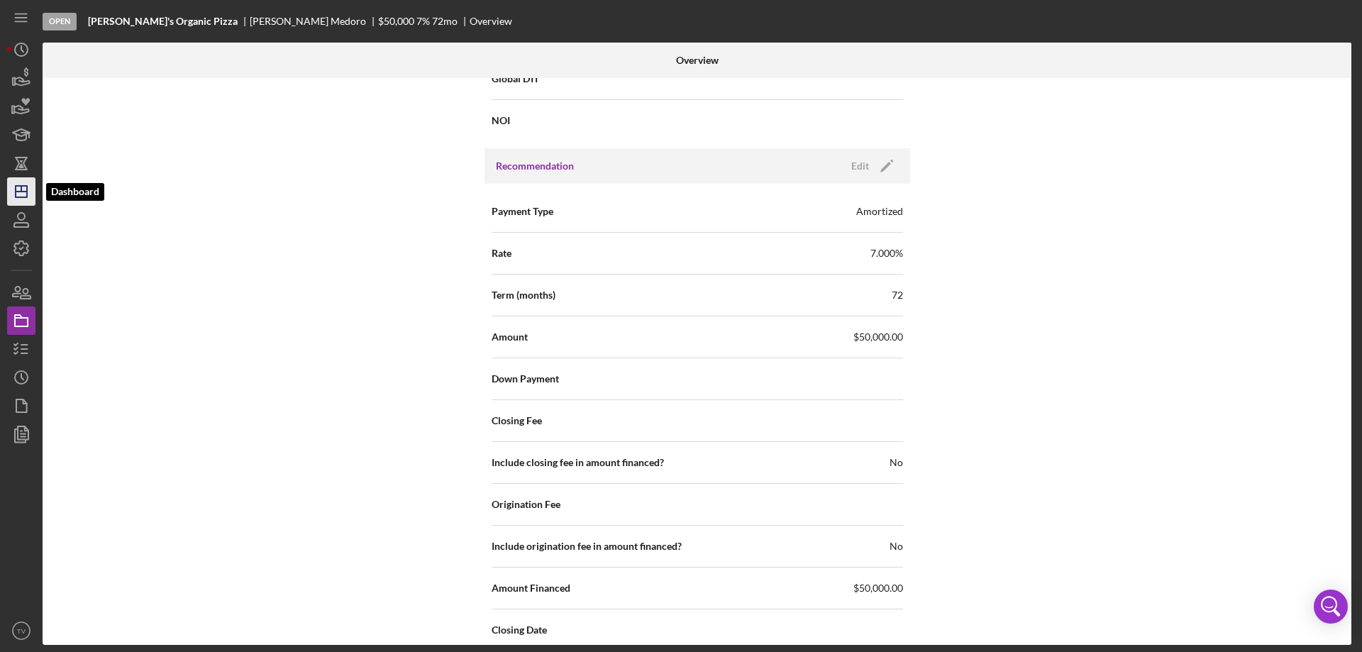
click at [24, 193] on icon "Icon/Dashboard" at bounding box center [21, 191] width 35 height 35
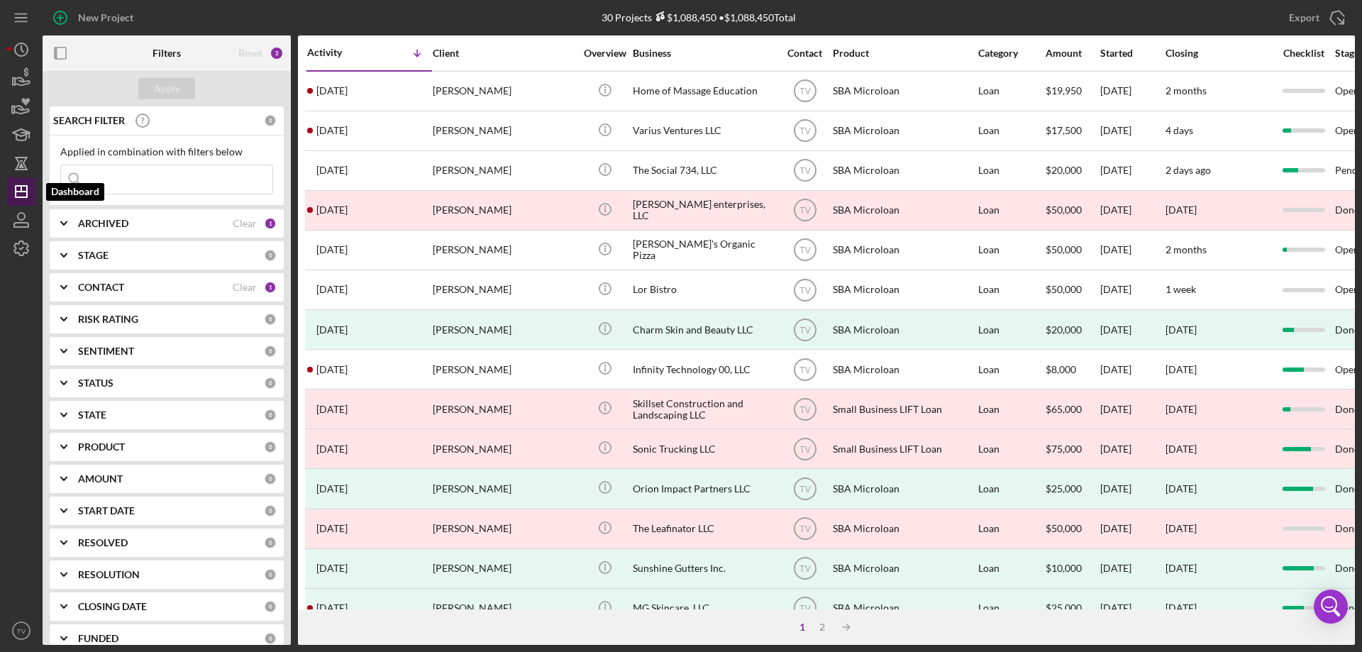
click at [16, 193] on polygon "button" at bounding box center [21, 191] width 11 height 11
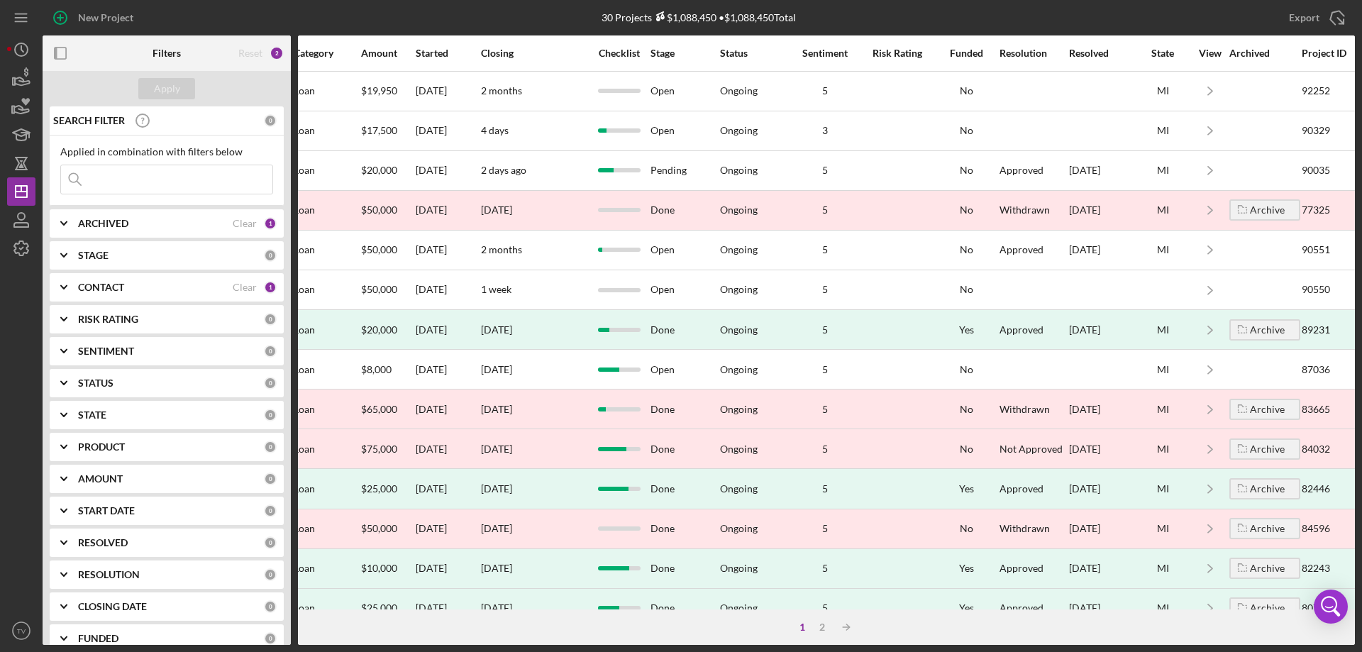
scroll to position [0, 708]
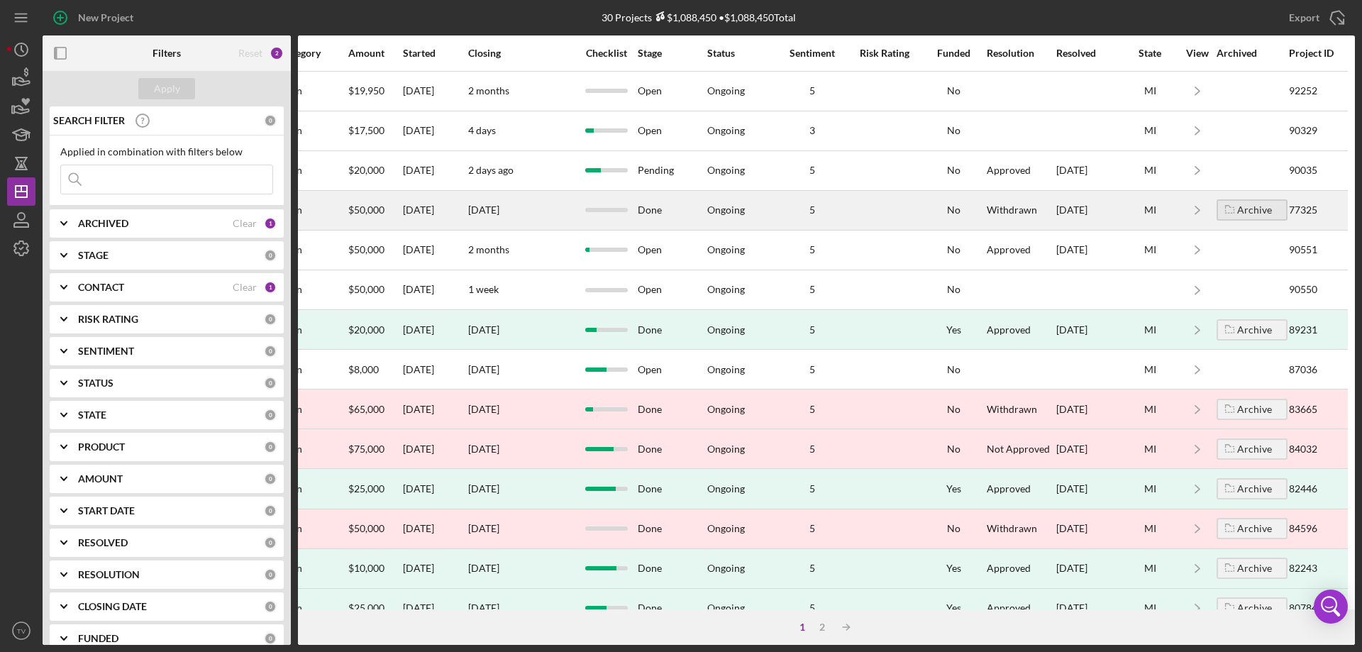
click at [1239, 210] on div "Archive" at bounding box center [1254, 209] width 35 height 21
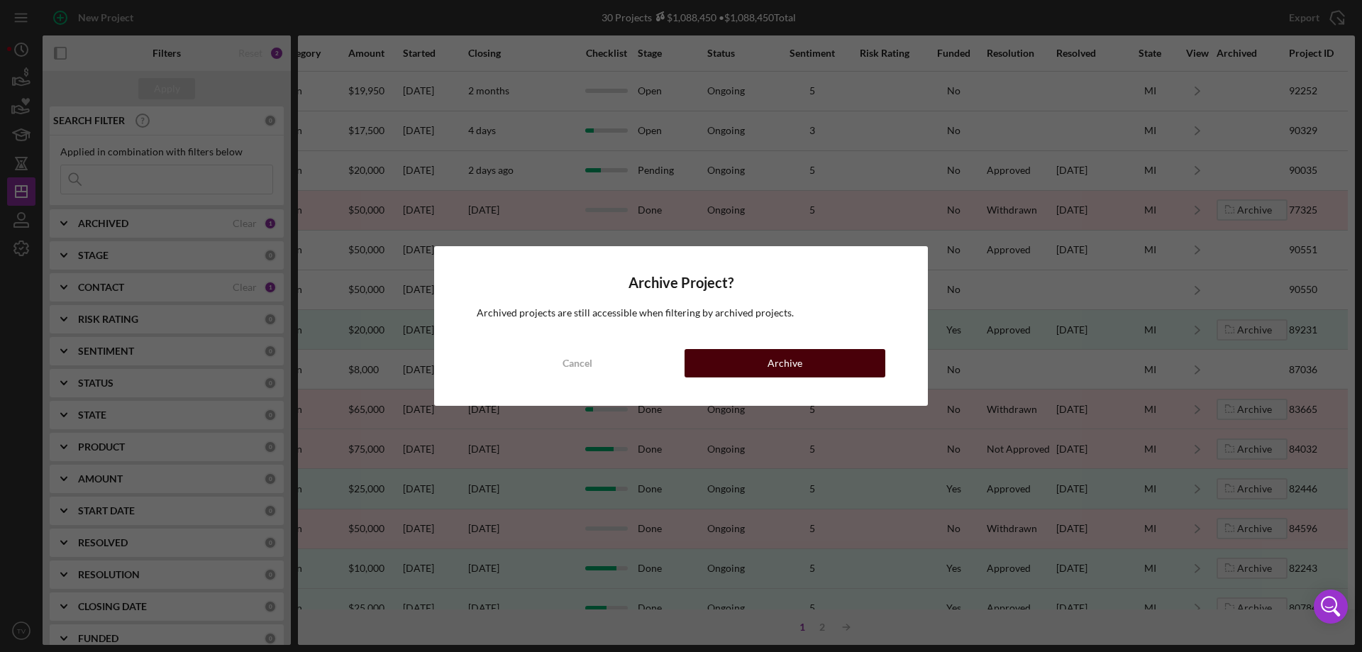
click at [774, 369] on div "Archive" at bounding box center [785, 363] width 35 height 28
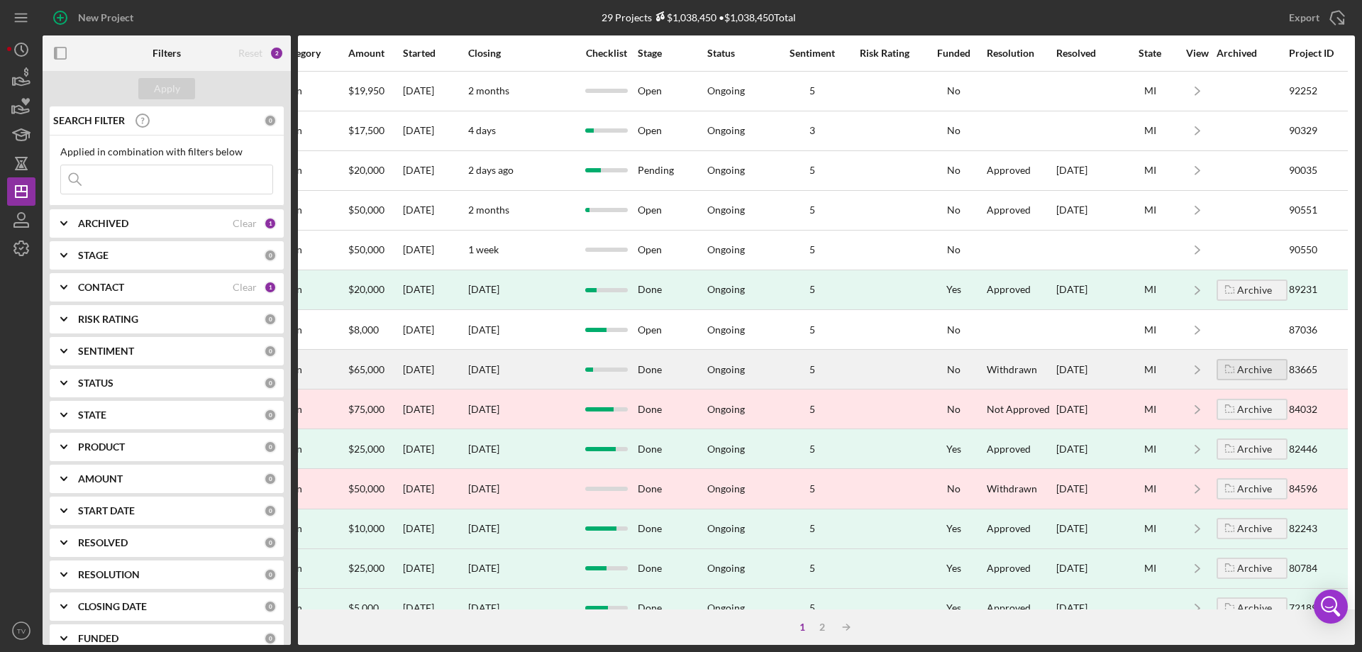
click at [1252, 373] on div "Archive" at bounding box center [1254, 369] width 35 height 21
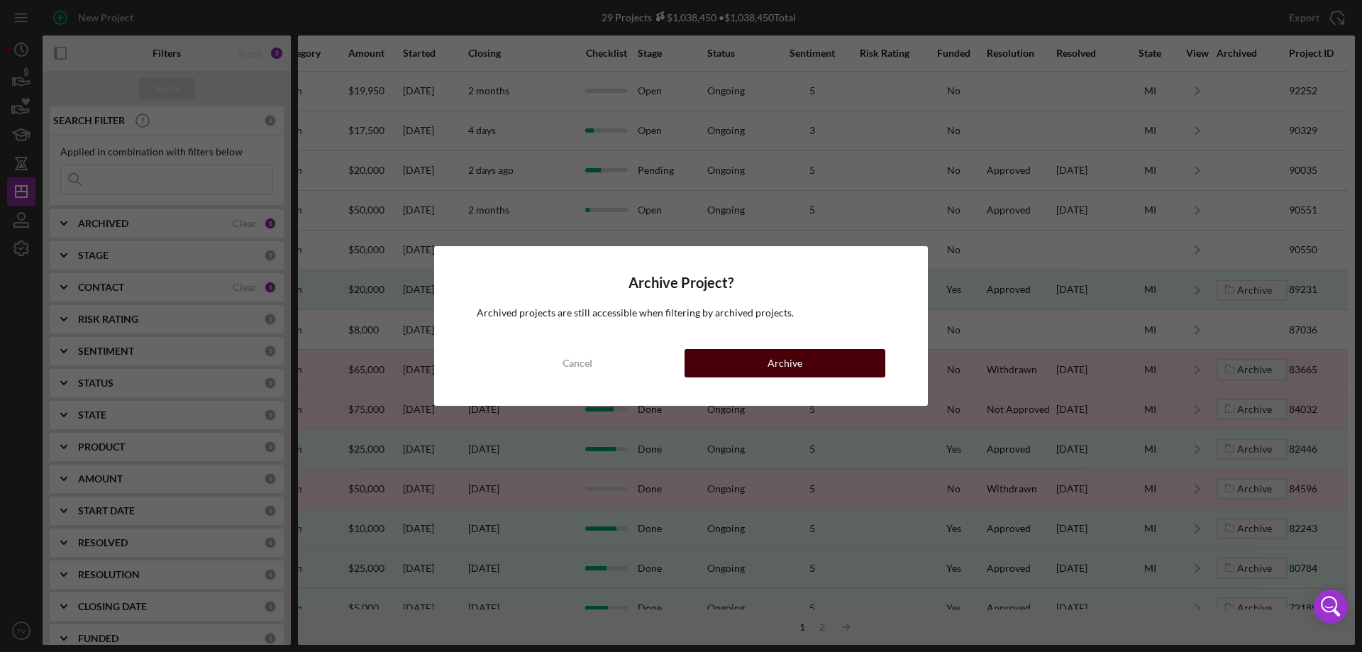
click at [858, 360] on button "Archive" at bounding box center [785, 363] width 201 height 28
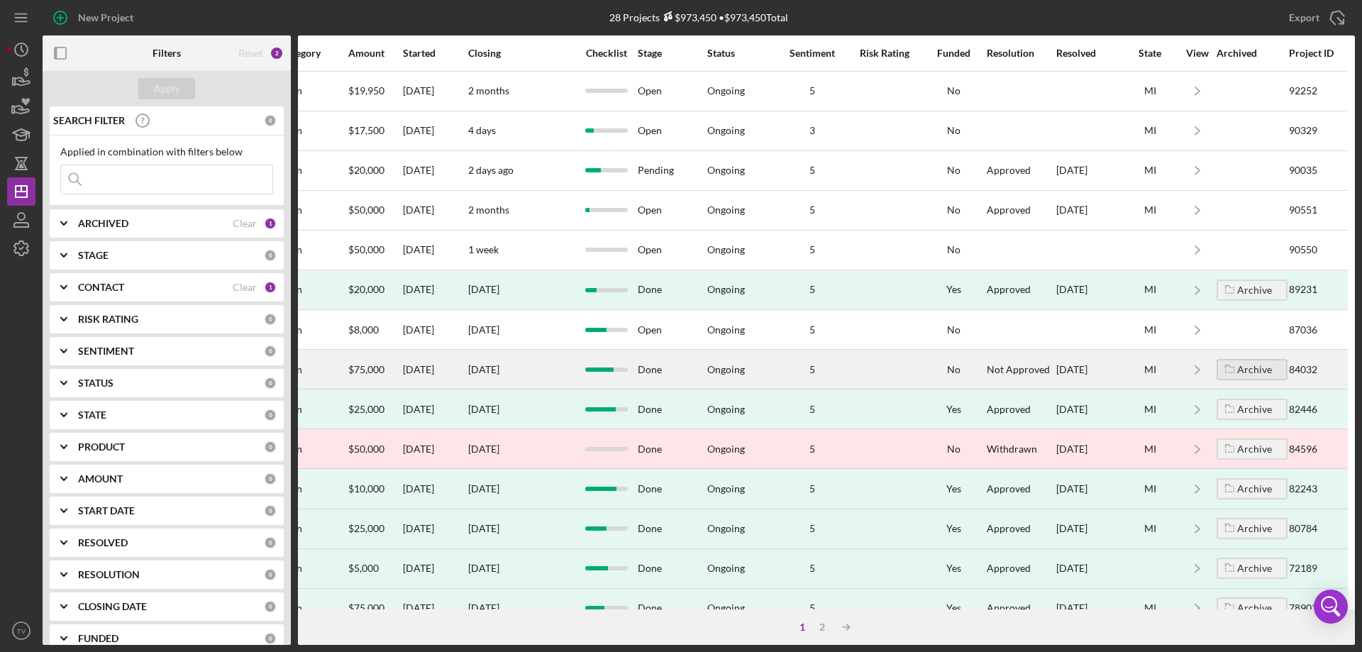
click at [1244, 371] on div "Archive" at bounding box center [1254, 369] width 35 height 21
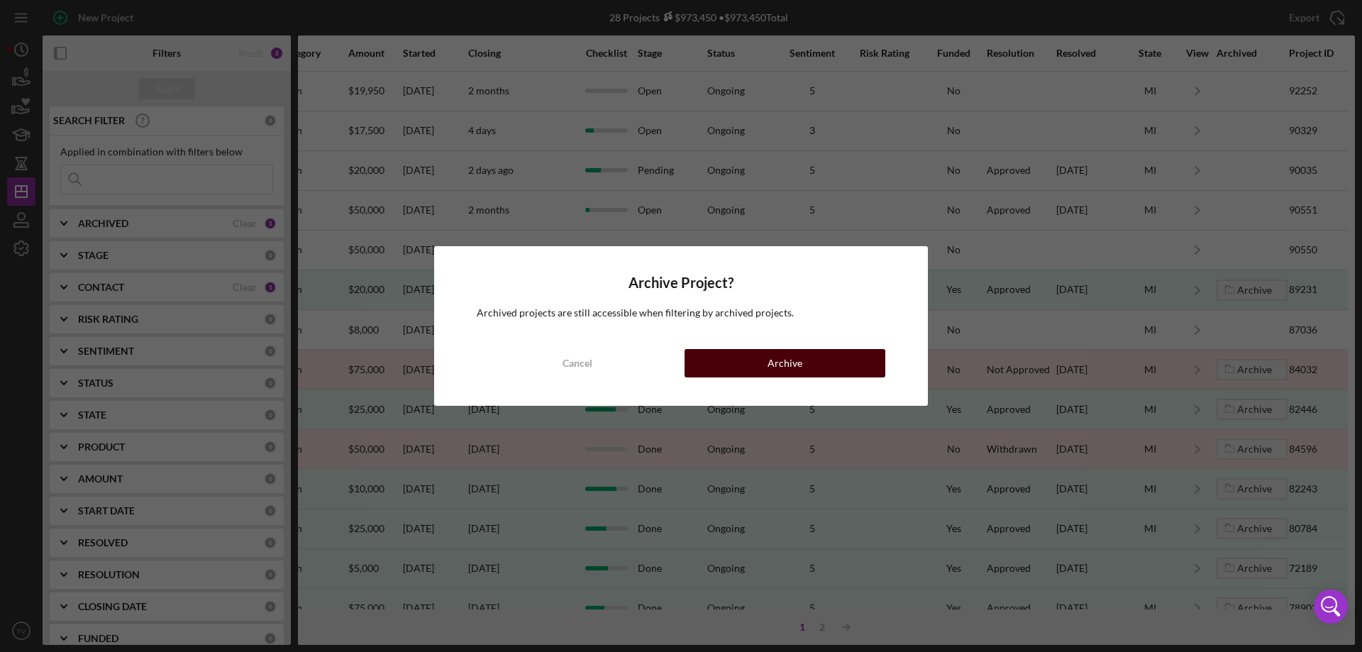
click at [774, 365] on div "Archive" at bounding box center [785, 363] width 35 height 28
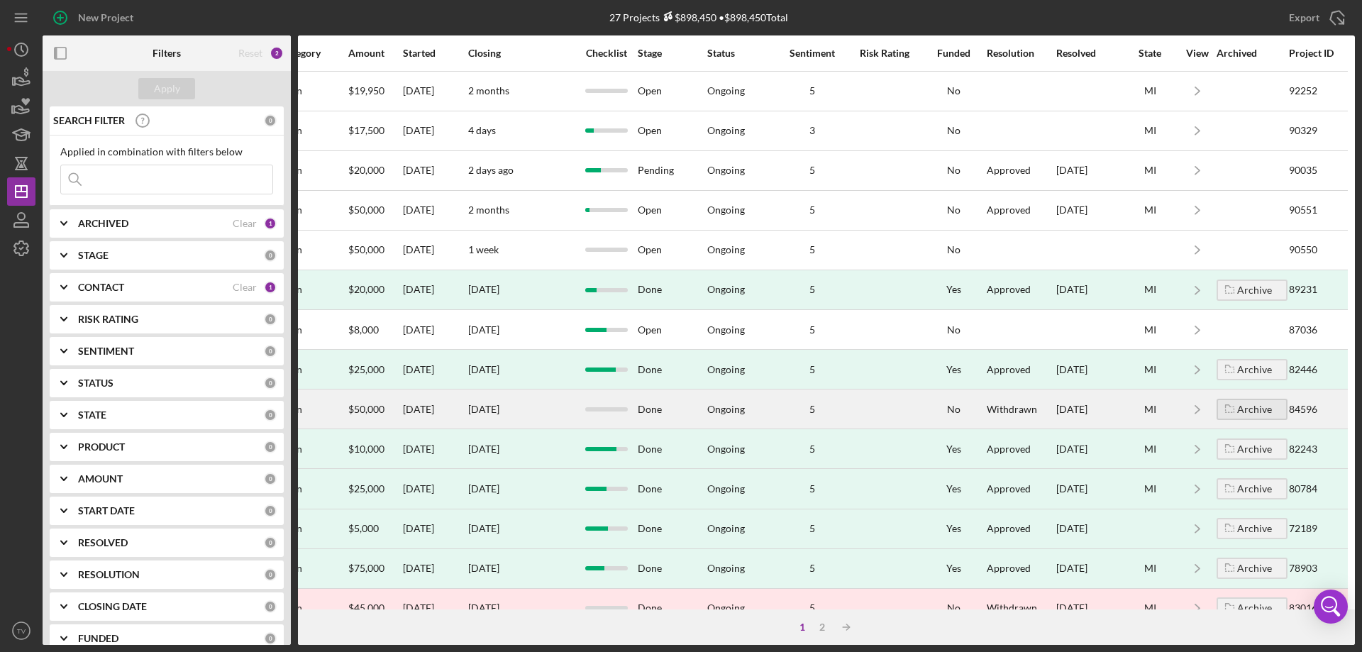
click at [1237, 409] on div "Archive" at bounding box center [1254, 409] width 35 height 21
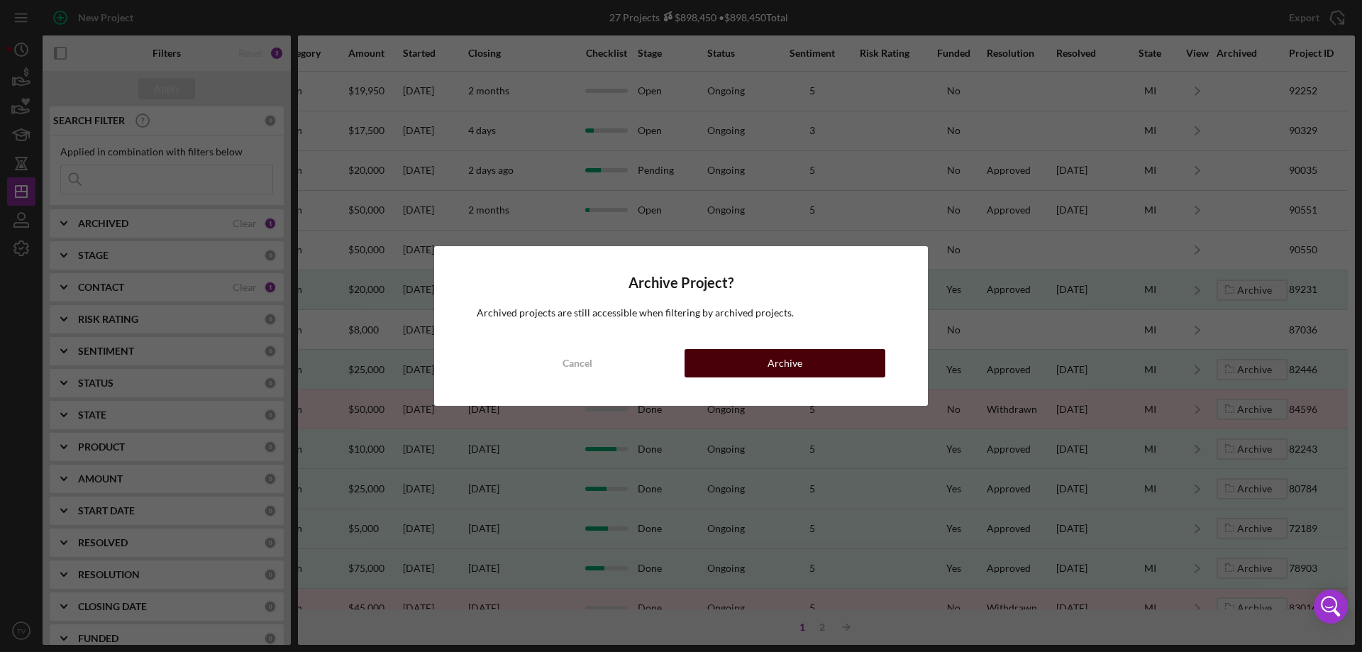
click at [804, 365] on button "Archive" at bounding box center [785, 363] width 201 height 28
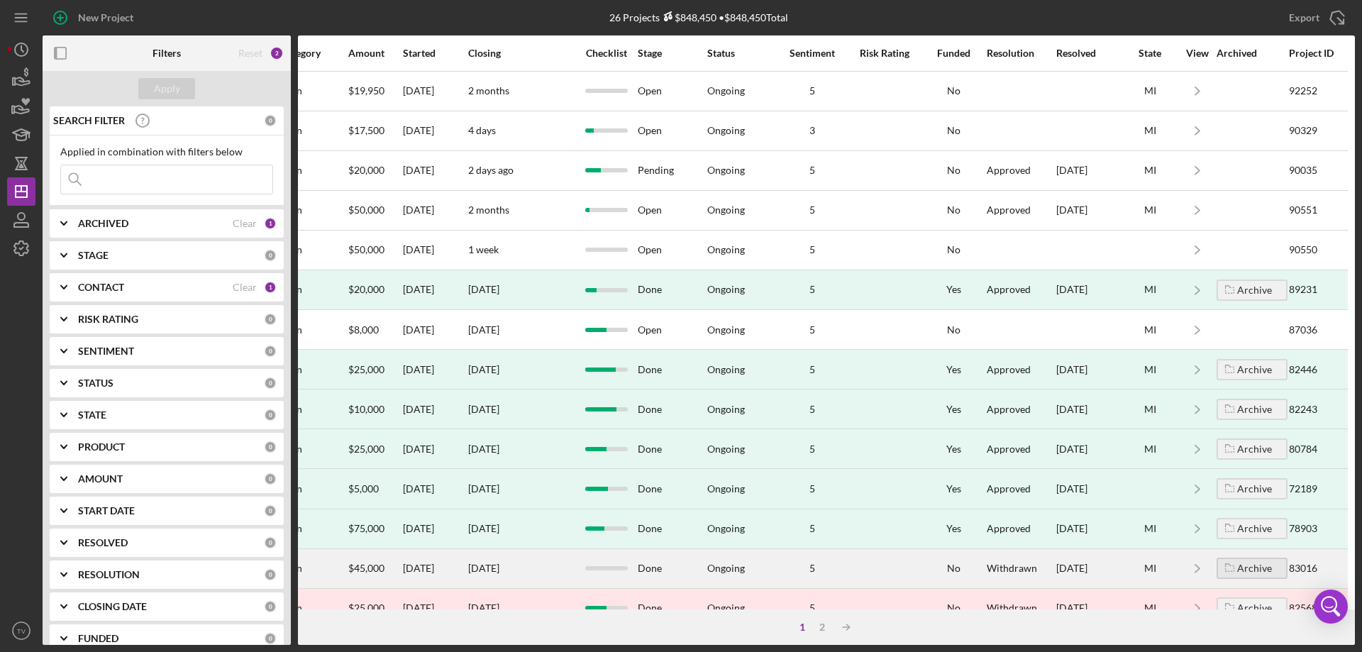
click at [1252, 568] on div "Archive" at bounding box center [1254, 568] width 35 height 21
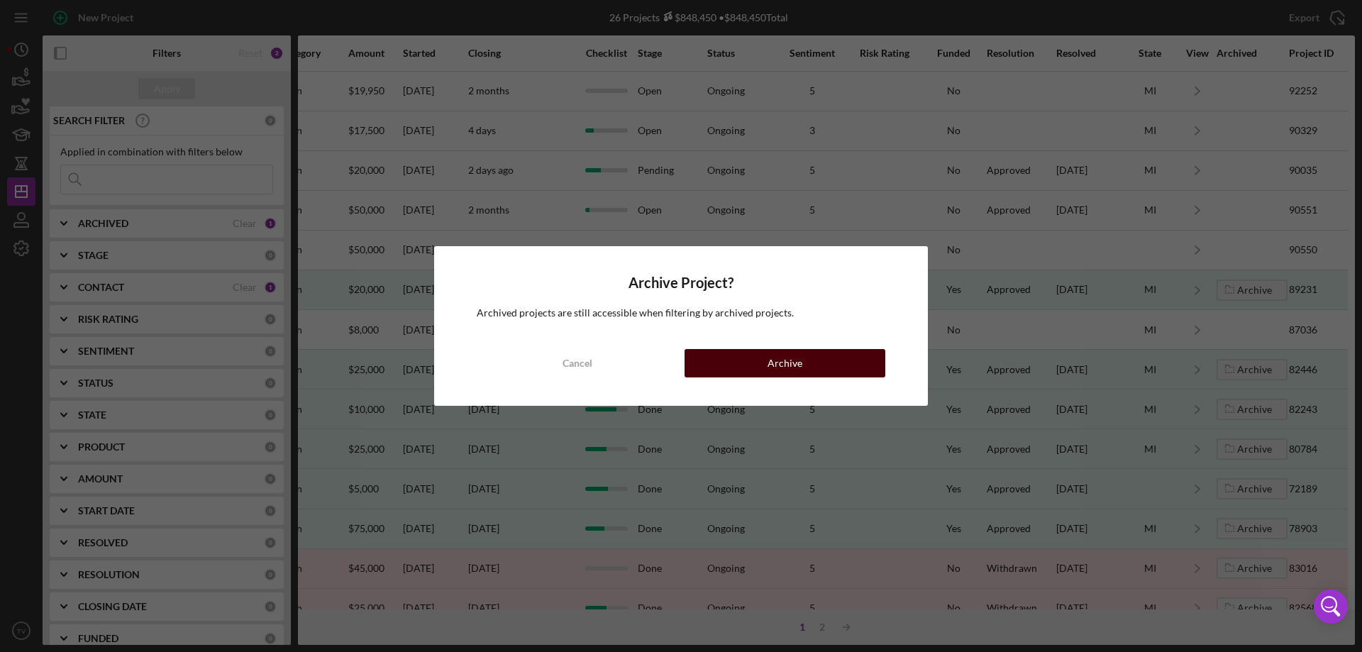
click at [791, 362] on div "Archive" at bounding box center [785, 363] width 35 height 28
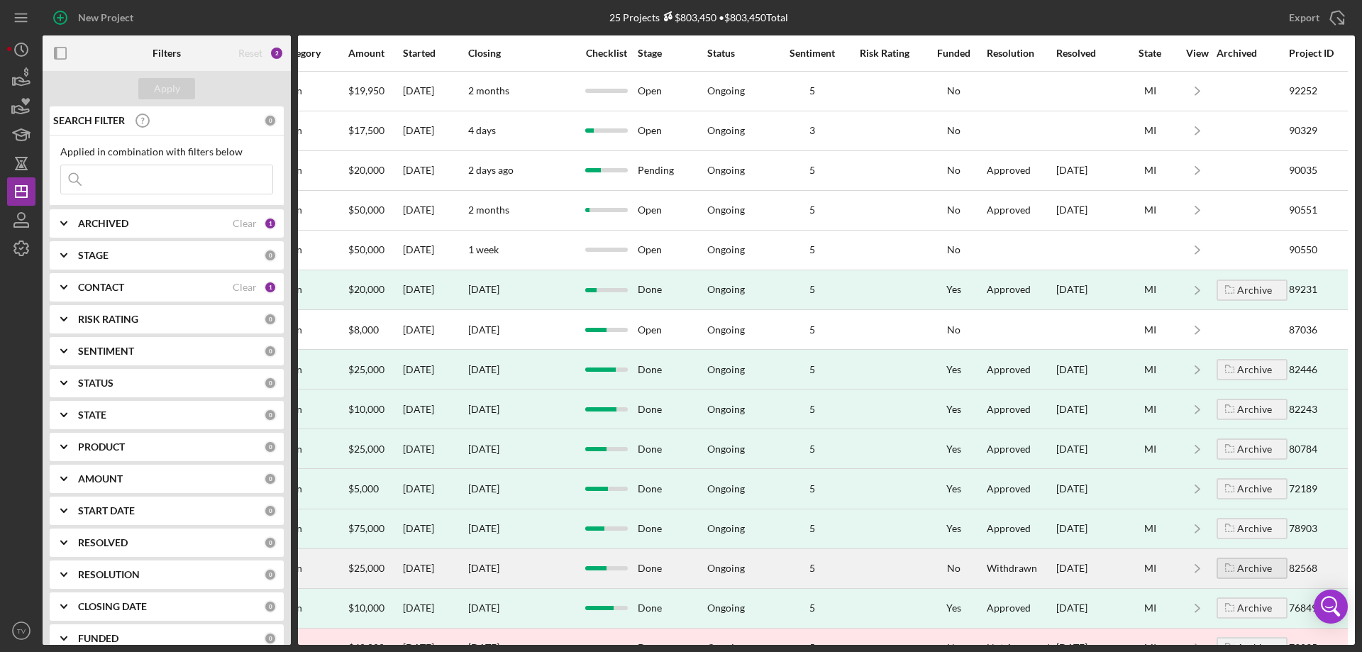
click at [1237, 567] on div "Archive" at bounding box center [1254, 568] width 35 height 21
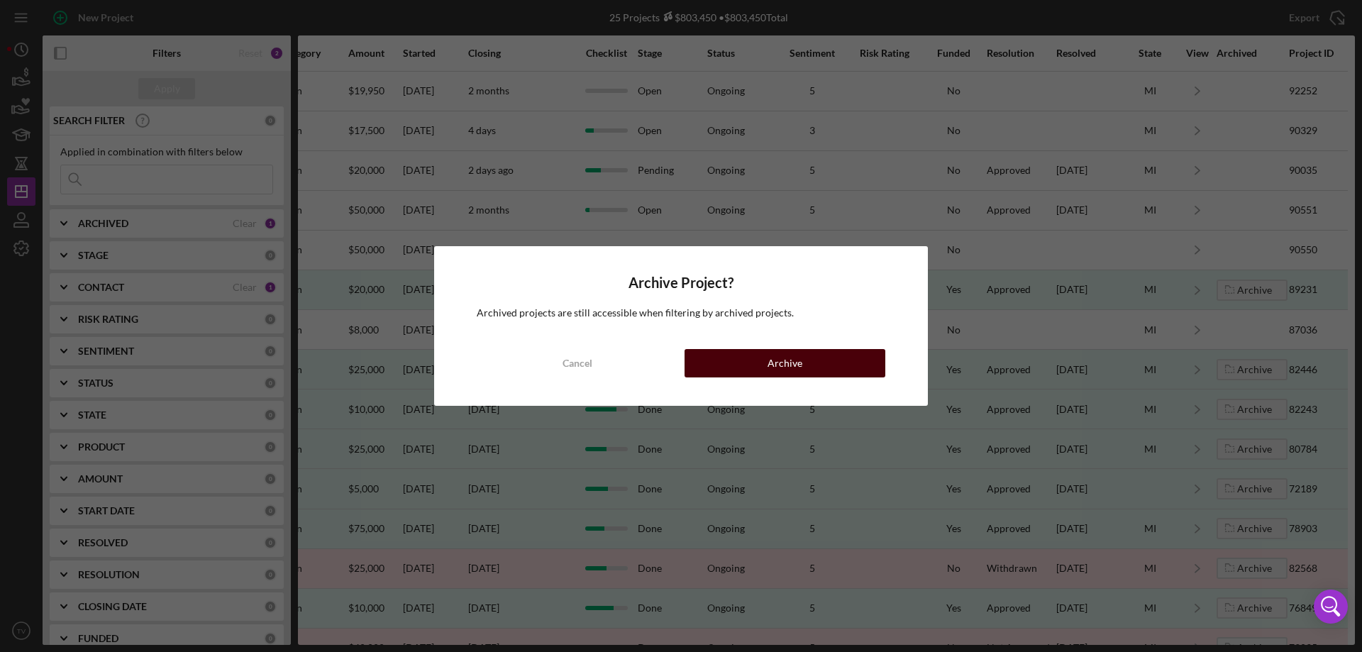
click at [780, 357] on div "Archive" at bounding box center [785, 363] width 35 height 28
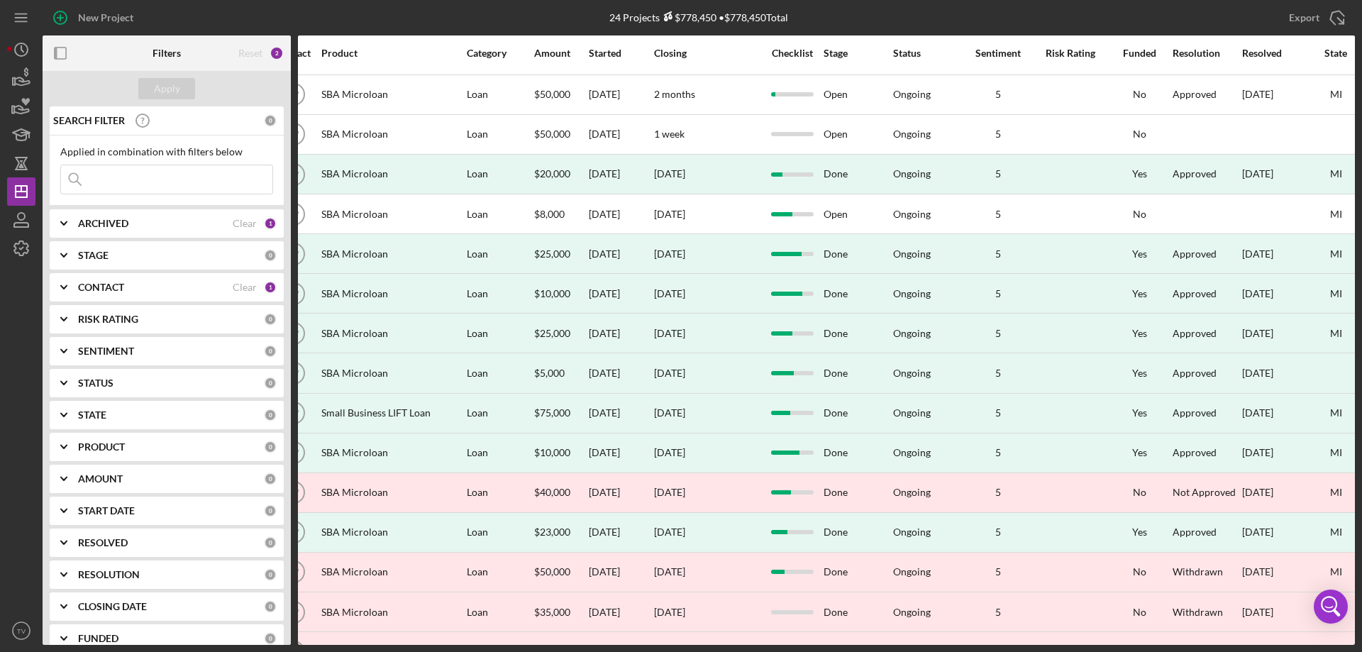
scroll to position [116, 708]
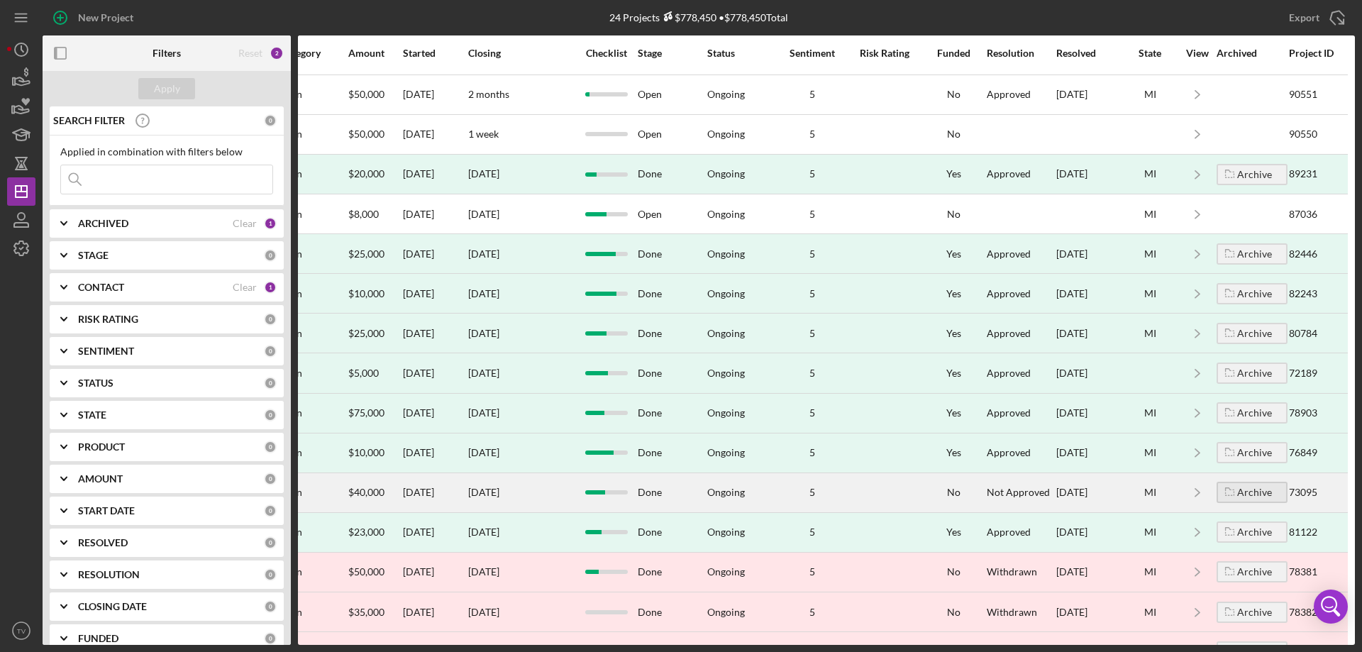
click at [1246, 487] on div "Archive" at bounding box center [1254, 492] width 35 height 21
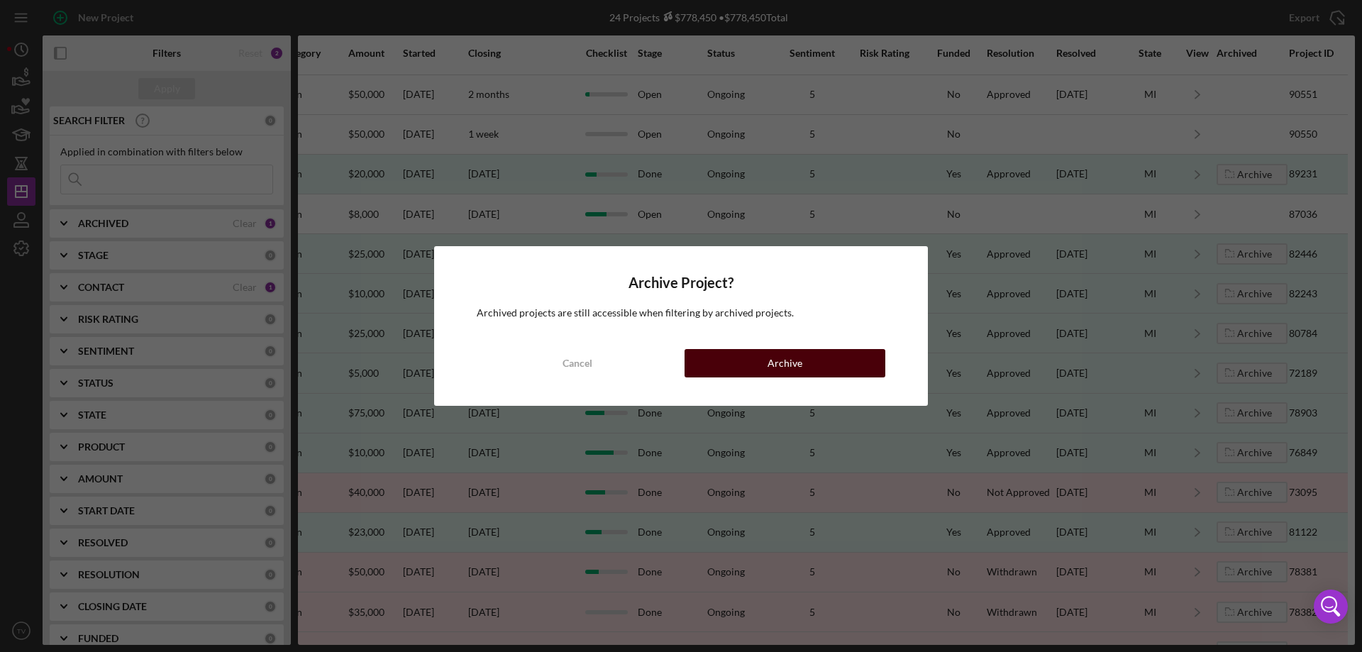
click at [792, 363] on div "Archive" at bounding box center [785, 363] width 35 height 28
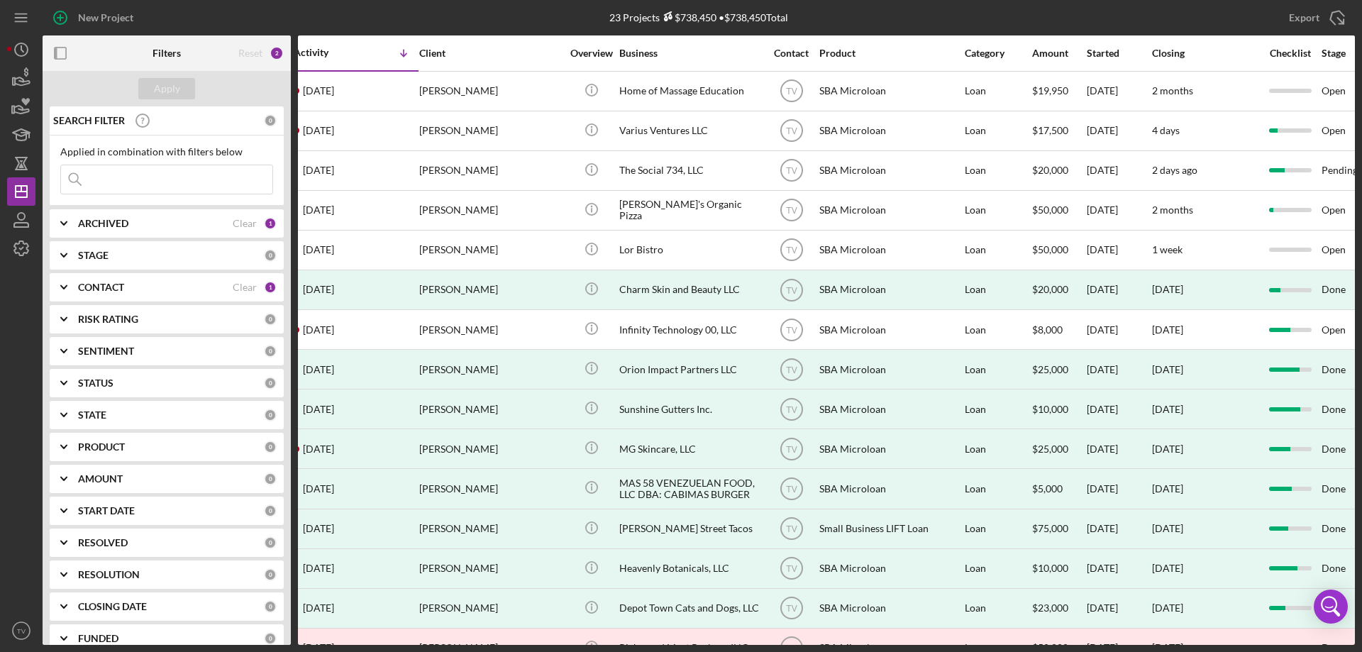
scroll to position [0, 0]
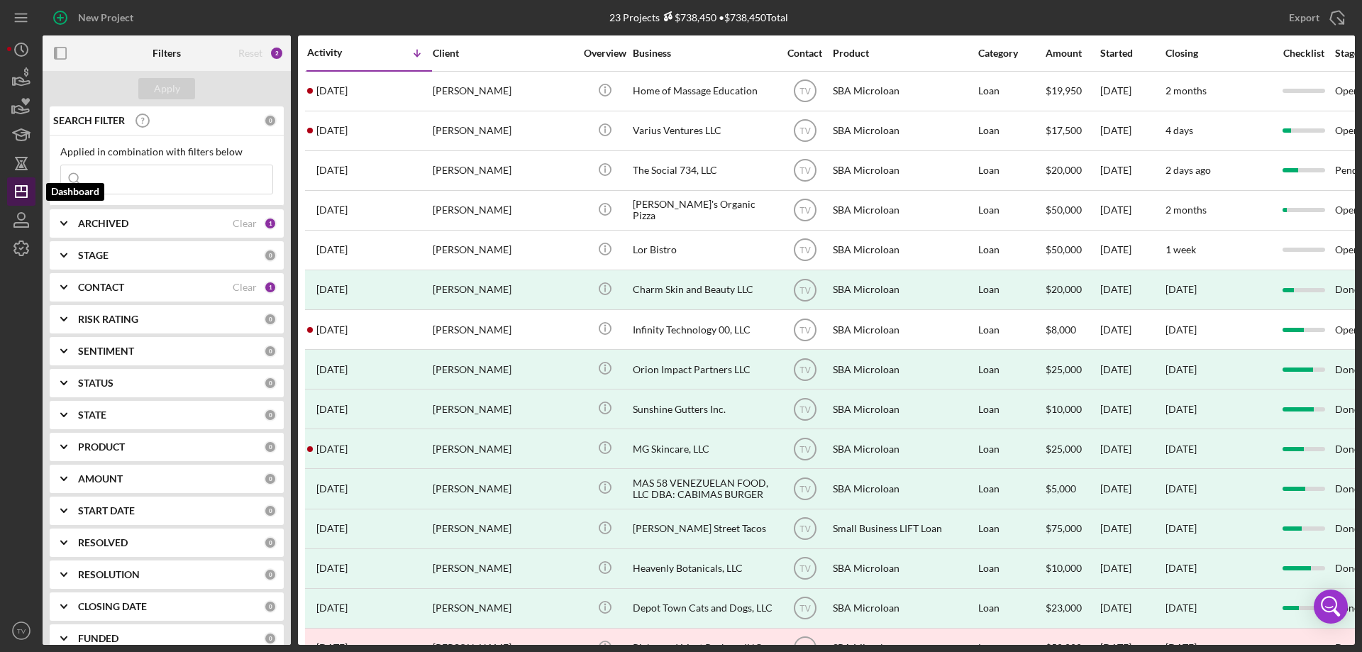
click at [24, 192] on line "button" at bounding box center [21, 192] width 11 height 0
